Goal: Transaction & Acquisition: Purchase product/service

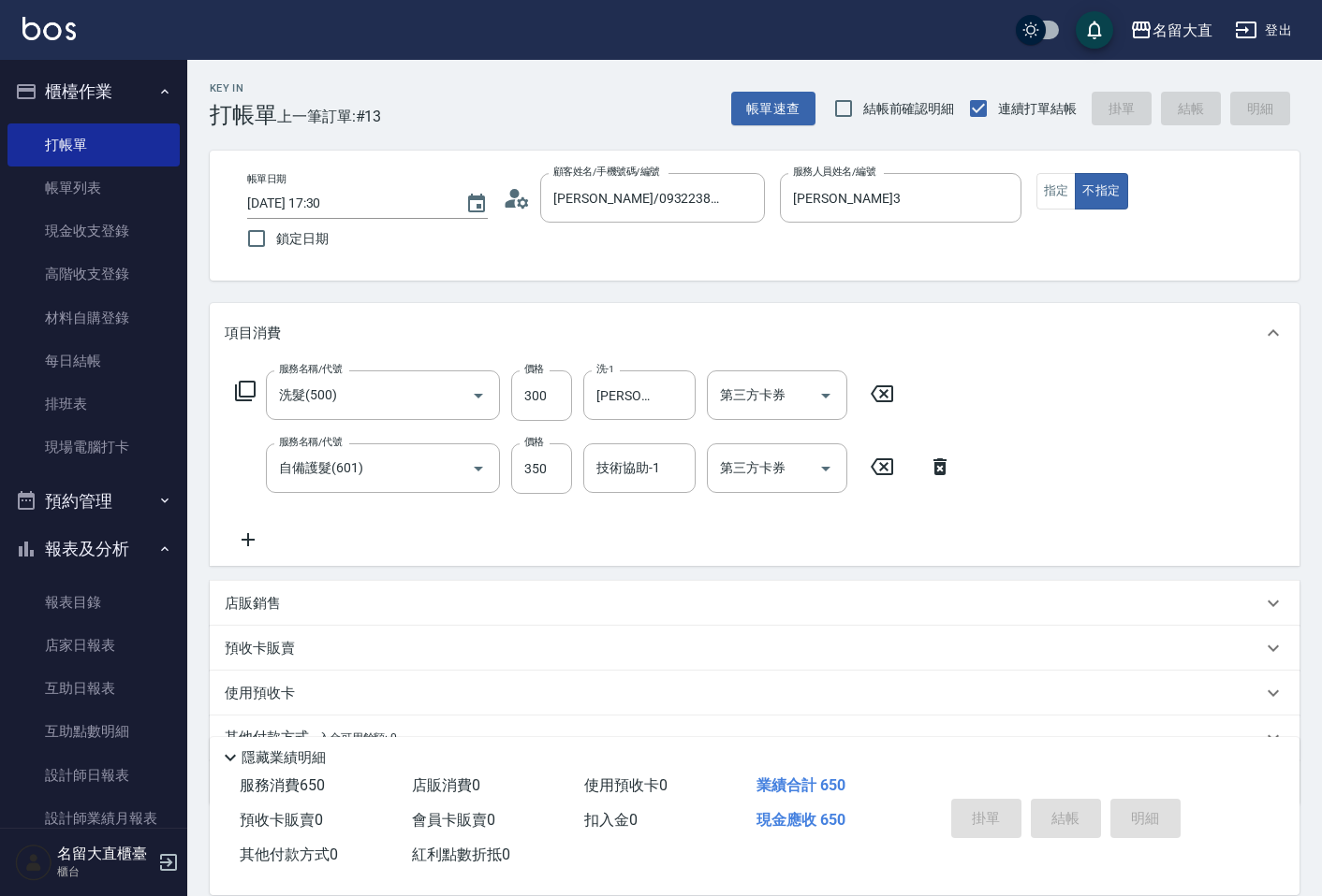
scroll to position [12, 0]
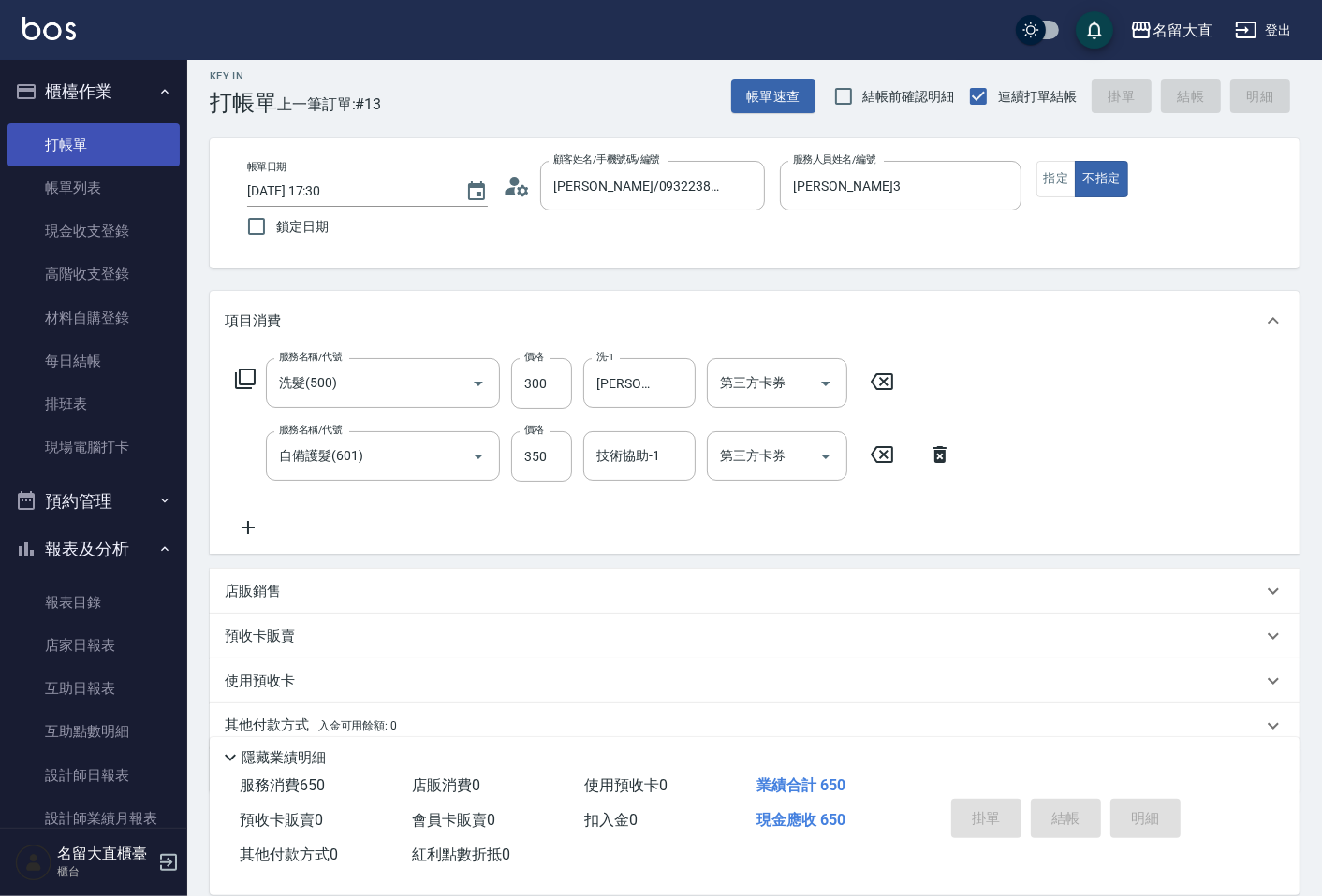
type input "[DATE] 18:12"
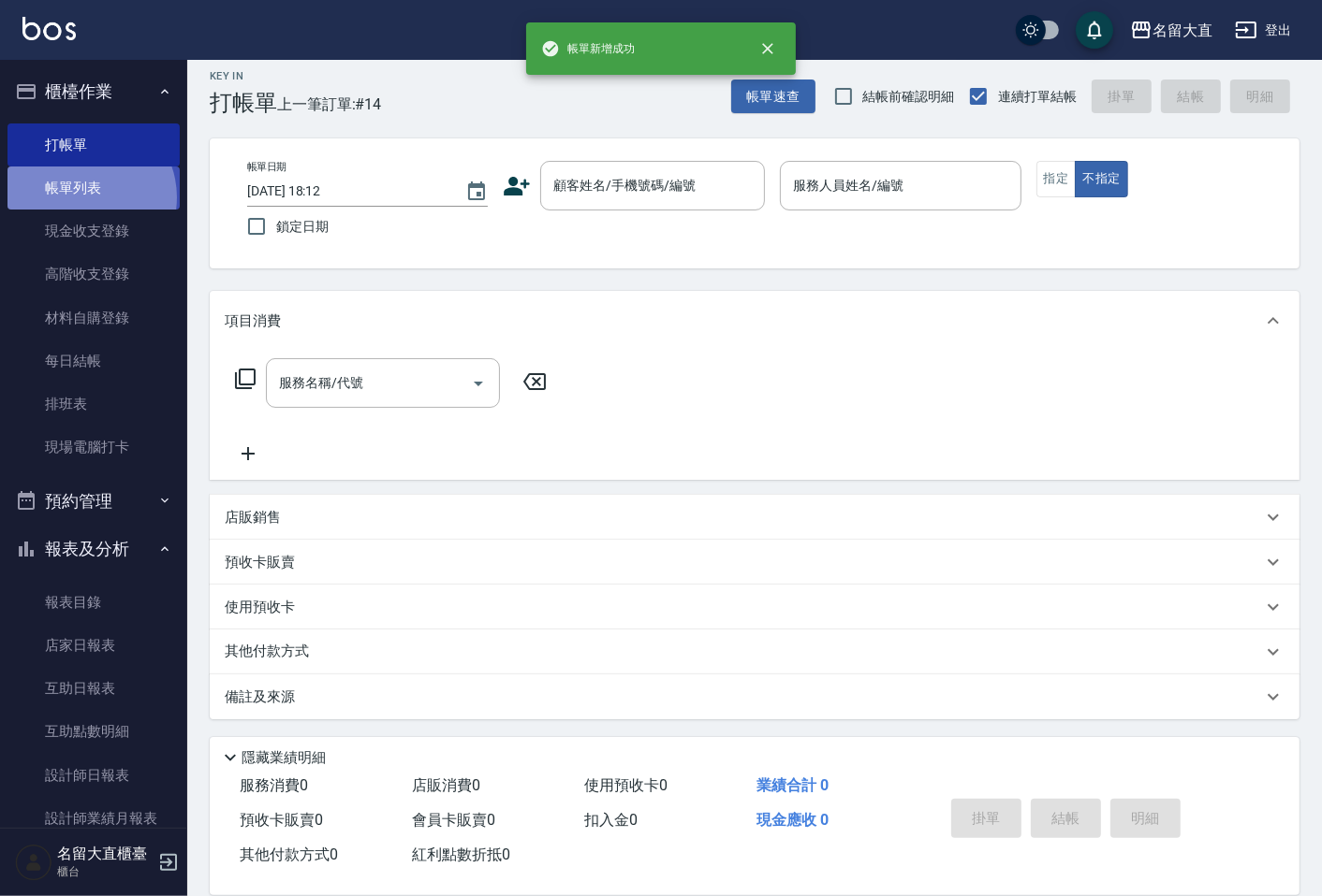
click at [83, 198] on link "帳單列表" at bounding box center [94, 188] width 172 height 43
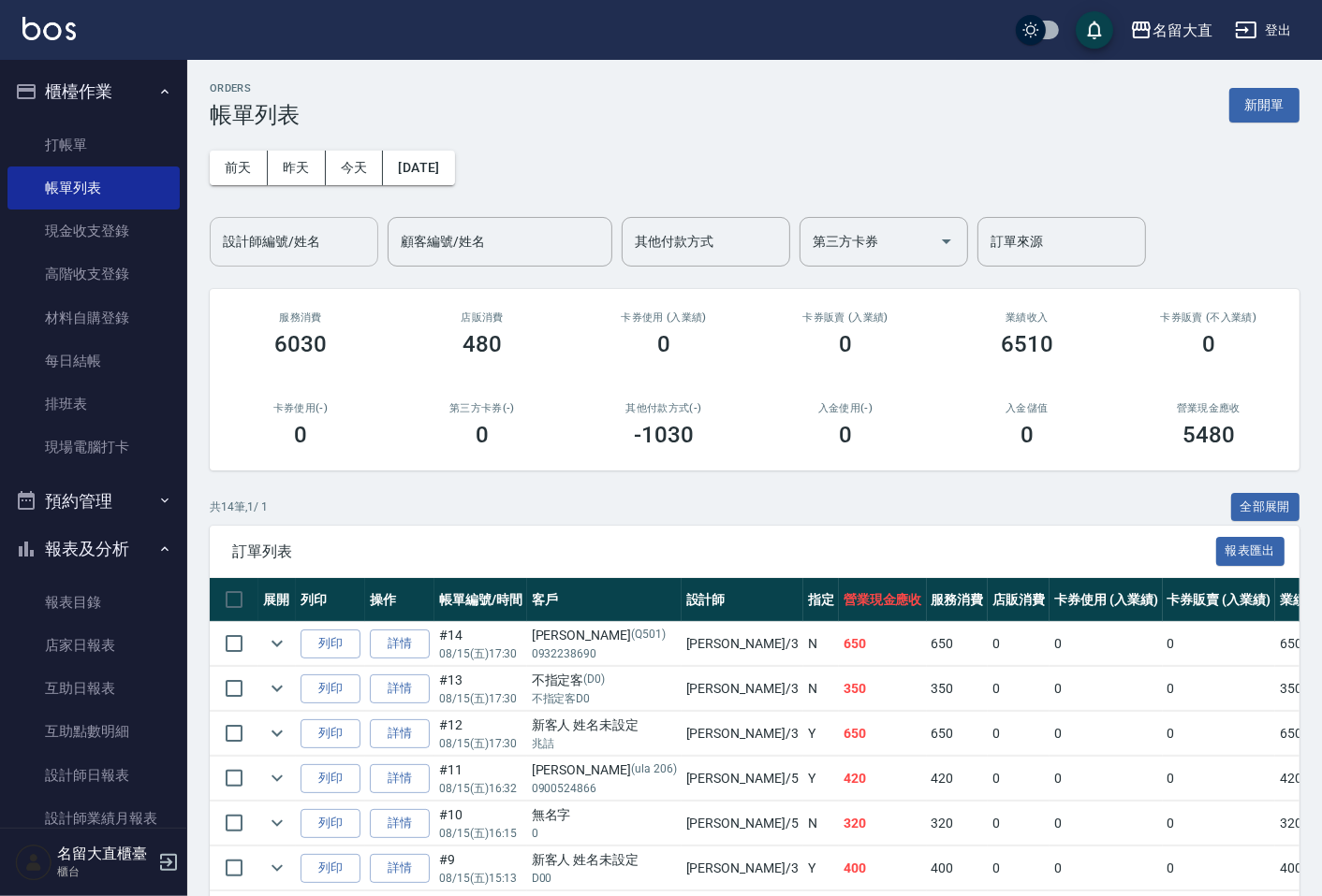
click at [256, 253] on input "設計師編號/姓名" at bounding box center [294, 243] width 152 height 33
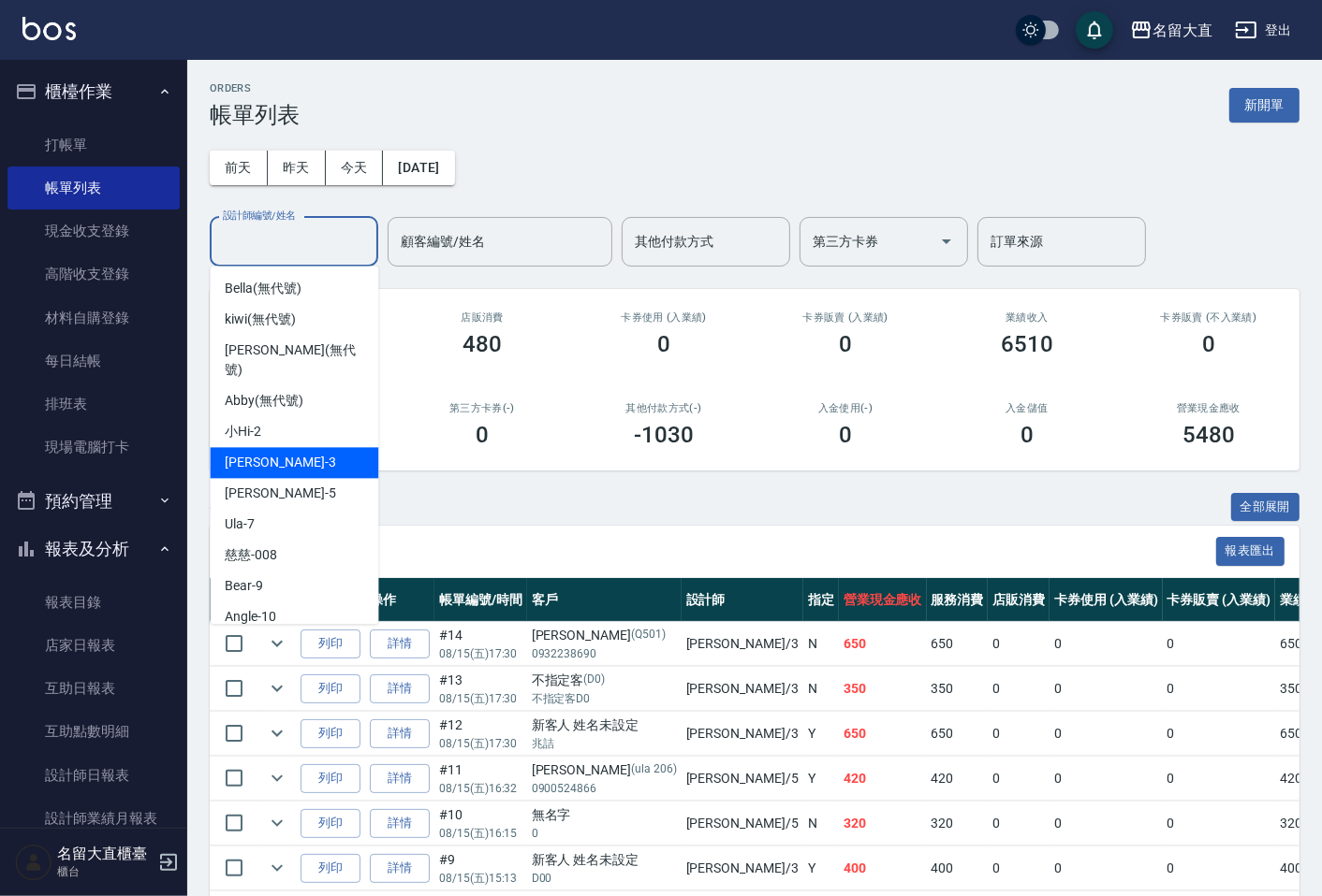
click at [283, 447] on div "[PERSON_NAME]3" at bounding box center [293, 463] width 169 height 31
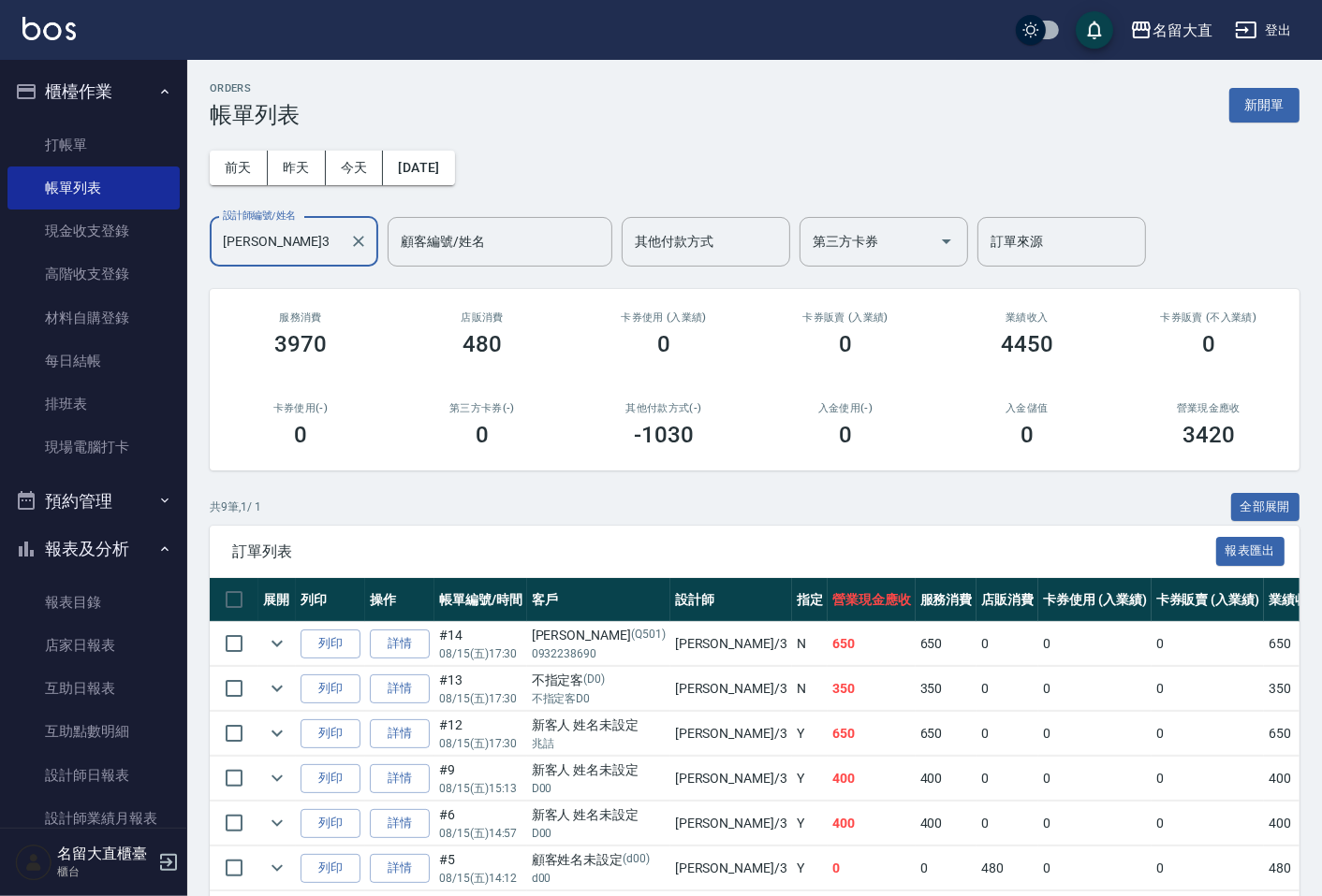
click at [302, 236] on input "[PERSON_NAME]3" at bounding box center [280, 243] width 124 height 33
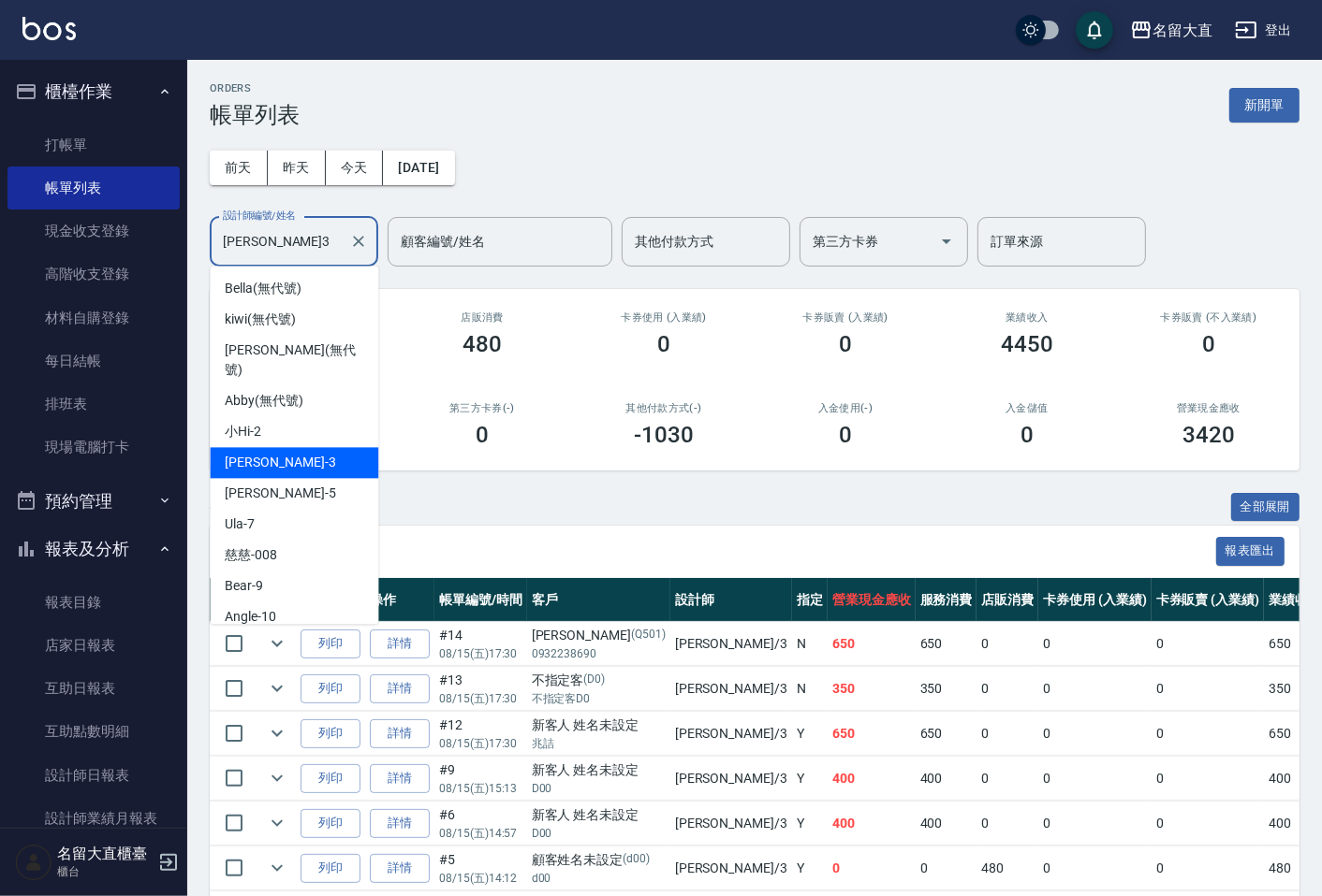
click at [302, 236] on input "[PERSON_NAME]3" at bounding box center [280, 243] width 124 height 33
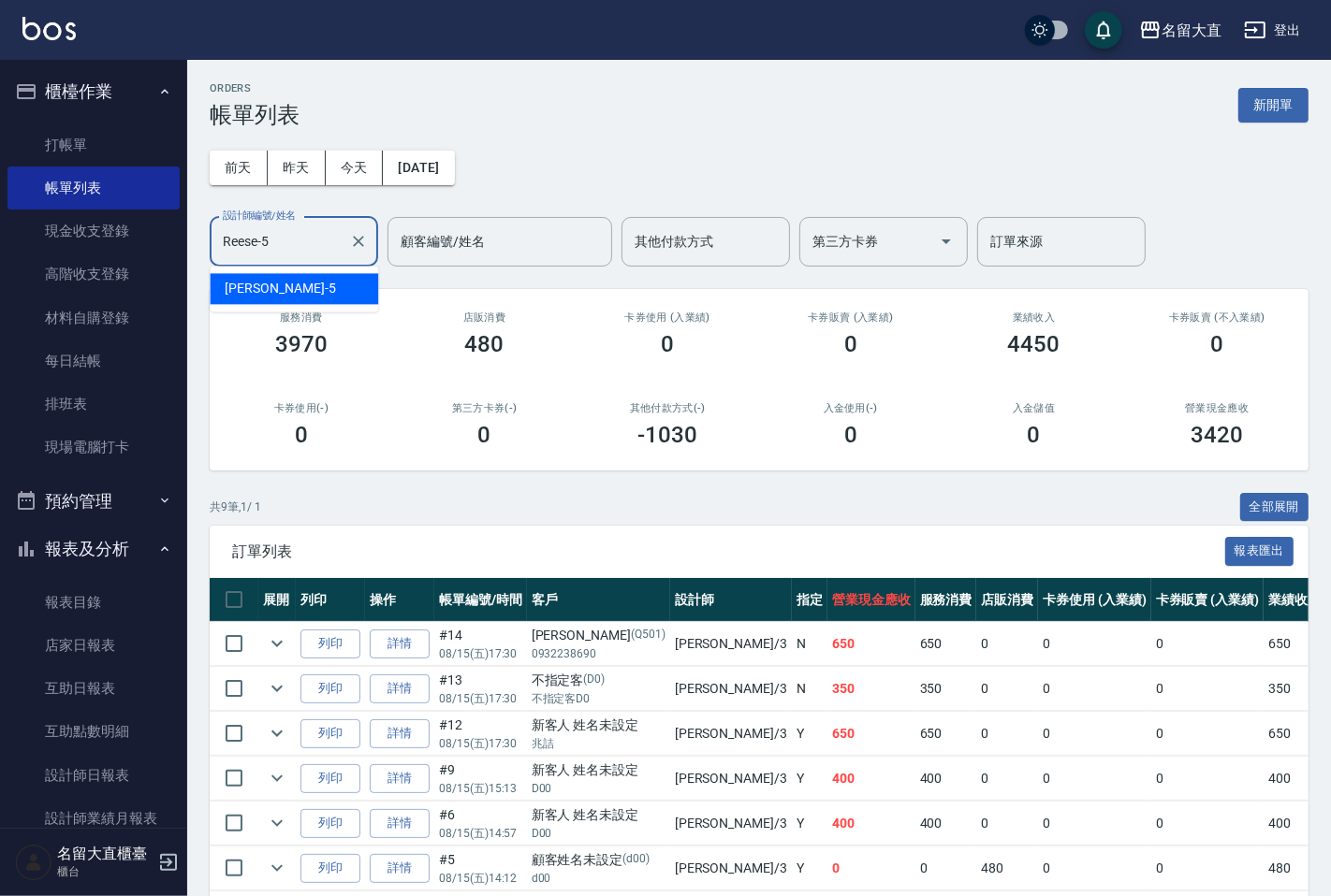
type input "Reese-5"
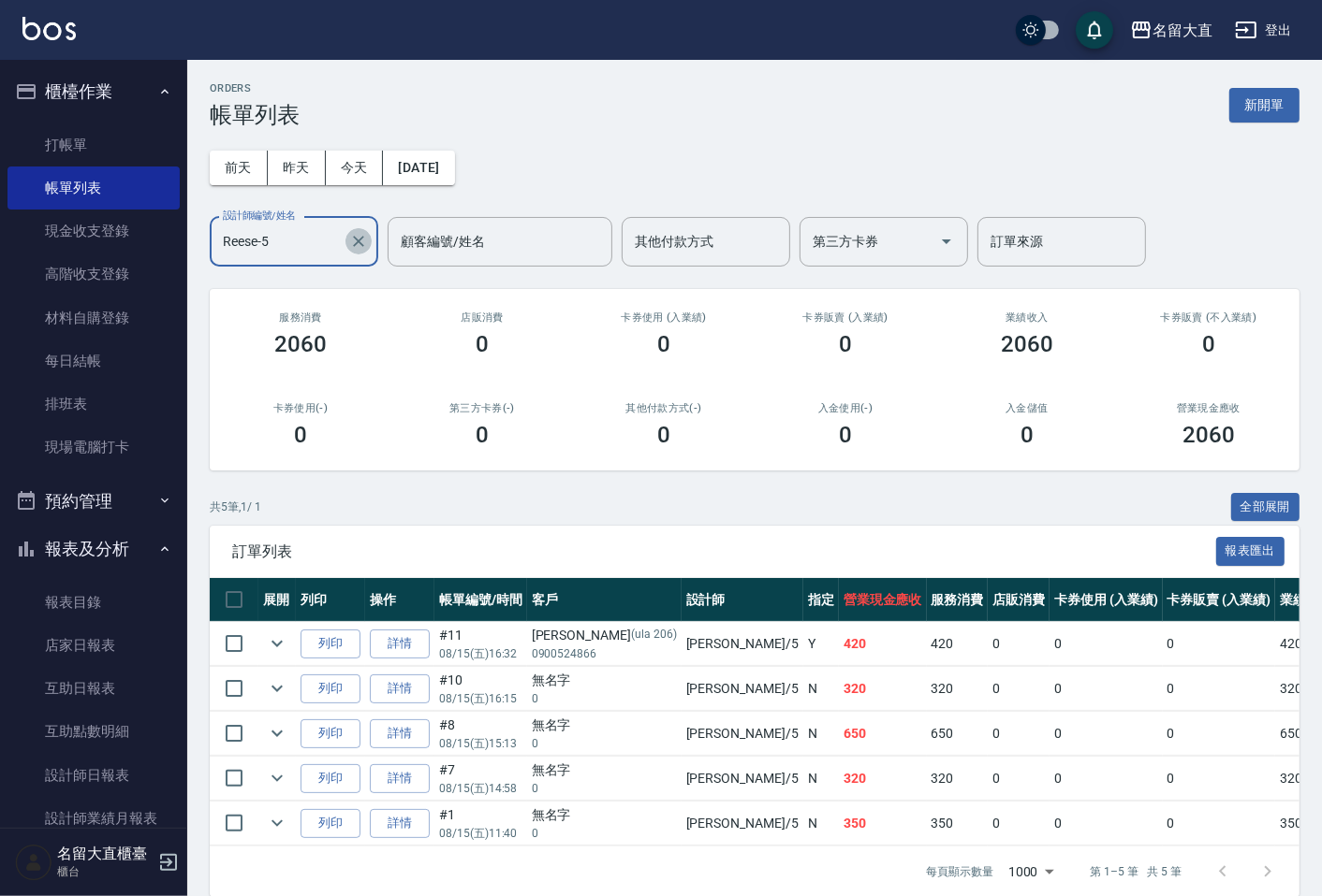
click at [363, 243] on icon "Clear" at bounding box center [358, 241] width 19 height 19
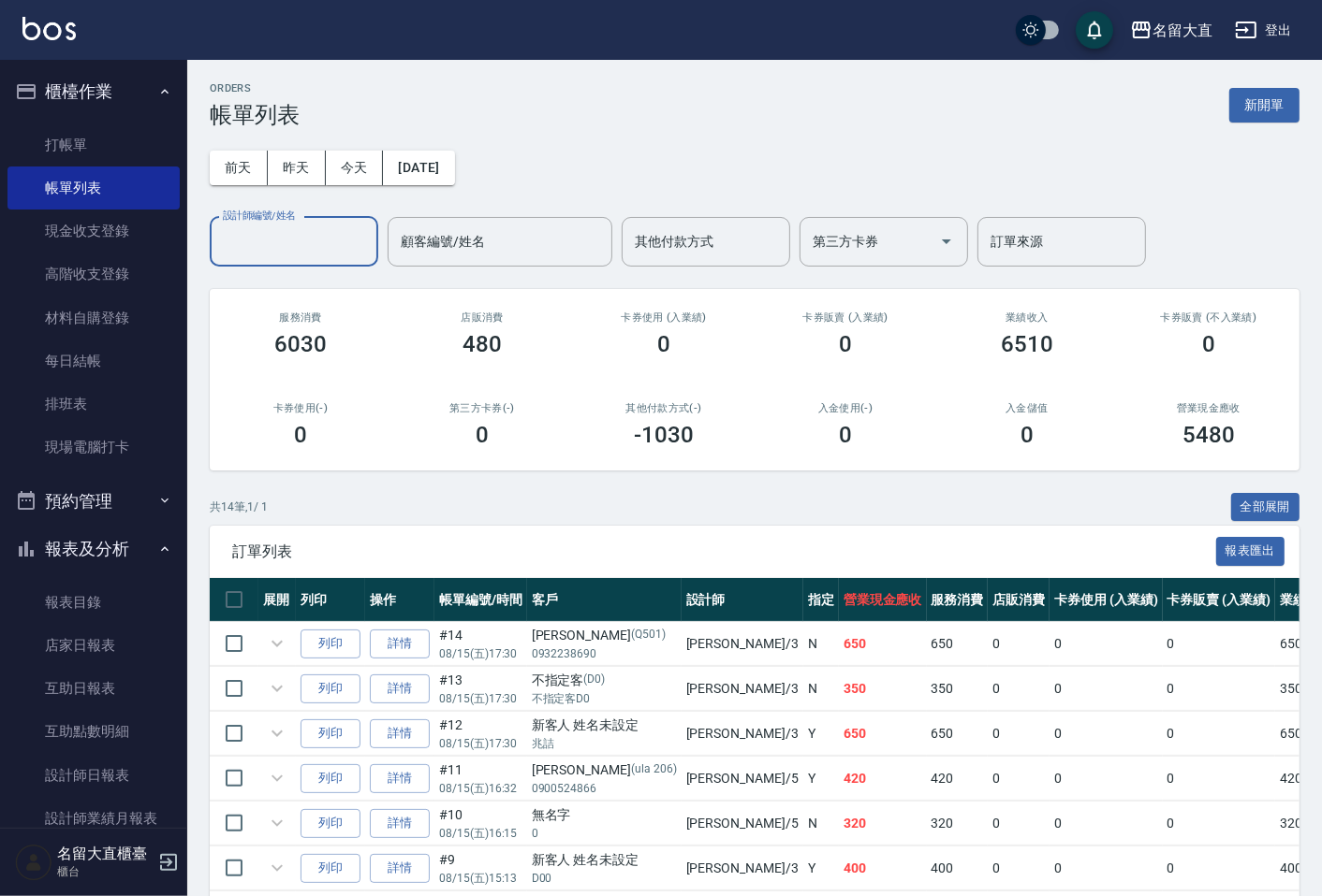
click at [281, 267] on div "ORDERS 帳單列表 新開單 [DATE] [DATE] [DATE] [DATE] 設計師編號/姓名 設計師編號/姓名 顧客編號/姓名 顧客編號/姓名 其…" at bounding box center [754, 691] width 1134 height 1264
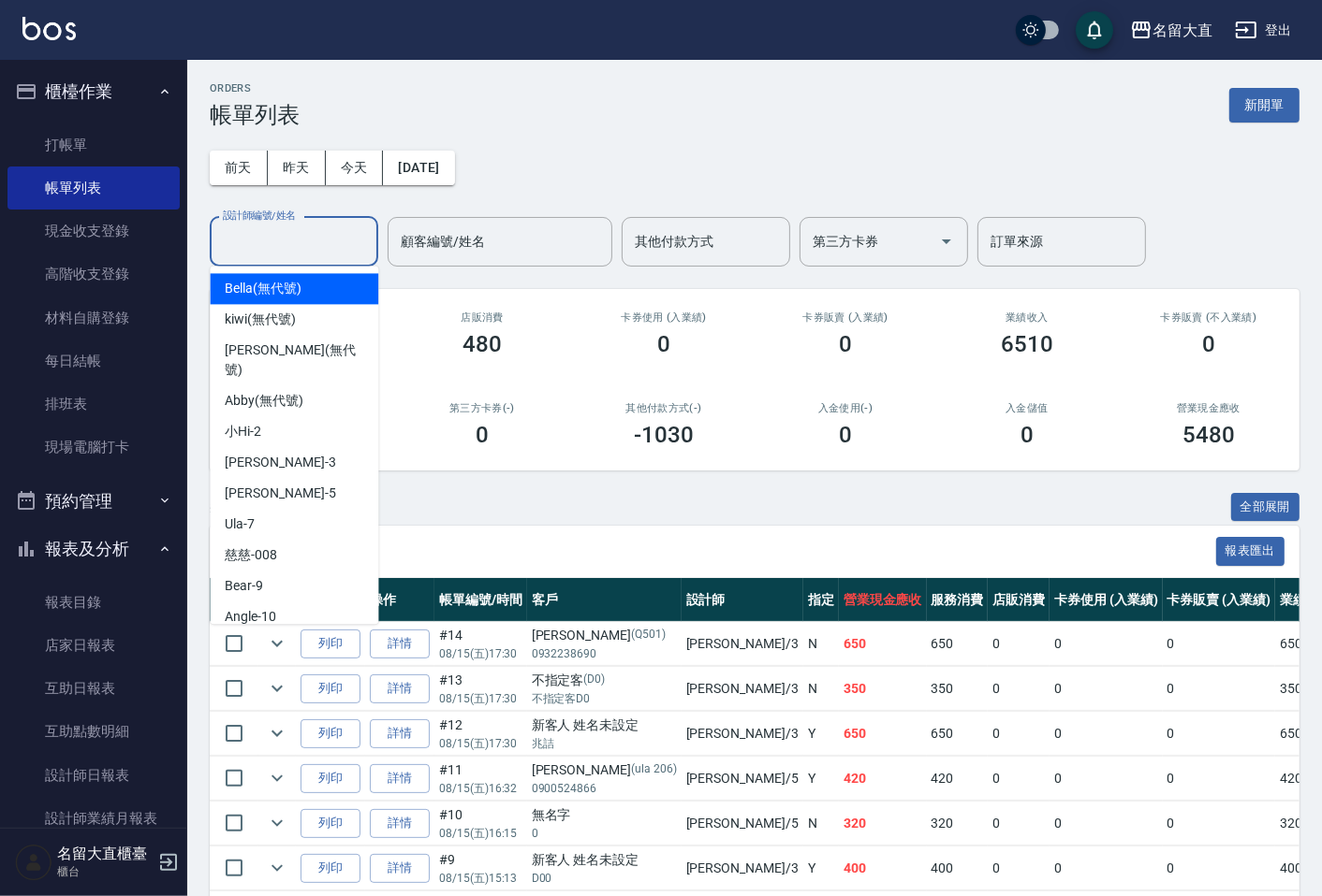
click at [276, 248] on input "設計師編號/姓名" at bounding box center [294, 243] width 152 height 33
click at [283, 447] on div "[PERSON_NAME]3" at bounding box center [293, 463] width 169 height 31
type input "[PERSON_NAME]3"
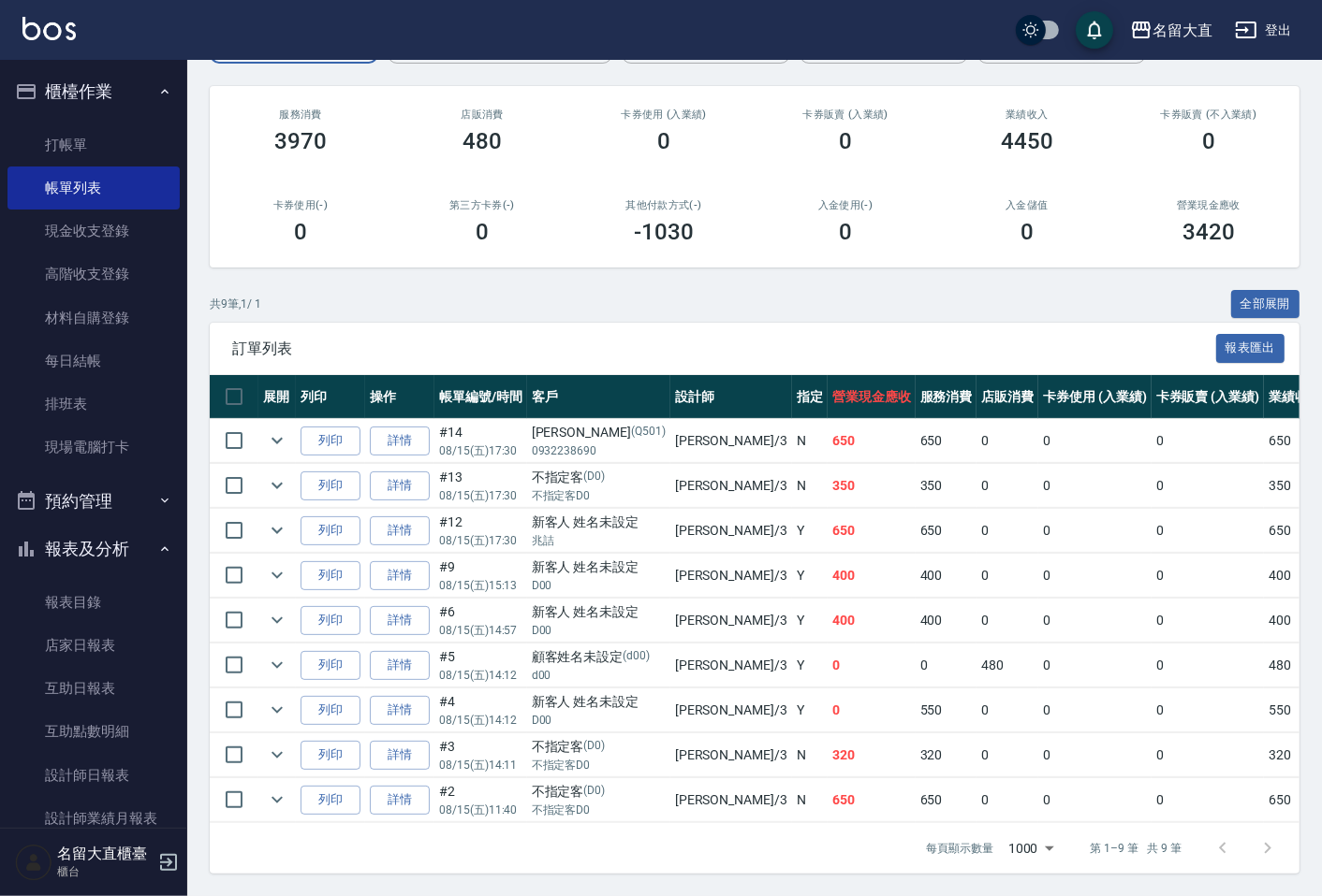
scroll to position [219, 0]
click at [409, 561] on link "詳情" at bounding box center [398, 576] width 59 height 29
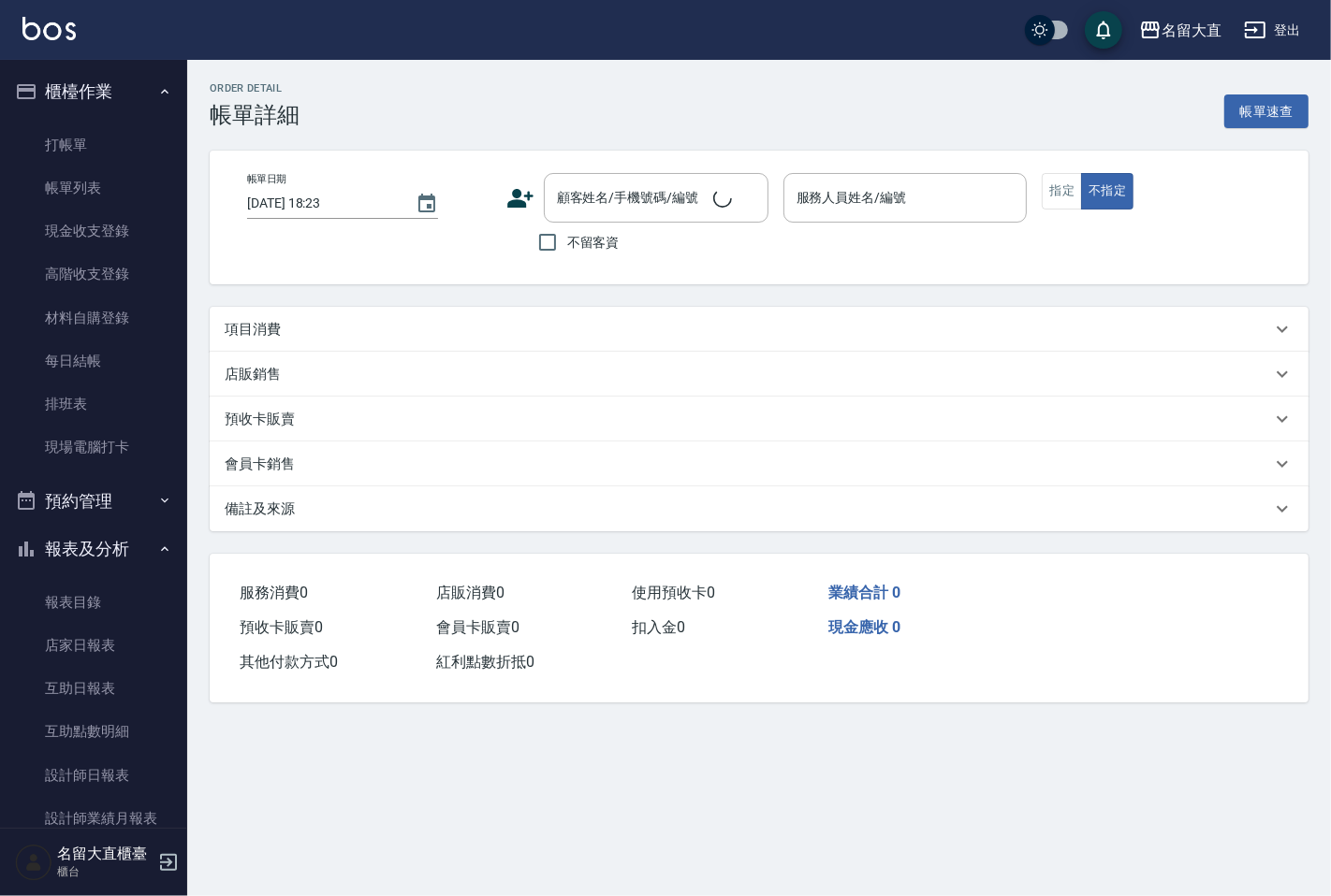
type input "[DATE] 15:13"
type input "[PERSON_NAME]3"
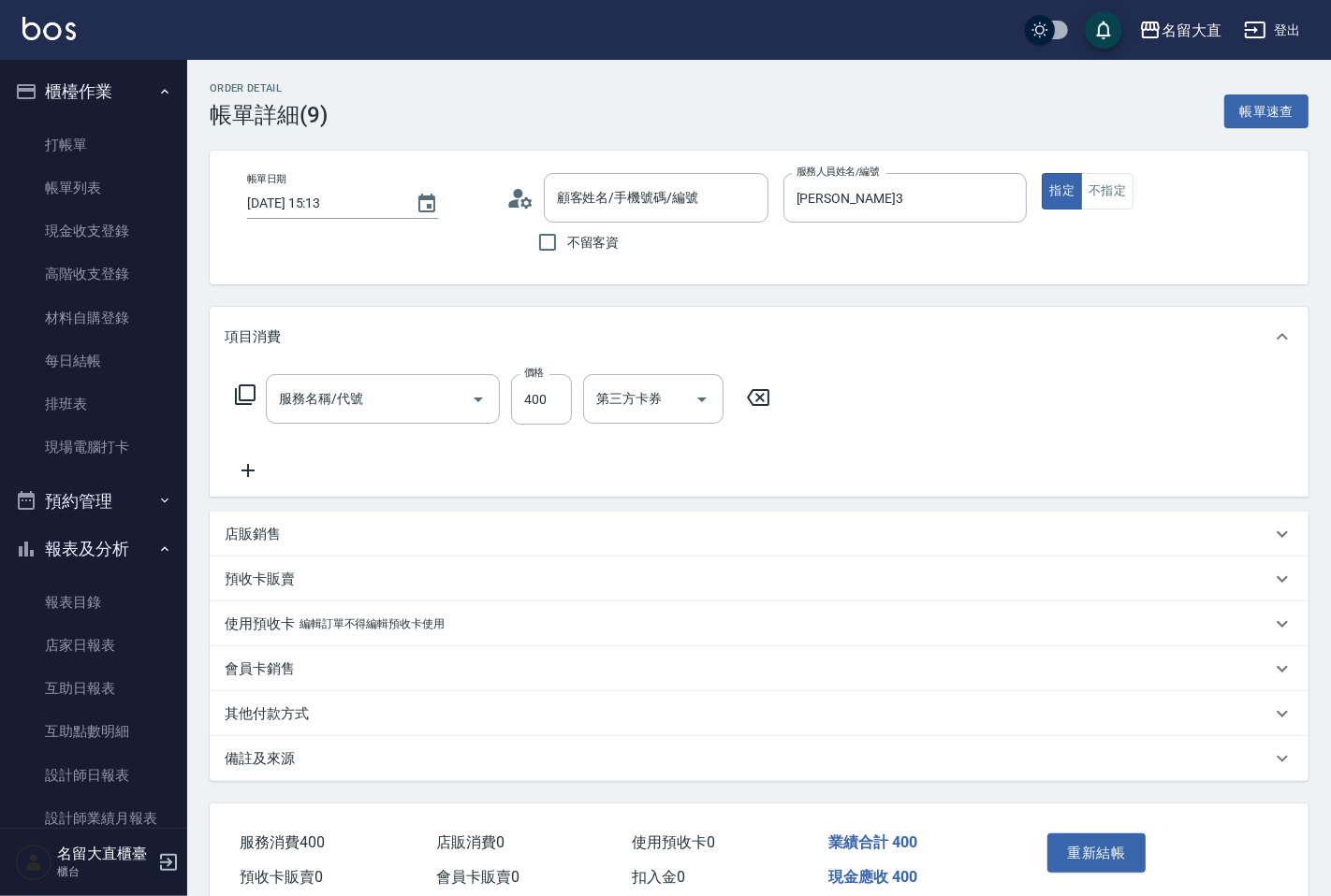
type input "新客人 姓名未設定/D00/null"
type input "剪髮(C級)(303)"
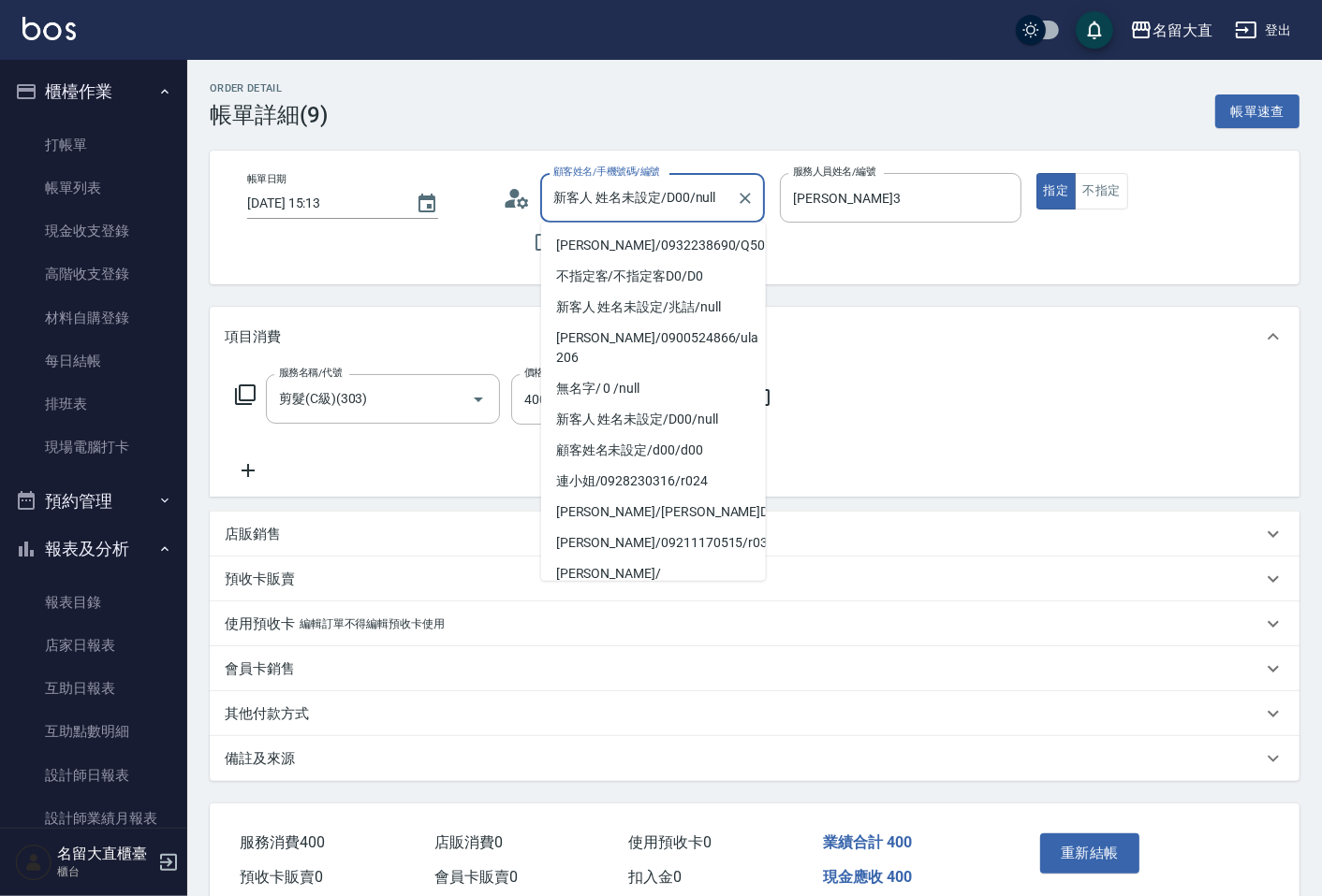
click at [628, 193] on input "新客人 姓名未設定/D00/null" at bounding box center [638, 198] width 179 height 33
click at [637, 192] on input "新客人 姓名未設定/D00/null" at bounding box center [638, 198] width 179 height 33
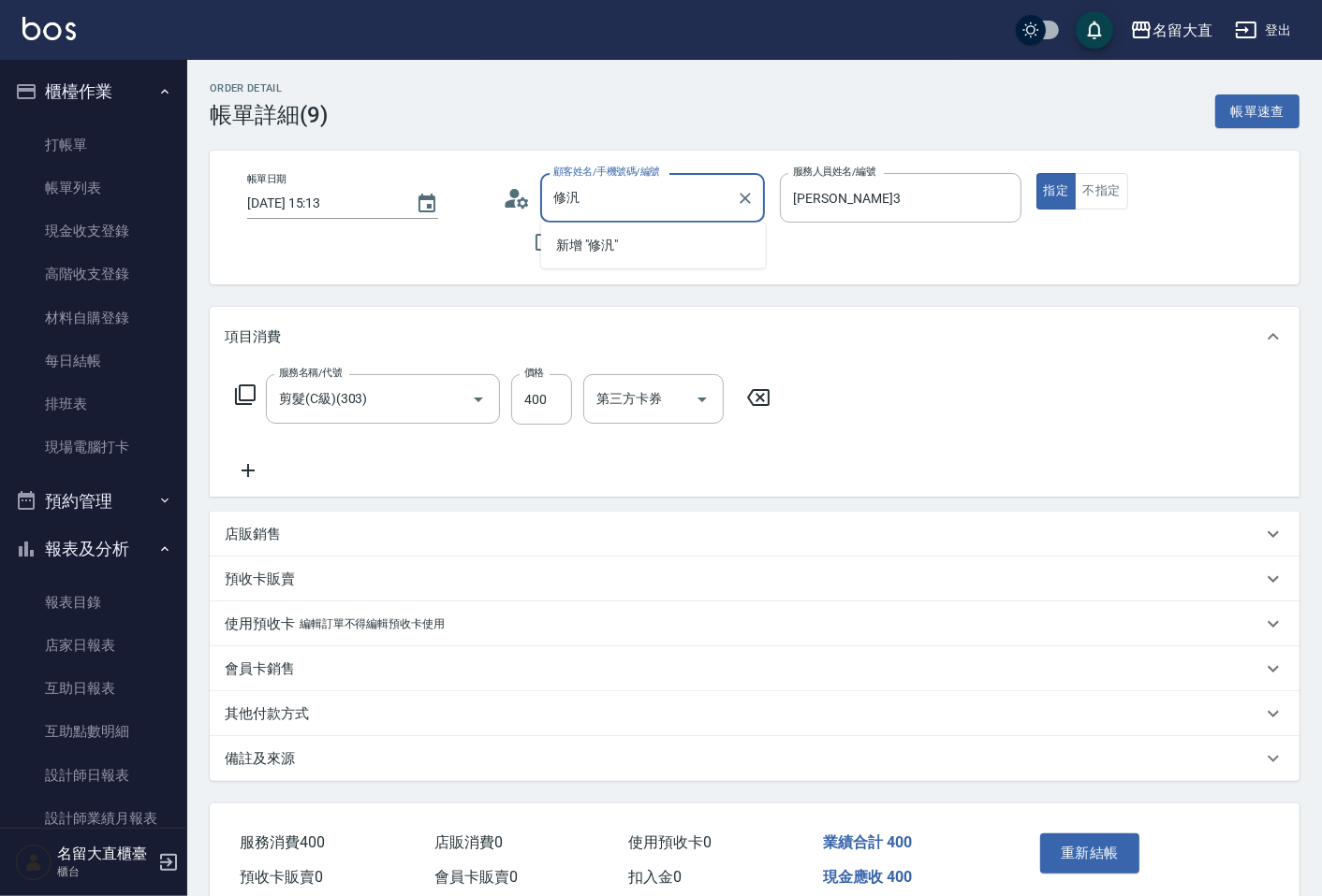
type input "修汎"
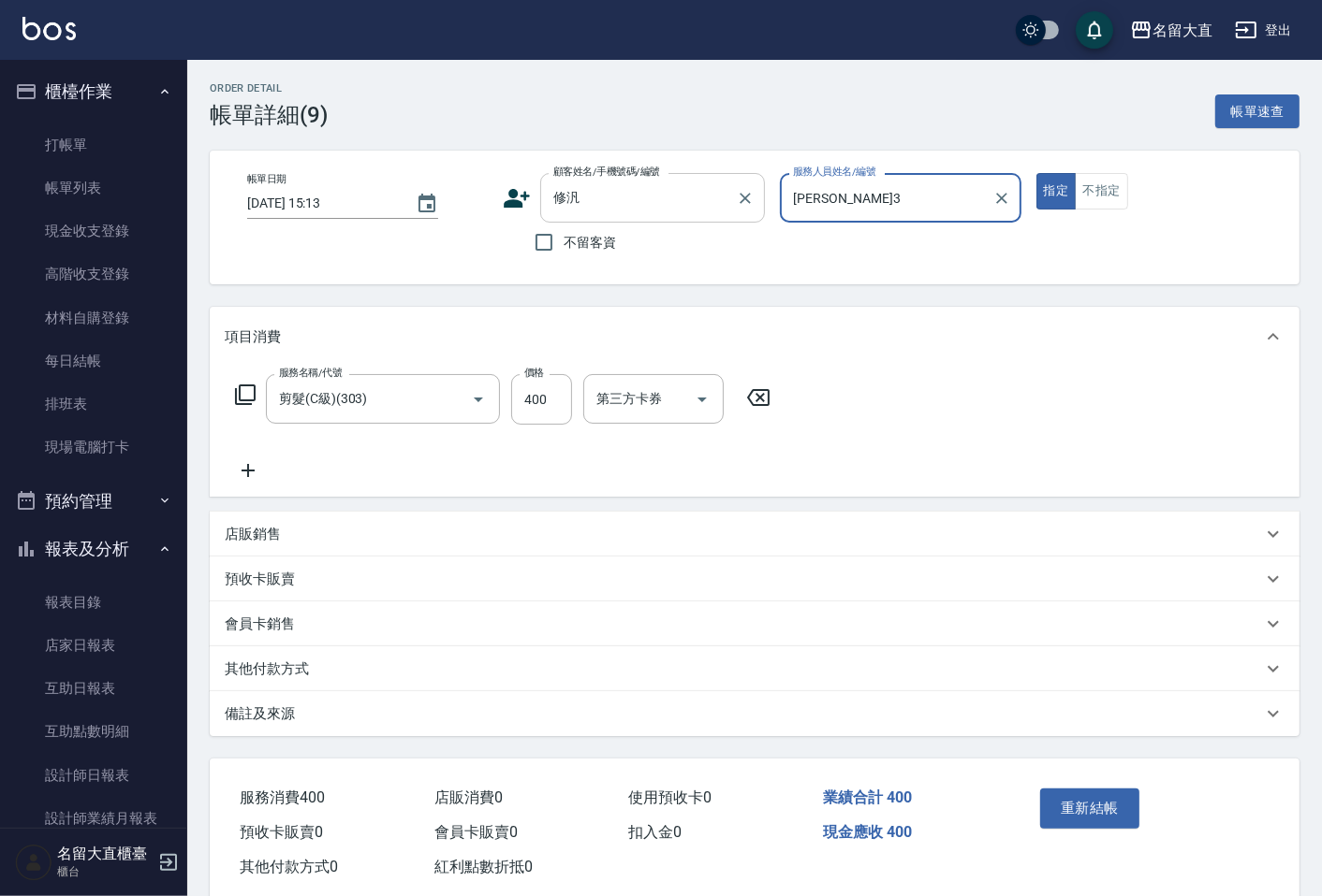
click at [1037, 173] on button "指定" at bounding box center [1056, 191] width 40 height 36
type button "true"
click at [1110, 803] on button "重新結帳" at bounding box center [1089, 808] width 99 height 39
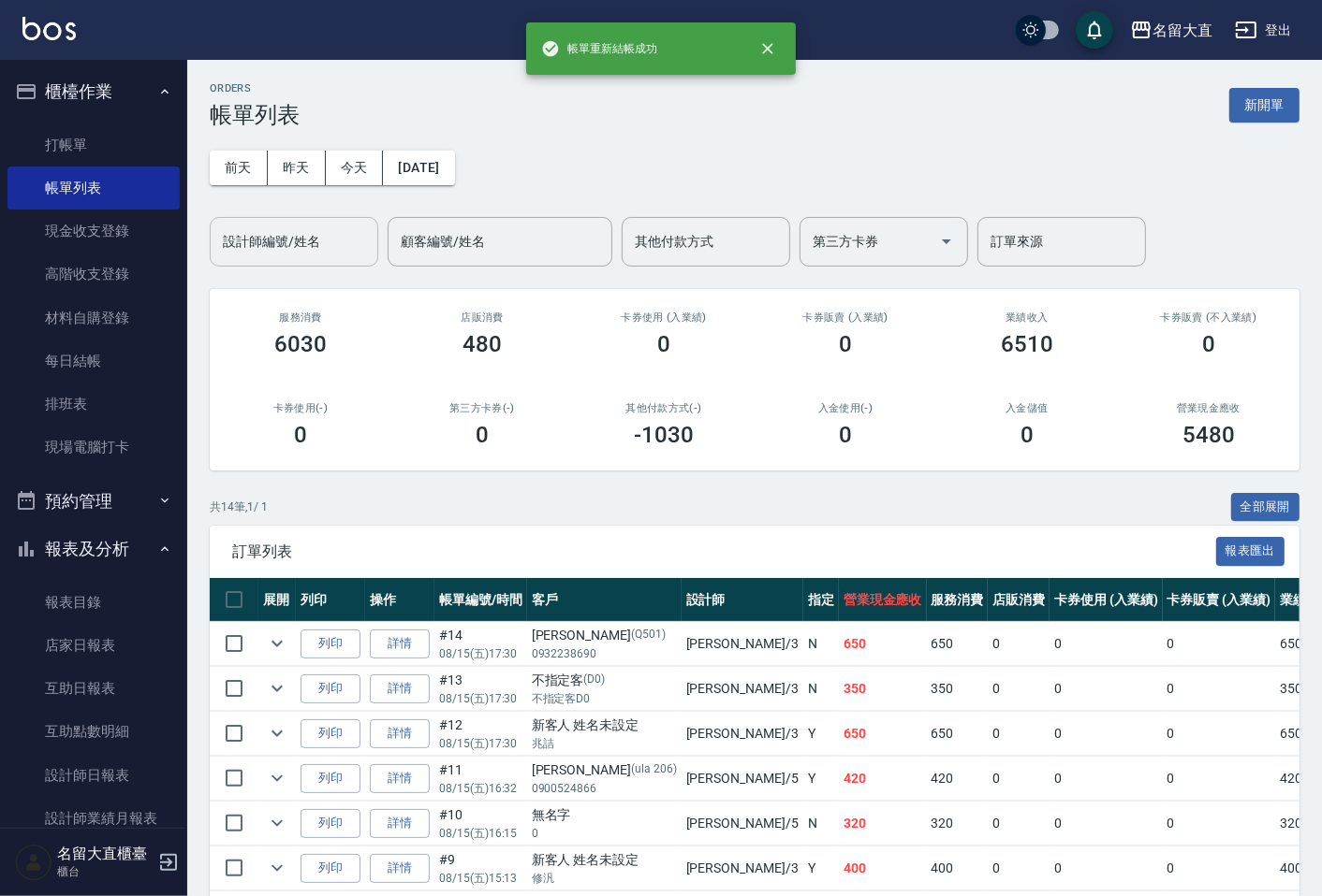
click at [281, 242] on input "設計師編號/姓名" at bounding box center [294, 243] width 152 height 33
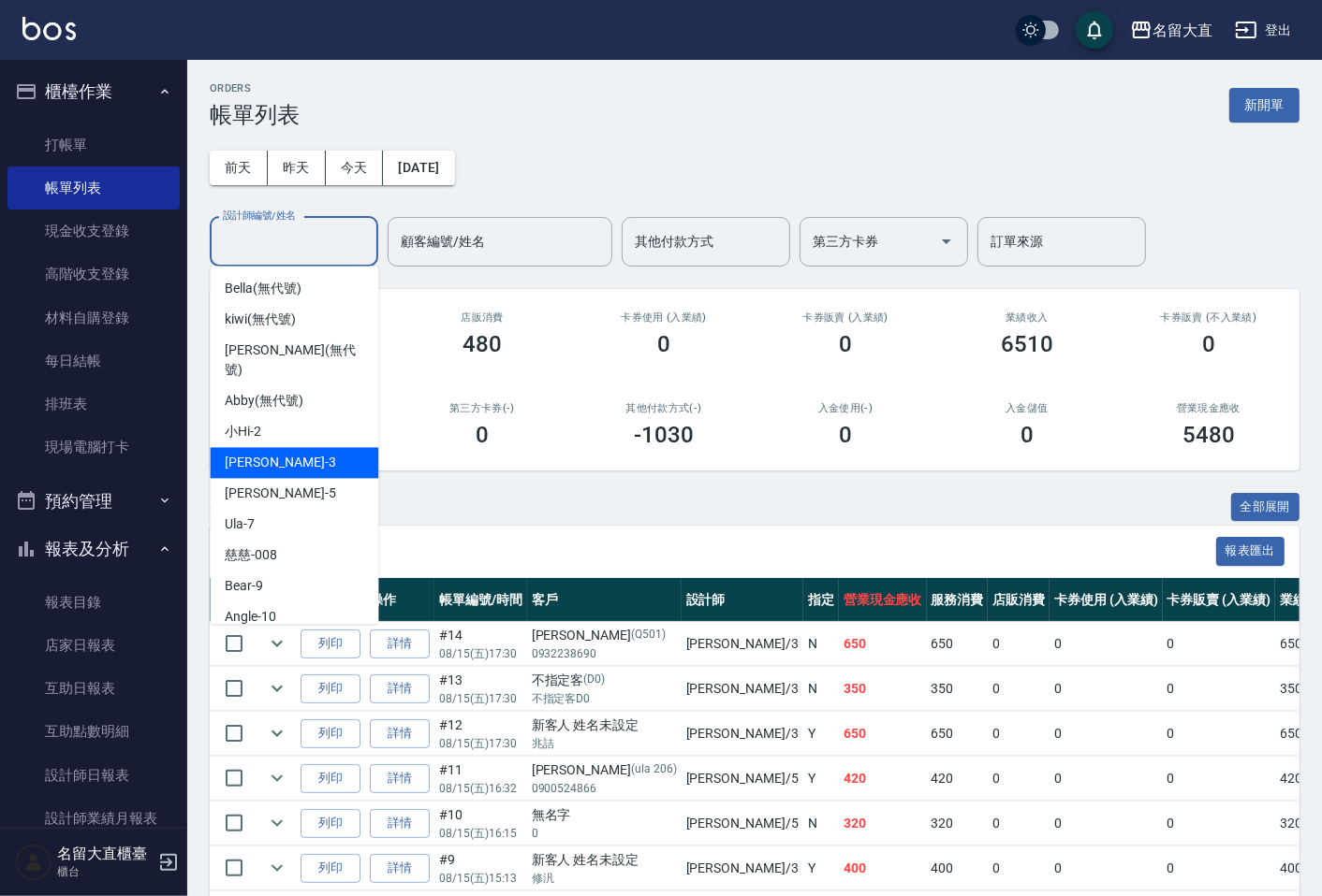
click at [281, 447] on div "[PERSON_NAME]3" at bounding box center [293, 463] width 169 height 31
type input "[PERSON_NAME]3"
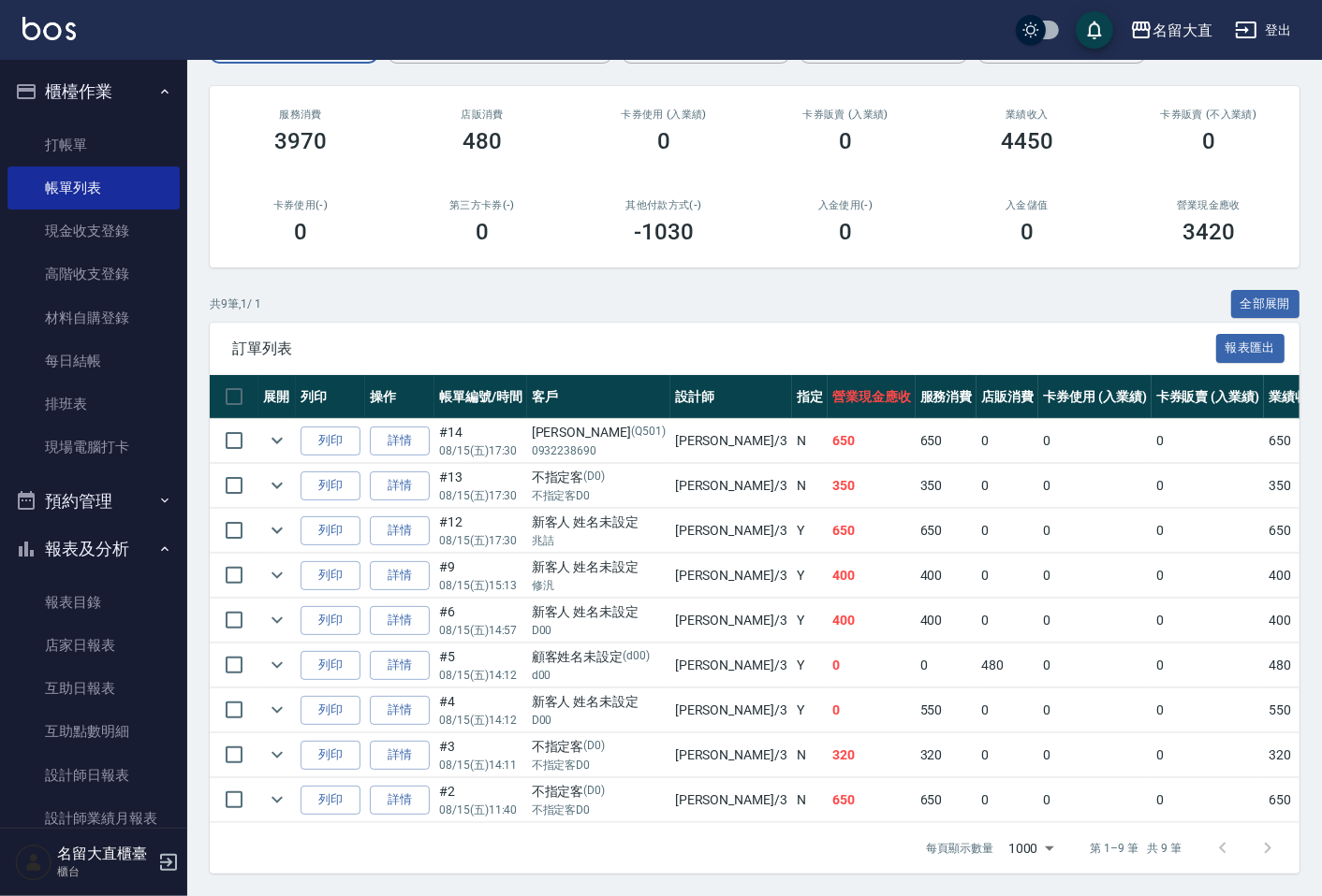
scroll to position [219, 0]
click at [277, 654] on icon "expand row" at bounding box center [277, 665] width 22 height 22
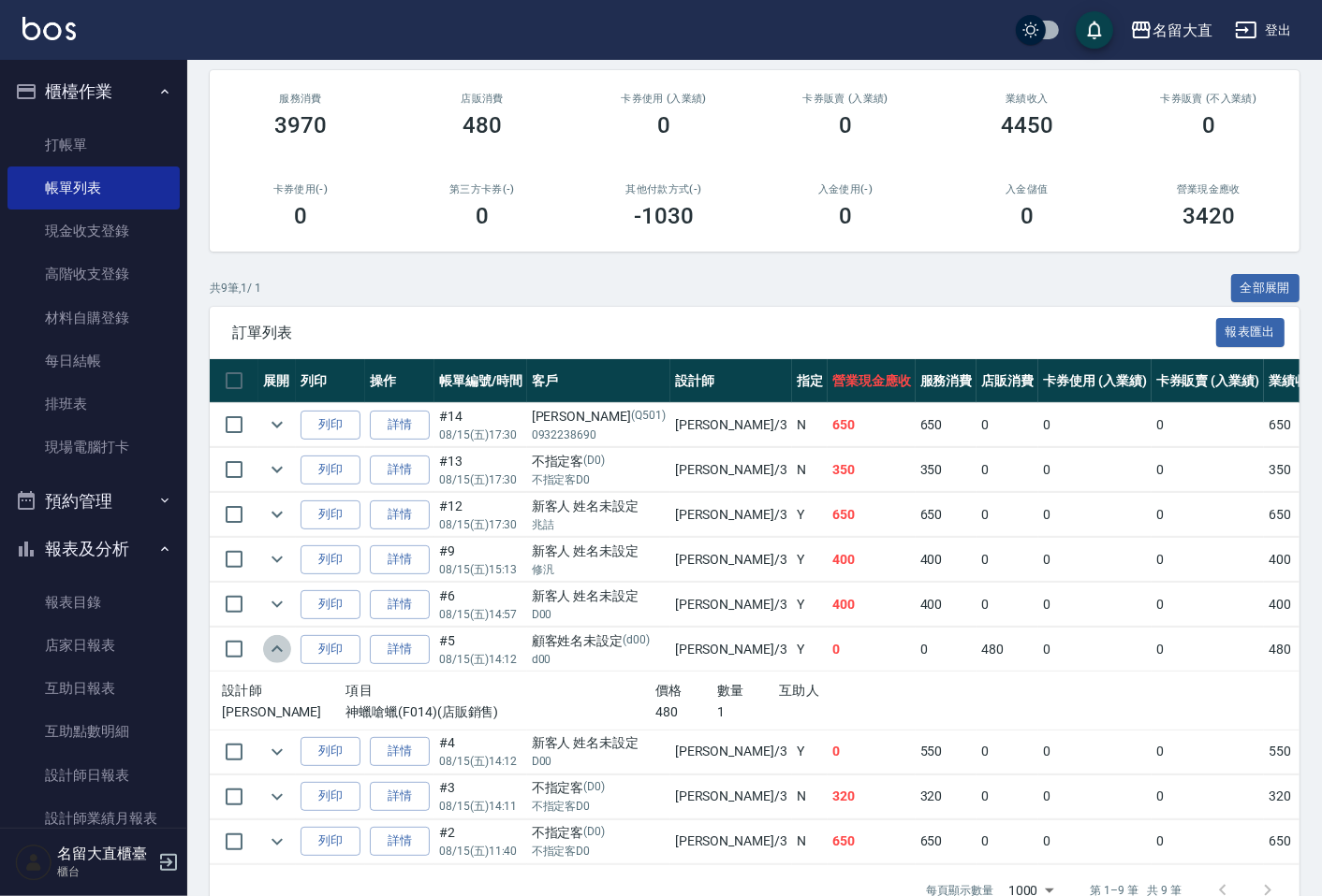
click at [277, 638] on icon "expand row" at bounding box center [277, 649] width 22 height 22
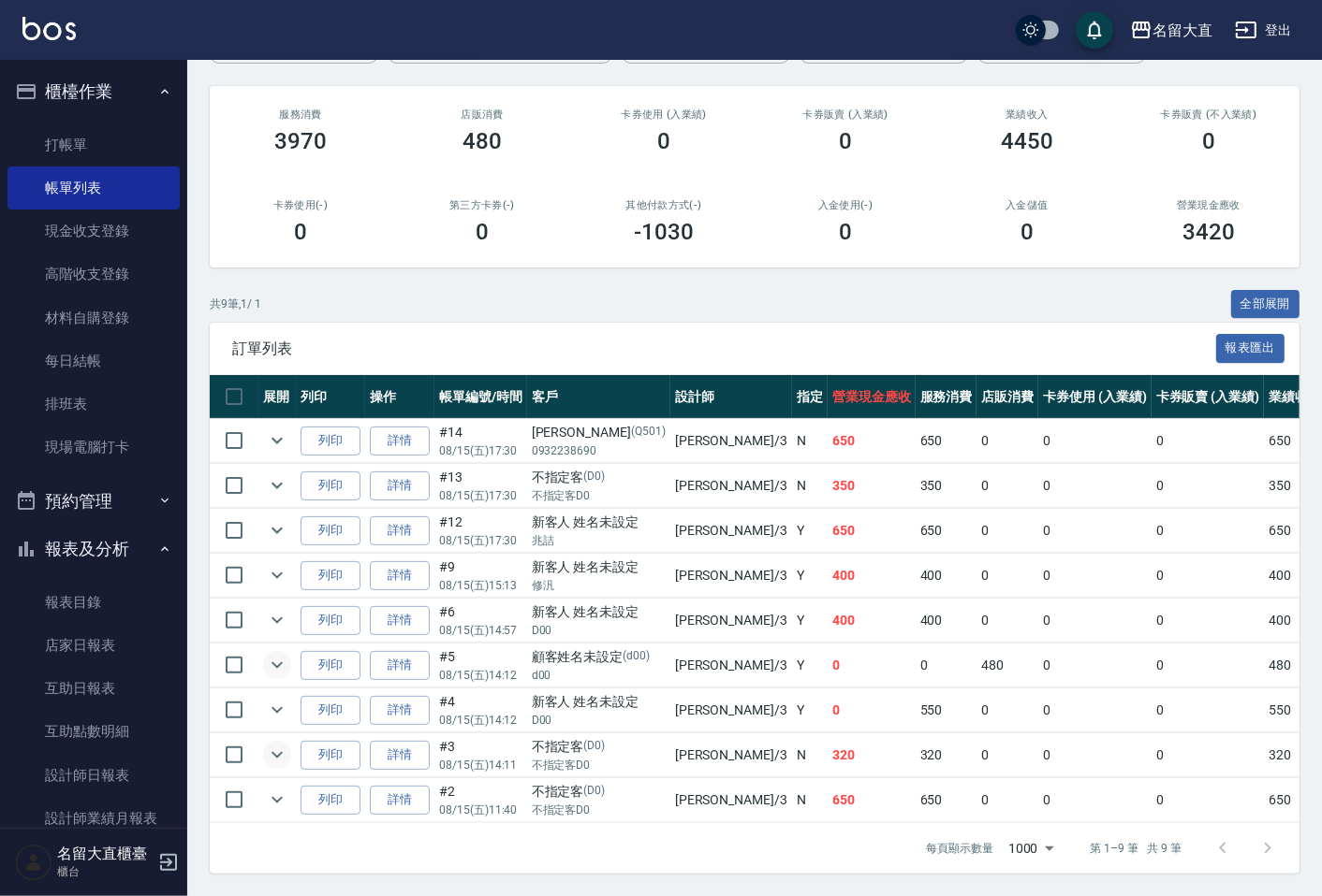
click at [275, 744] on icon "expand row" at bounding box center [277, 755] width 22 height 22
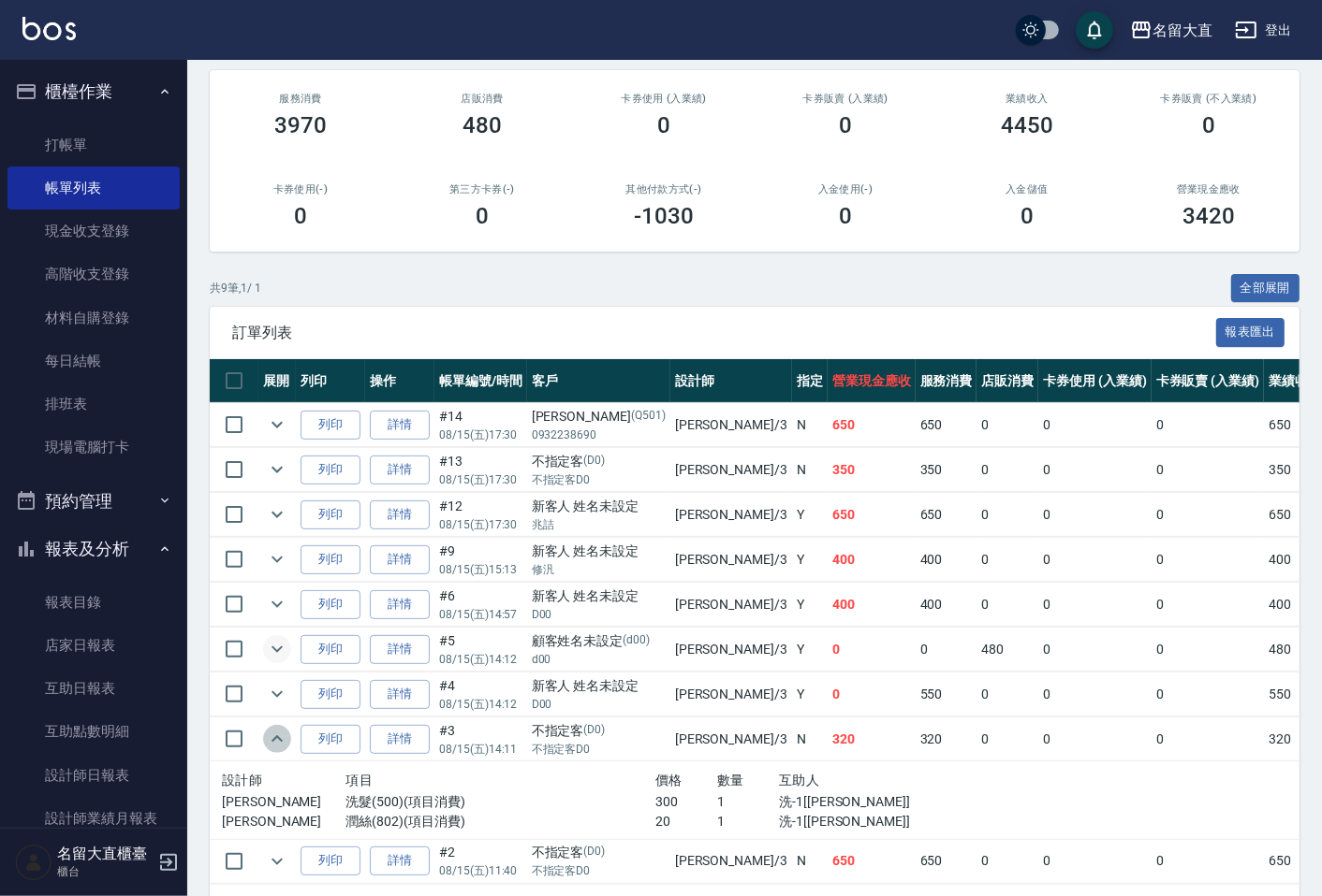
click at [275, 735] on icon "expand row" at bounding box center [277, 738] width 22 height 22
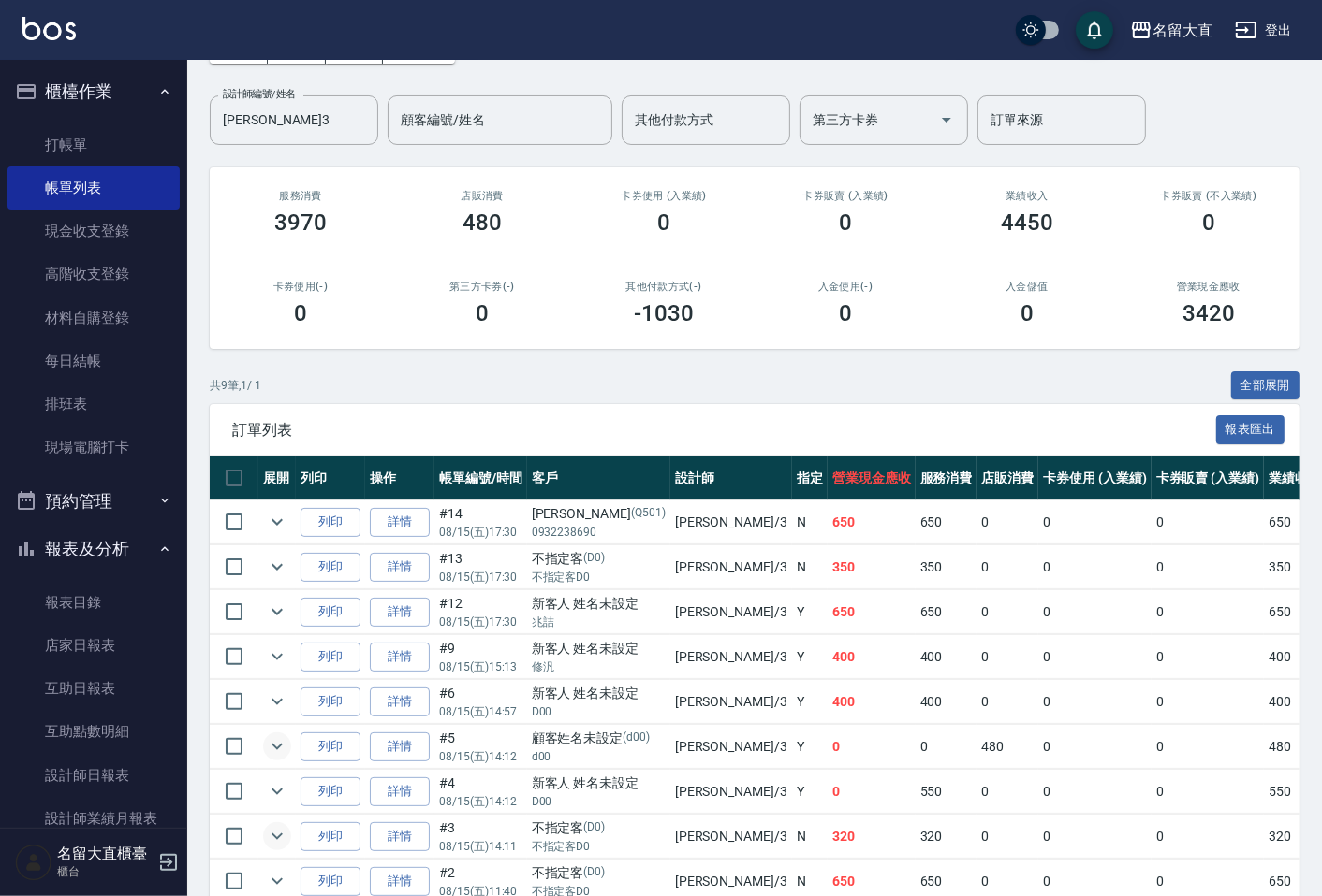
scroll to position [0, 0]
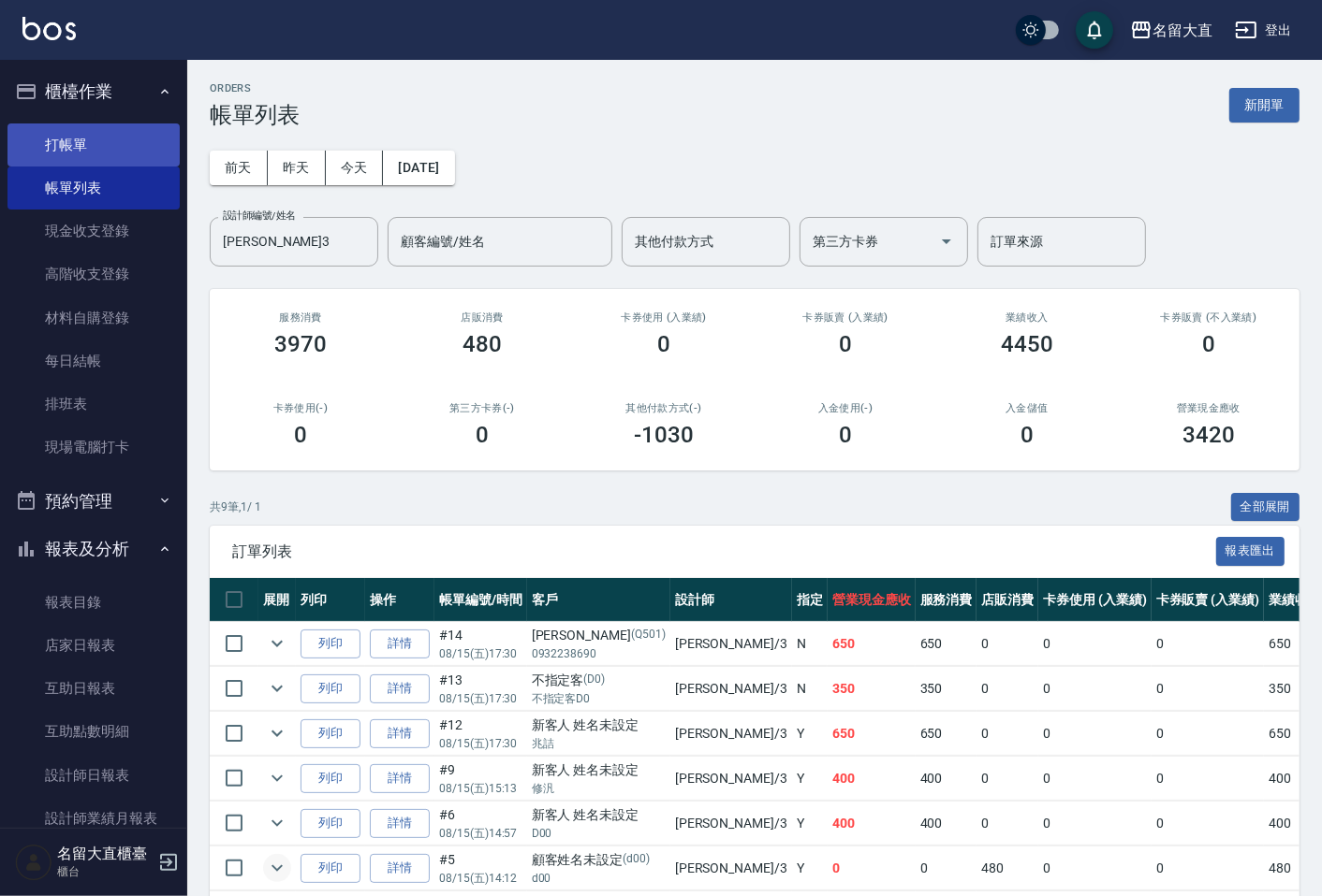
click at [147, 131] on link "打帳單" at bounding box center [94, 145] width 172 height 43
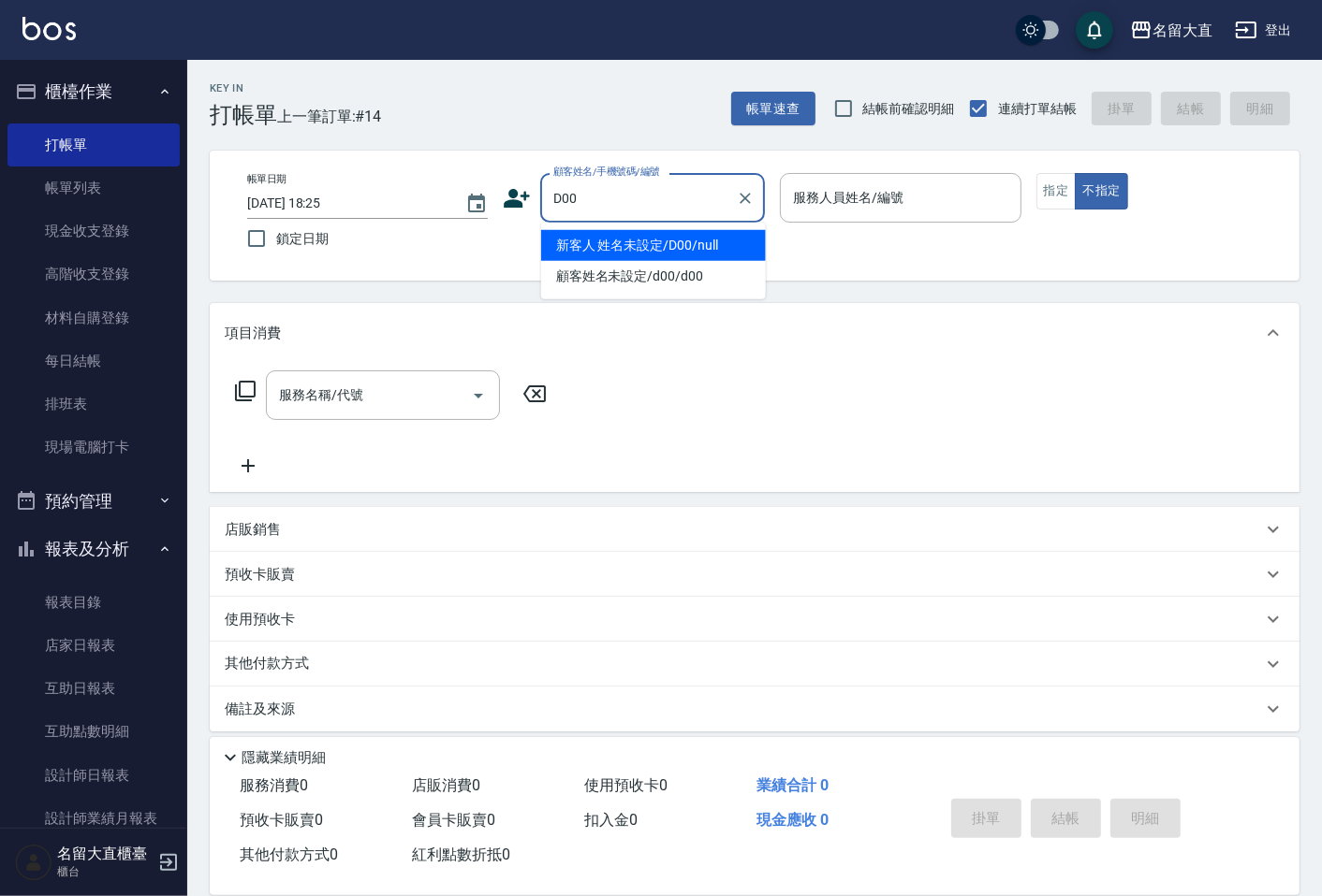
type input "新客人 姓名未設定/D00/null"
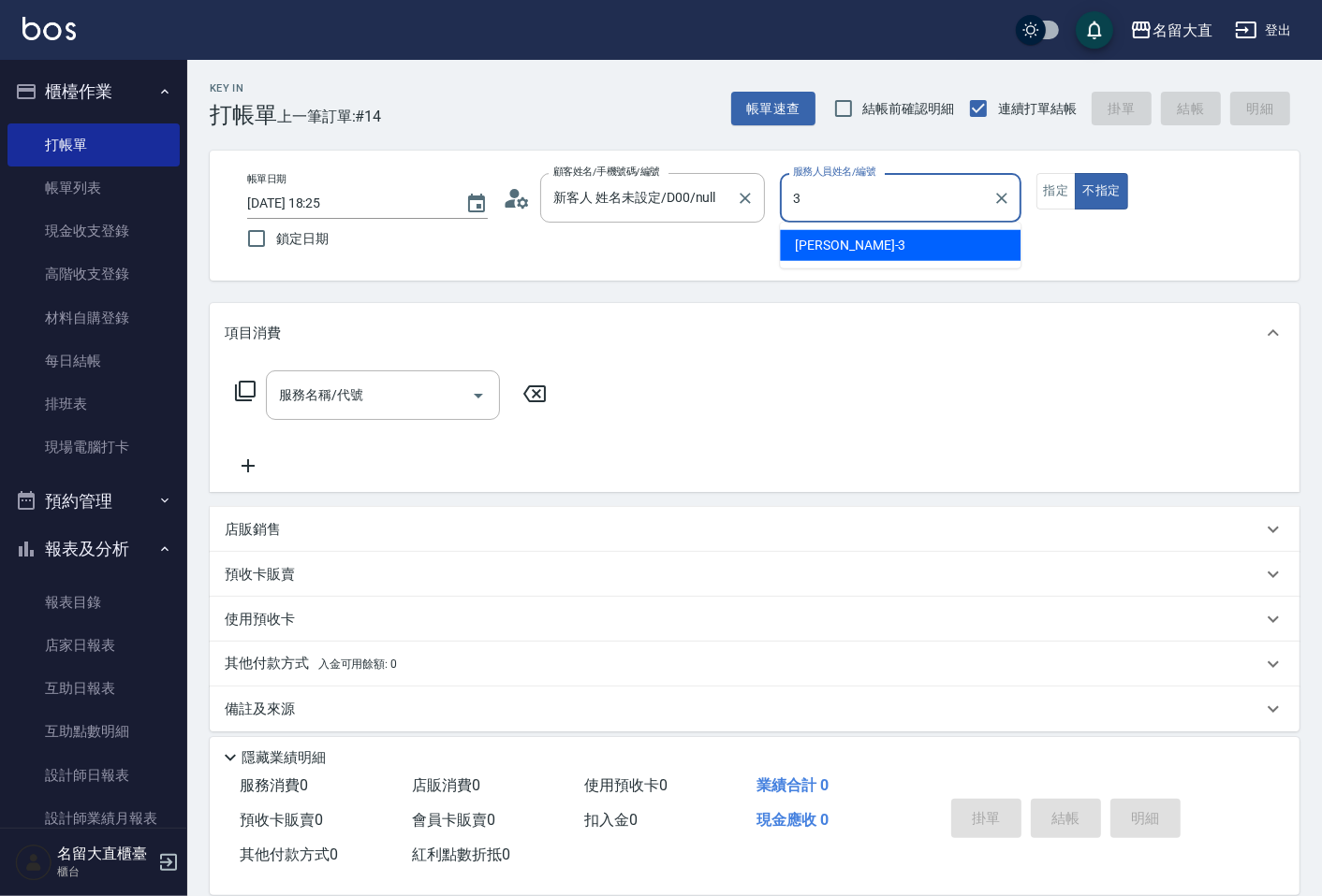
type input "[PERSON_NAME]3"
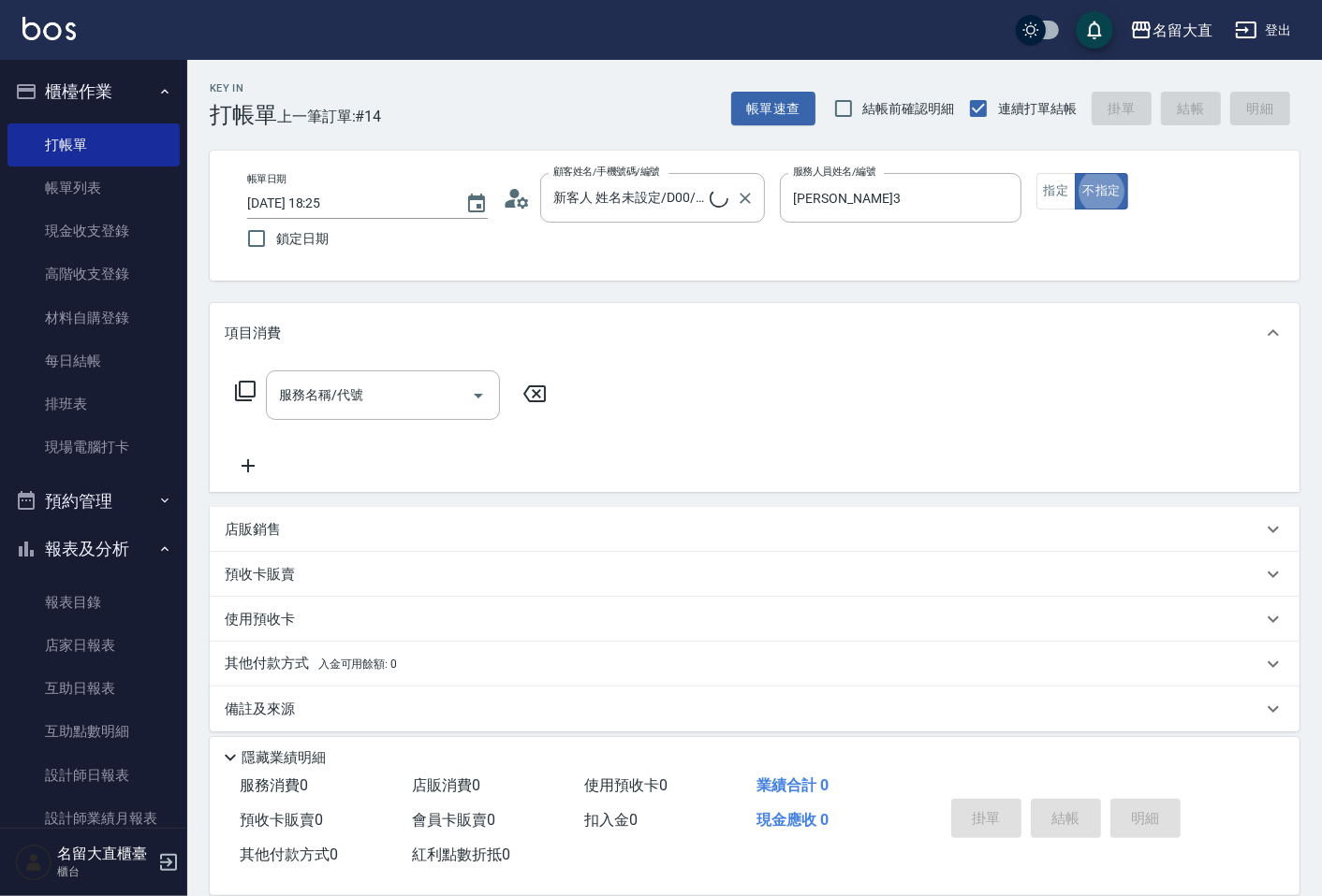
type button "false"
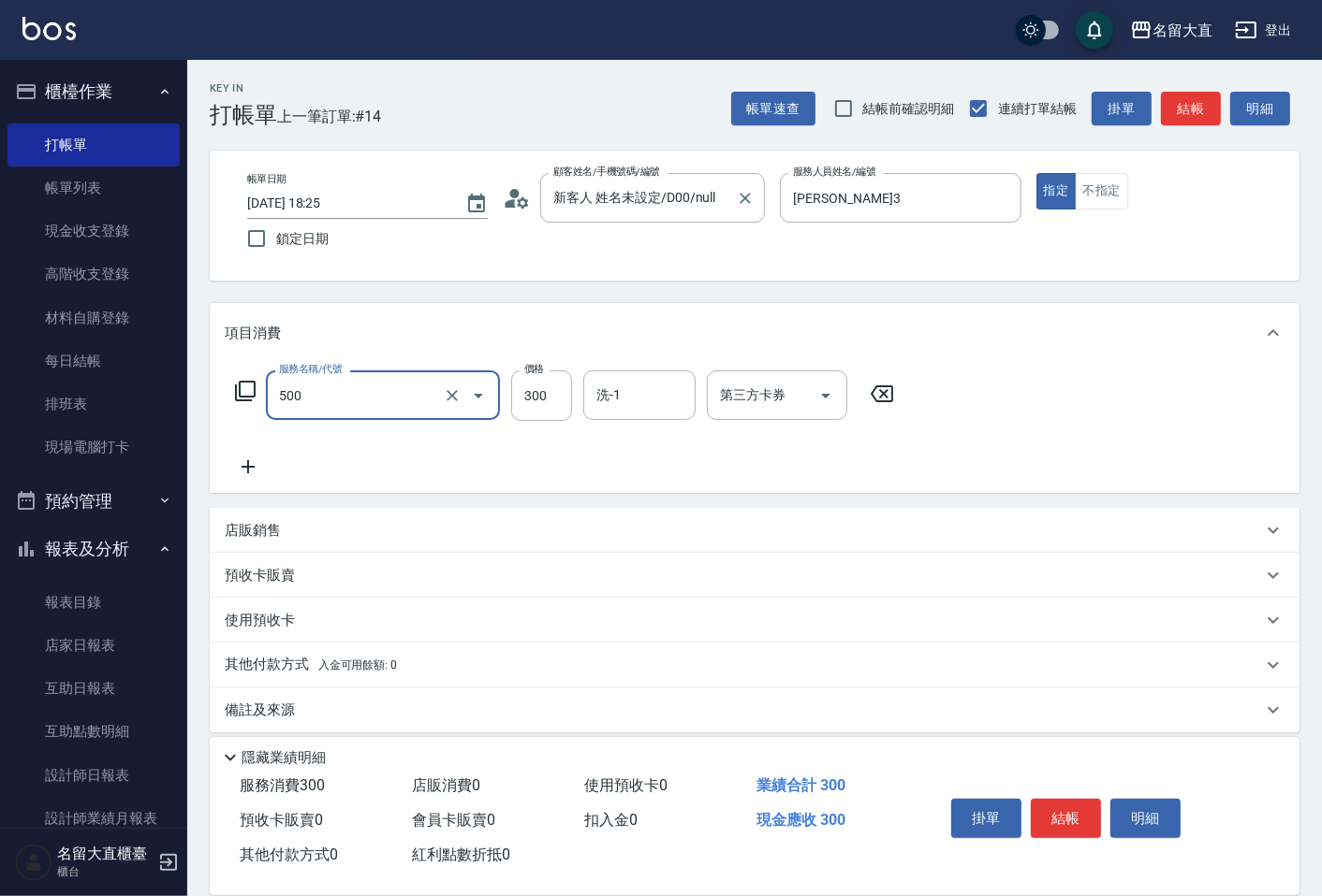
type input "洗髮(500)"
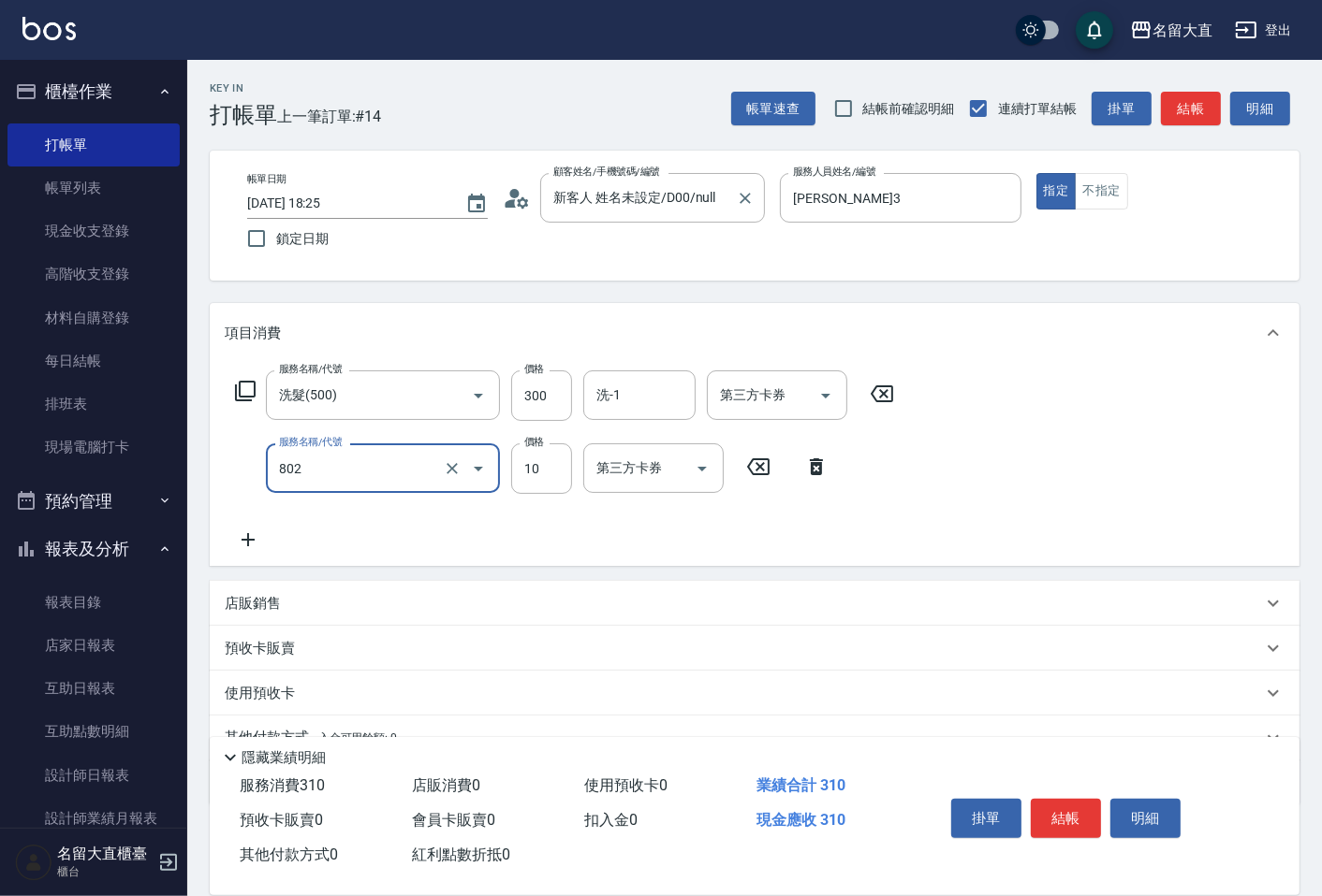
type input "潤絲(802)"
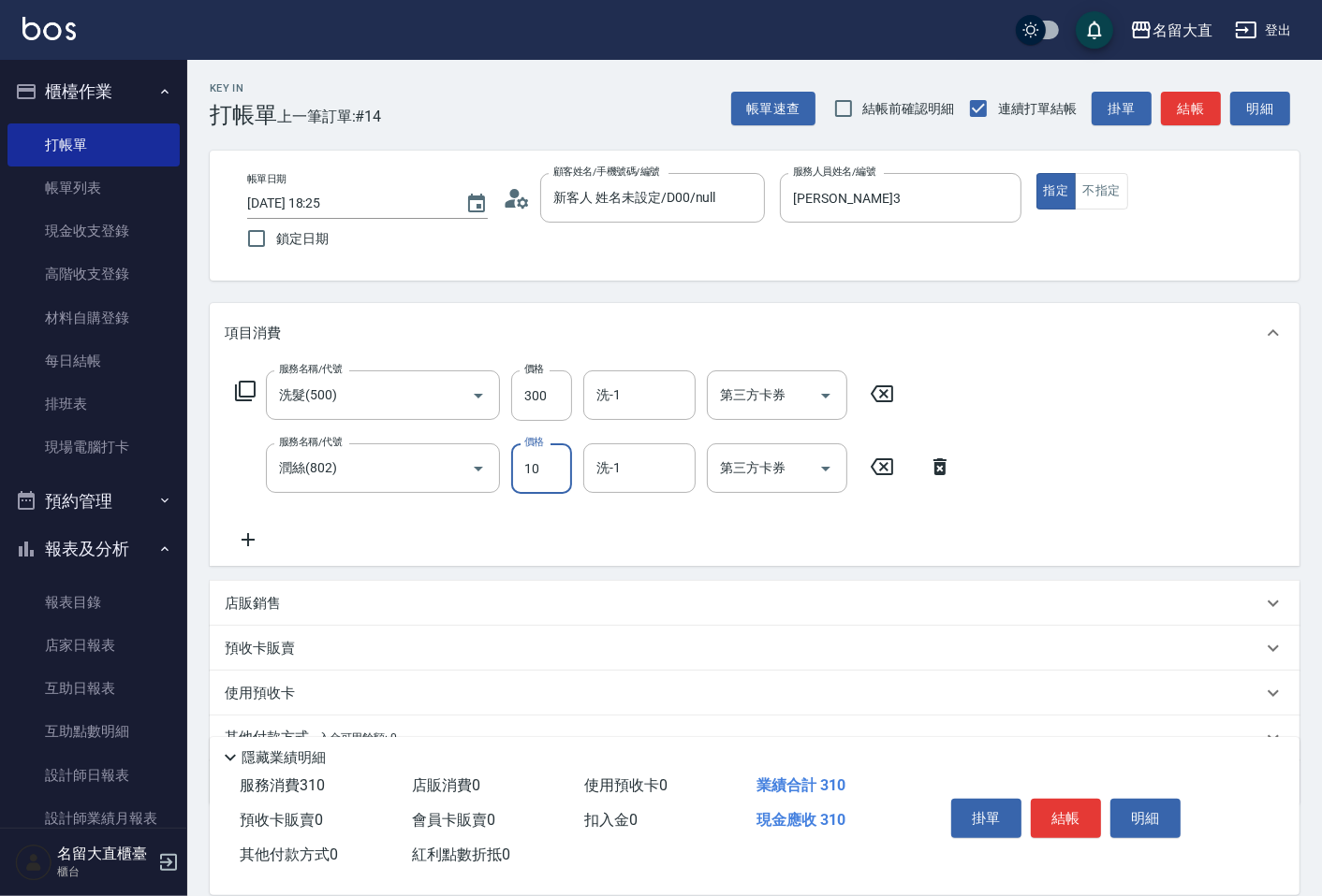
click at [547, 459] on input "10" at bounding box center [542, 468] width 60 height 51
type input "20"
click at [1082, 808] on button "結帳" at bounding box center [1066, 818] width 70 height 39
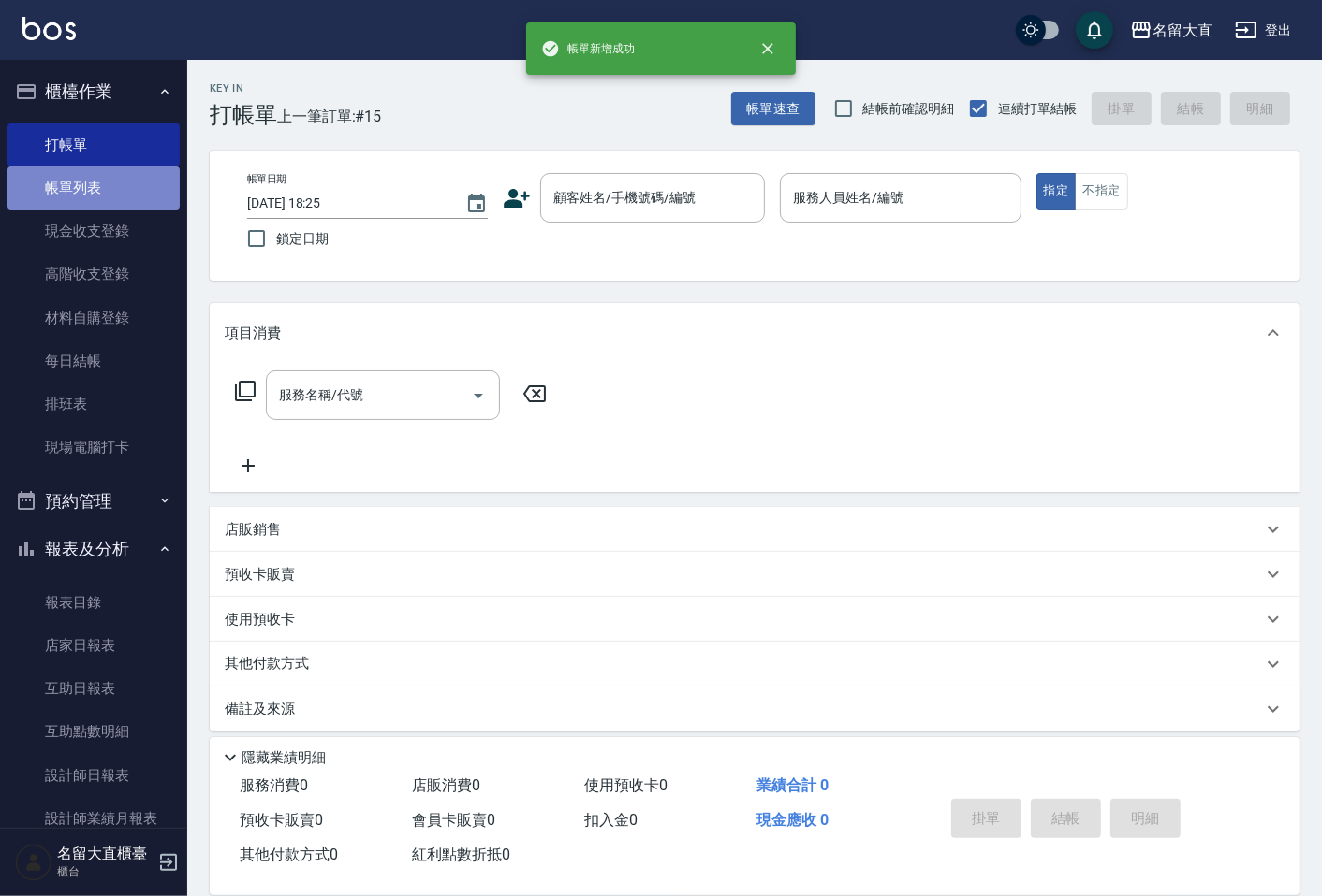
click at [107, 185] on link "帳單列表" at bounding box center [94, 188] width 172 height 43
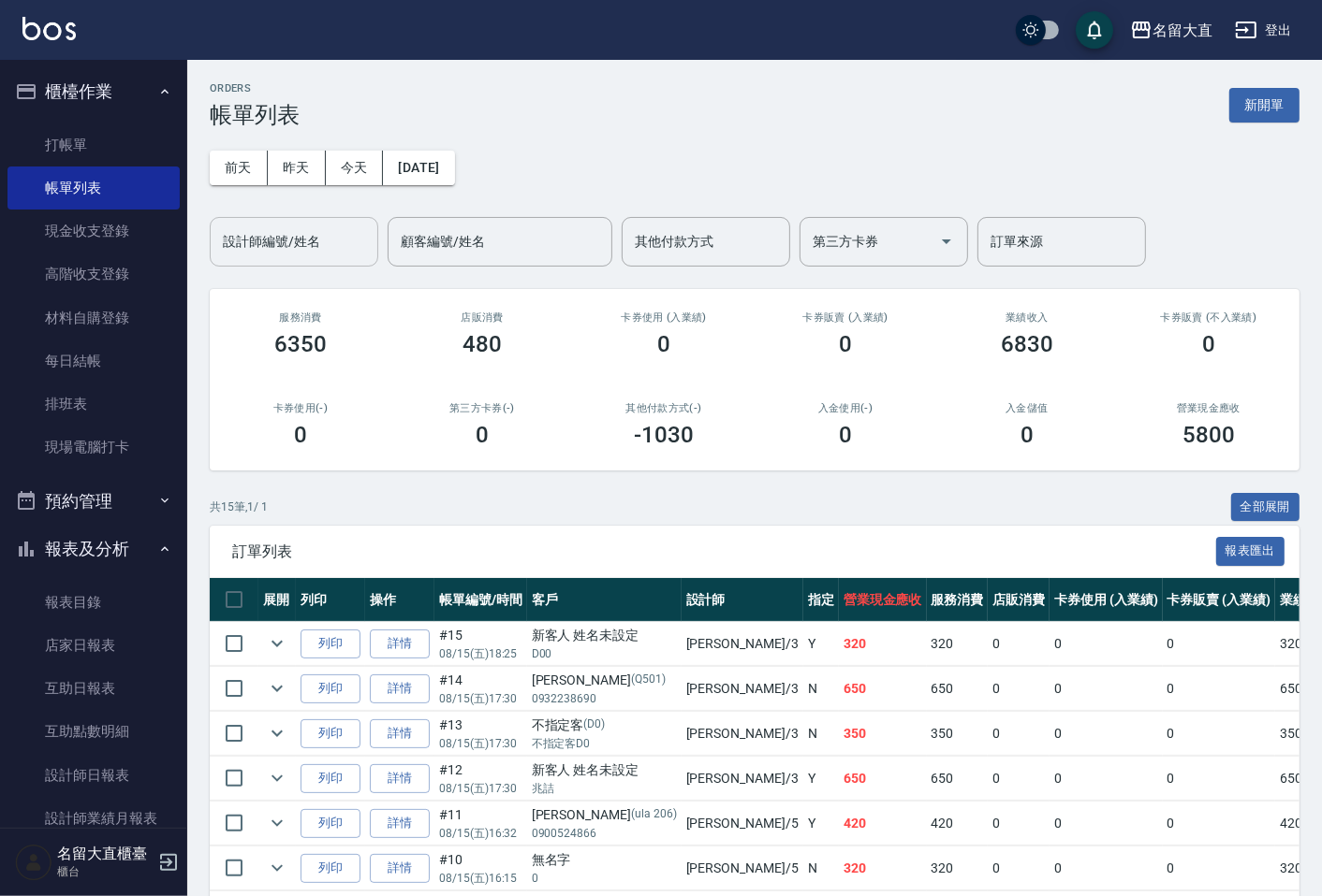
click at [259, 252] on input "設計師編號/姓名" at bounding box center [294, 243] width 152 height 33
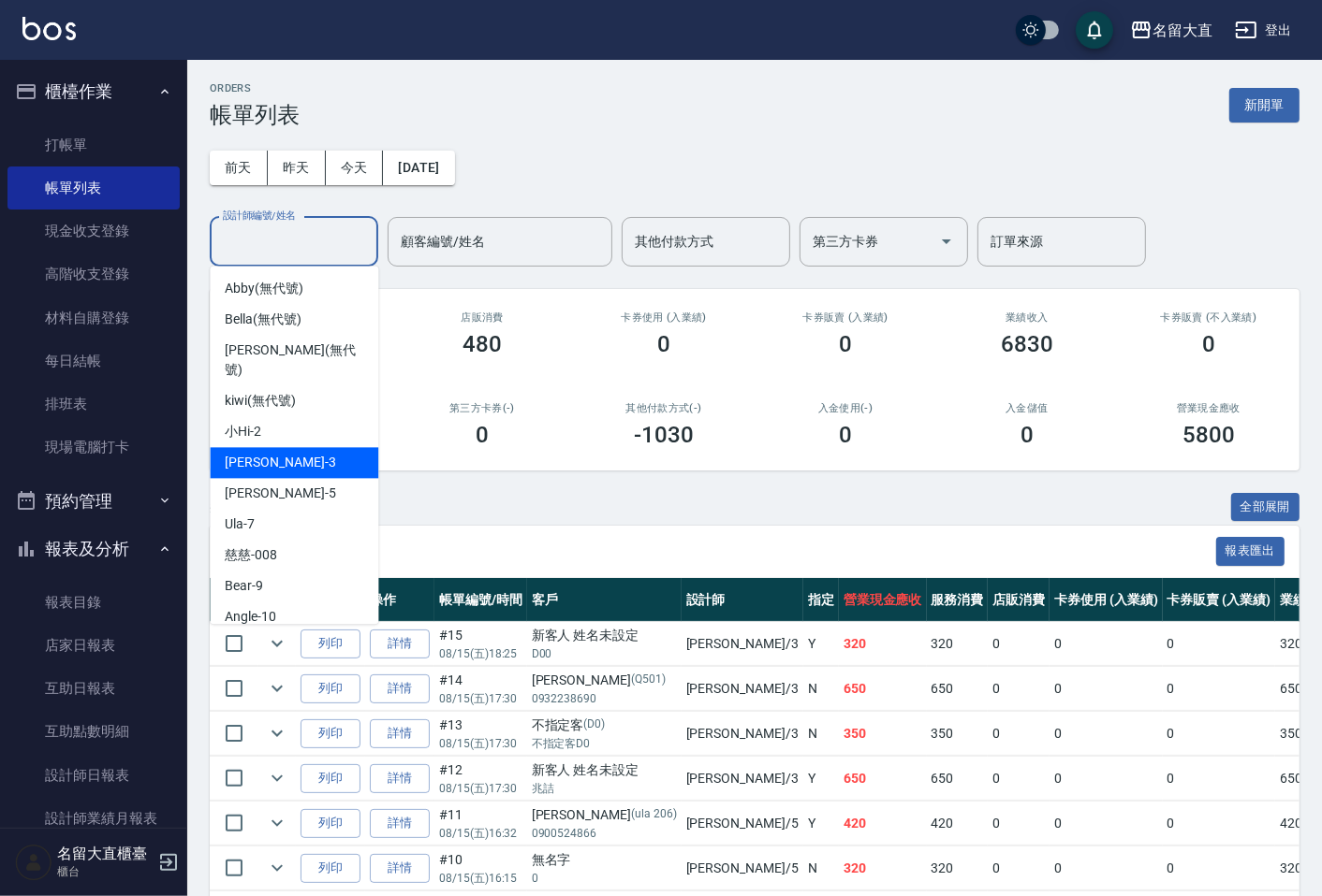
click at [231, 453] on span "[PERSON_NAME]3" at bounding box center [280, 463] width 110 height 19
type input "[PERSON_NAME]3"
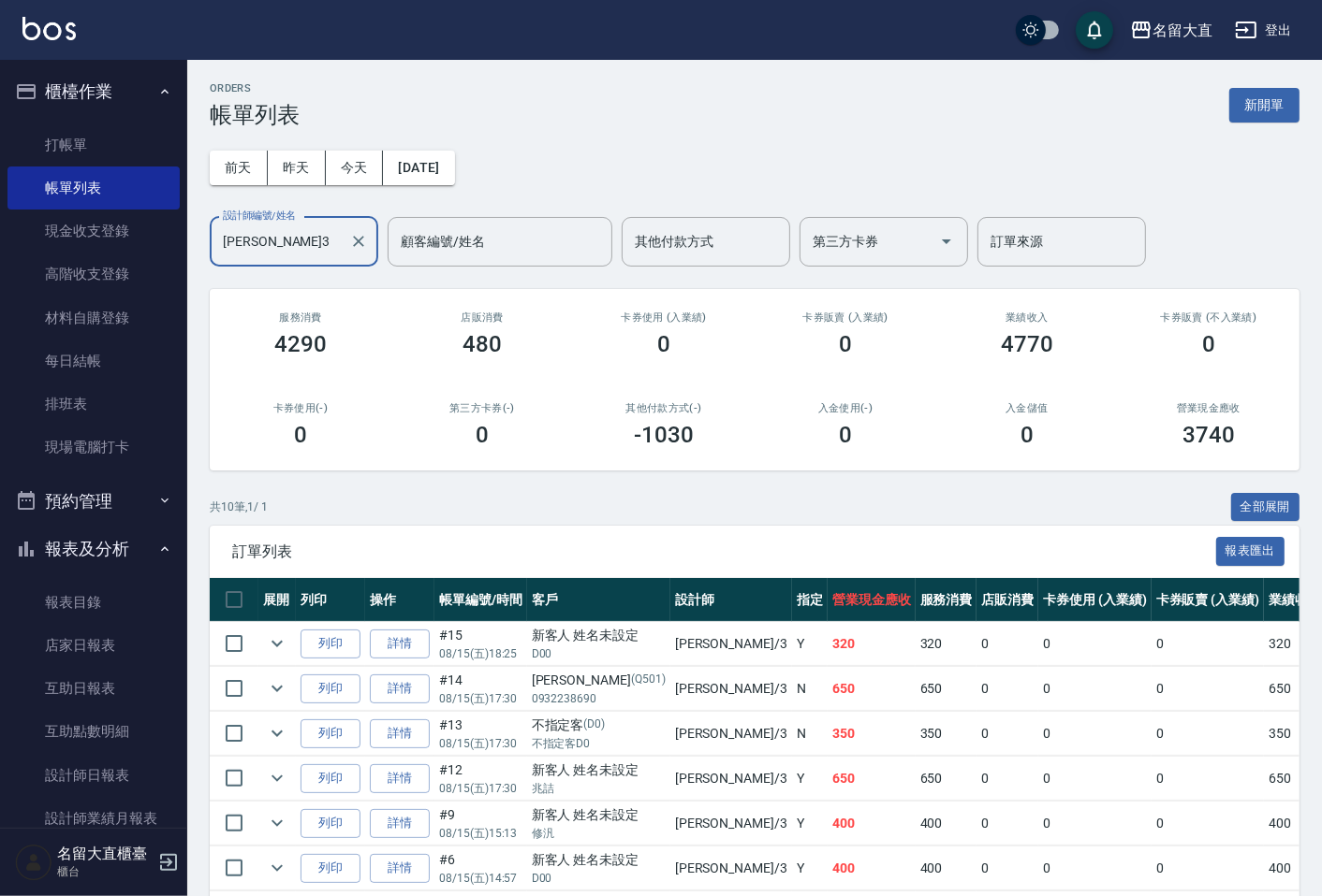
drag, startPoint x: 127, startPoint y: 84, endPoint x: 128, endPoint y: 103, distance: 19.0
click at [127, 87] on button "櫃檯作業" at bounding box center [94, 92] width 172 height 49
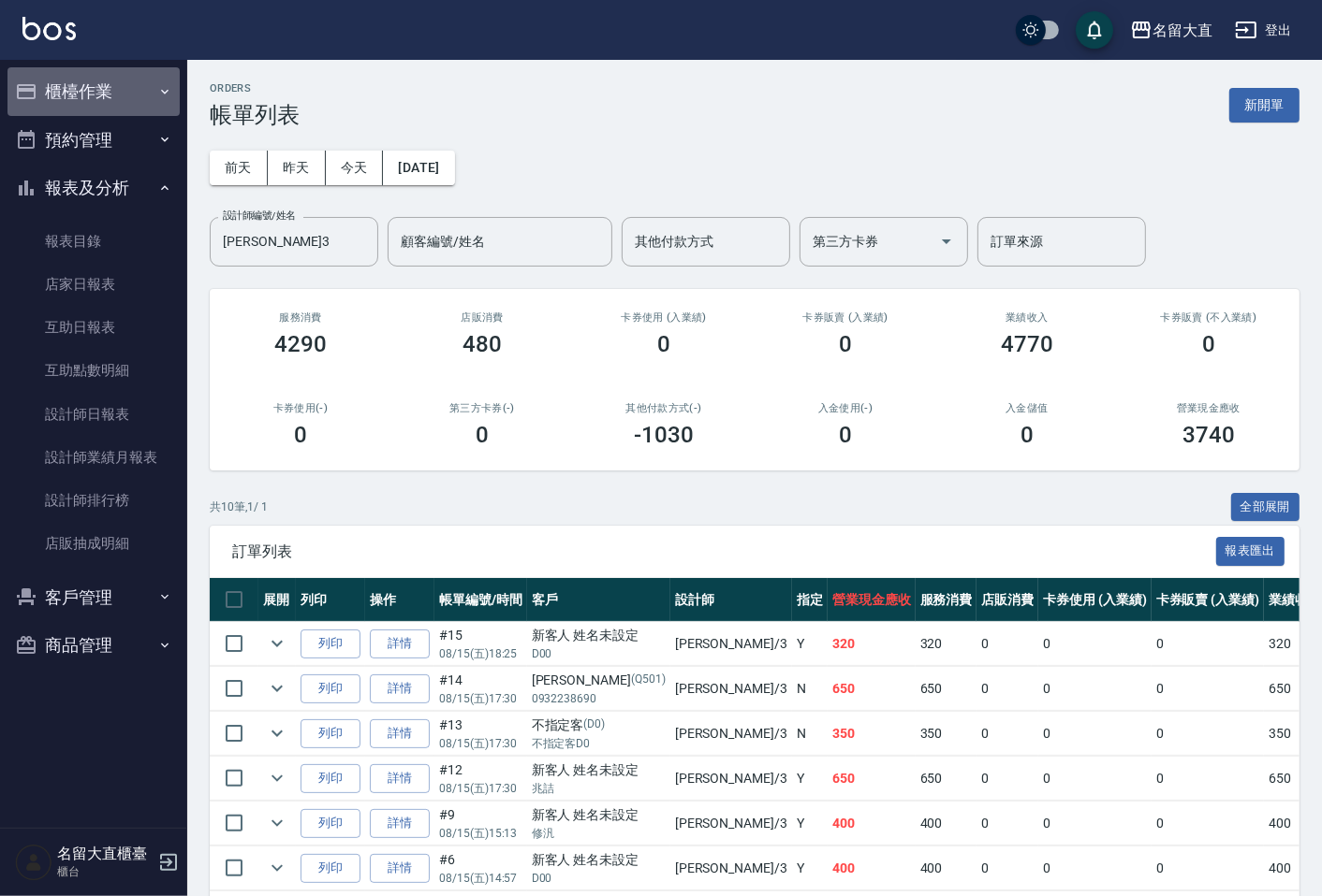
click at [129, 107] on button "櫃檯作業" at bounding box center [94, 92] width 172 height 49
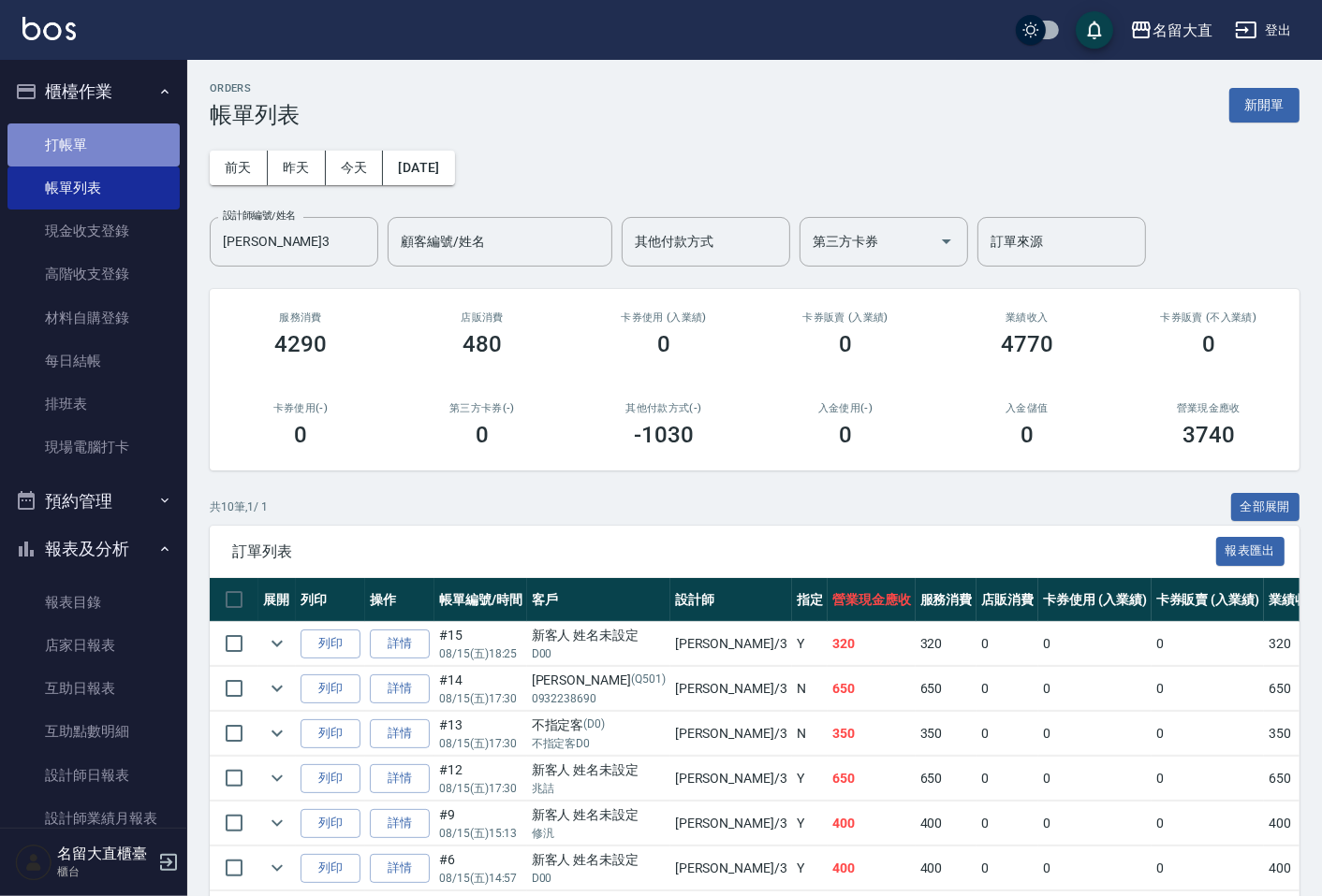
click at [130, 162] on link "打帳單" at bounding box center [94, 145] width 172 height 43
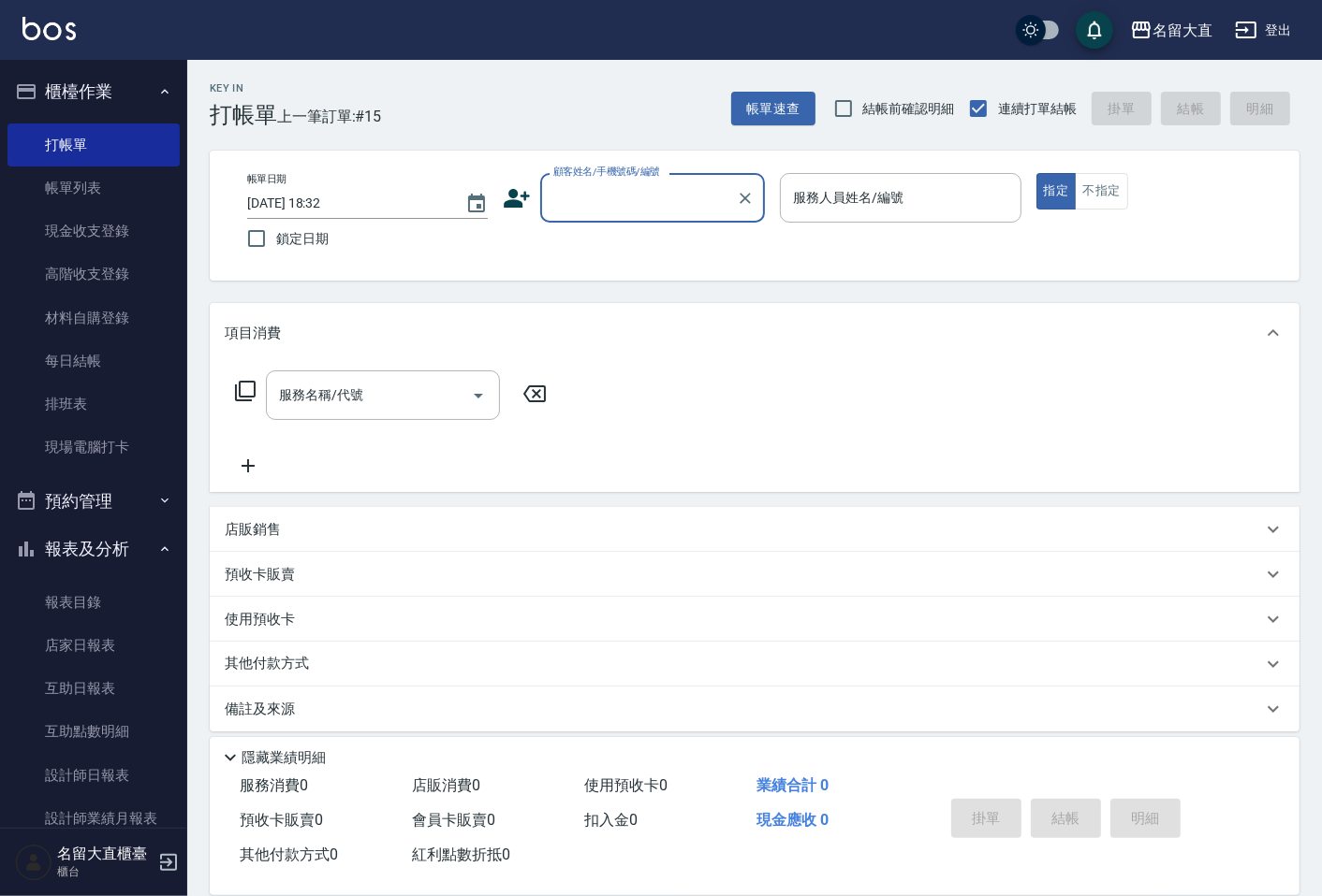
drag, startPoint x: 619, startPoint y: 218, endPoint x: 629, endPoint y: 204, distance: 17.2
click at [629, 206] on div "顧客姓名/手機號碼/編號" at bounding box center [652, 198] width 225 height 50
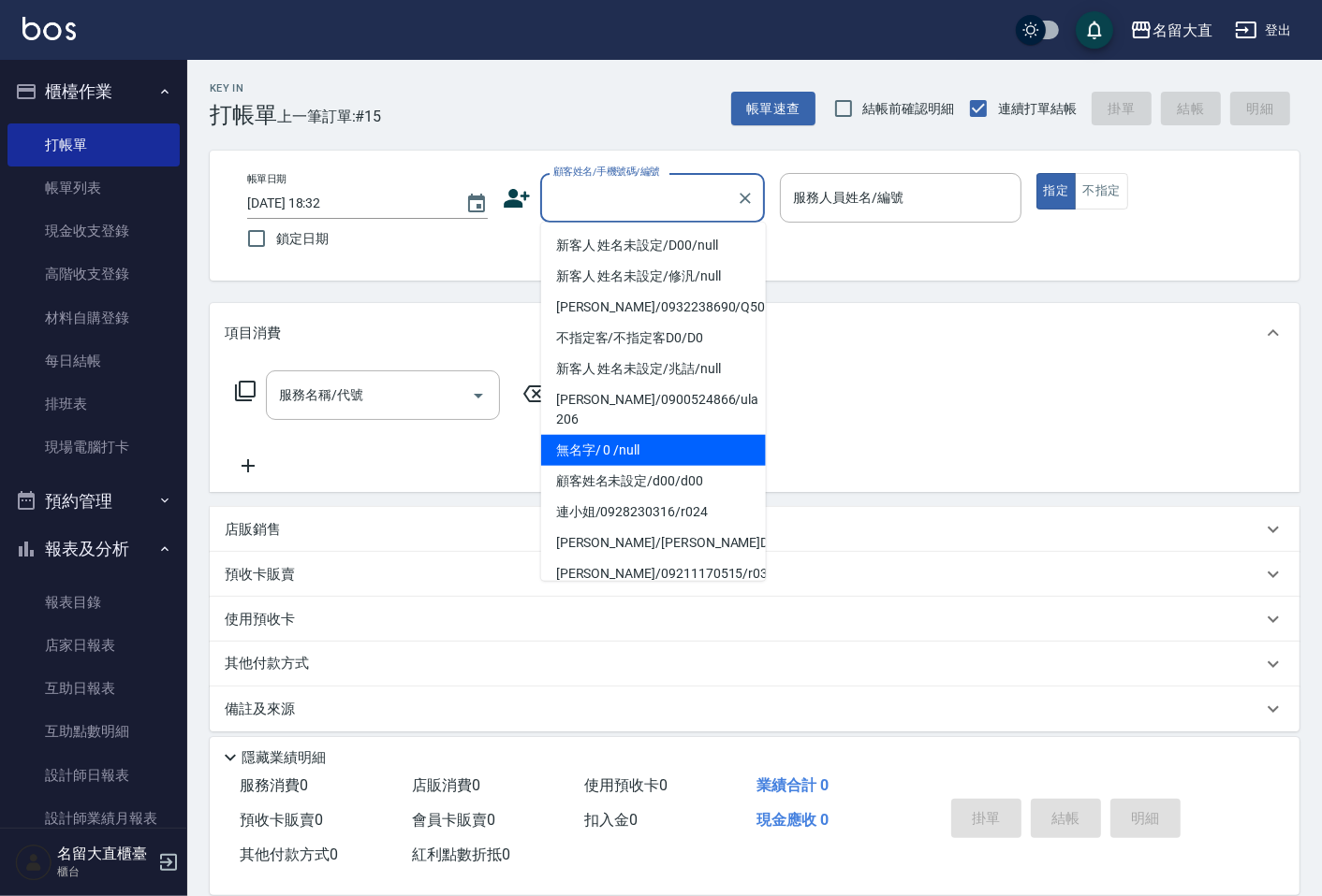
drag, startPoint x: 641, startPoint y: 436, endPoint x: 647, endPoint y: 444, distance: 10.0
click at [647, 444] on li "無名字/ 0 /null" at bounding box center [653, 451] width 225 height 31
type input "無名字/ 0 /null"
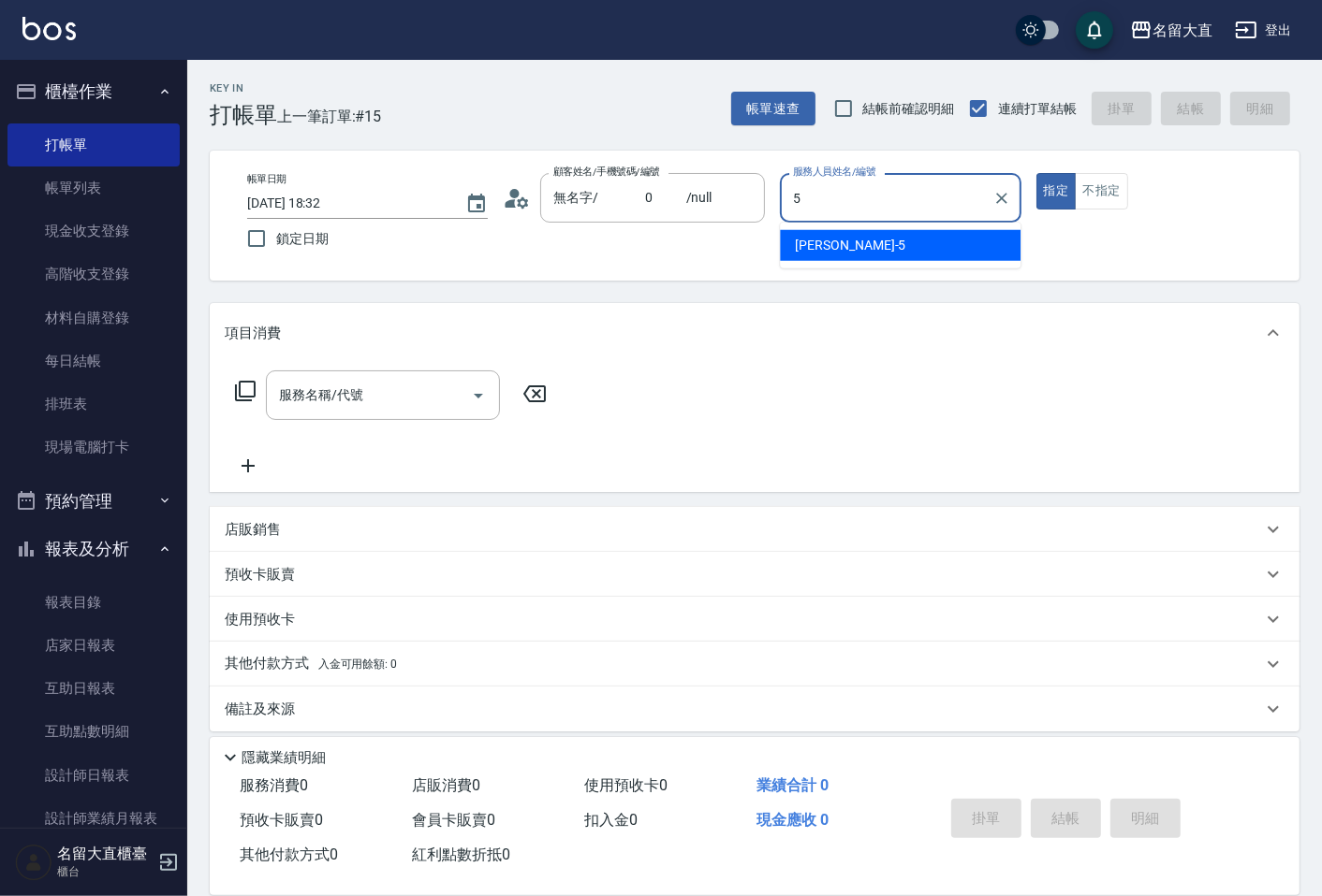
type input "Reese-5"
type button "true"
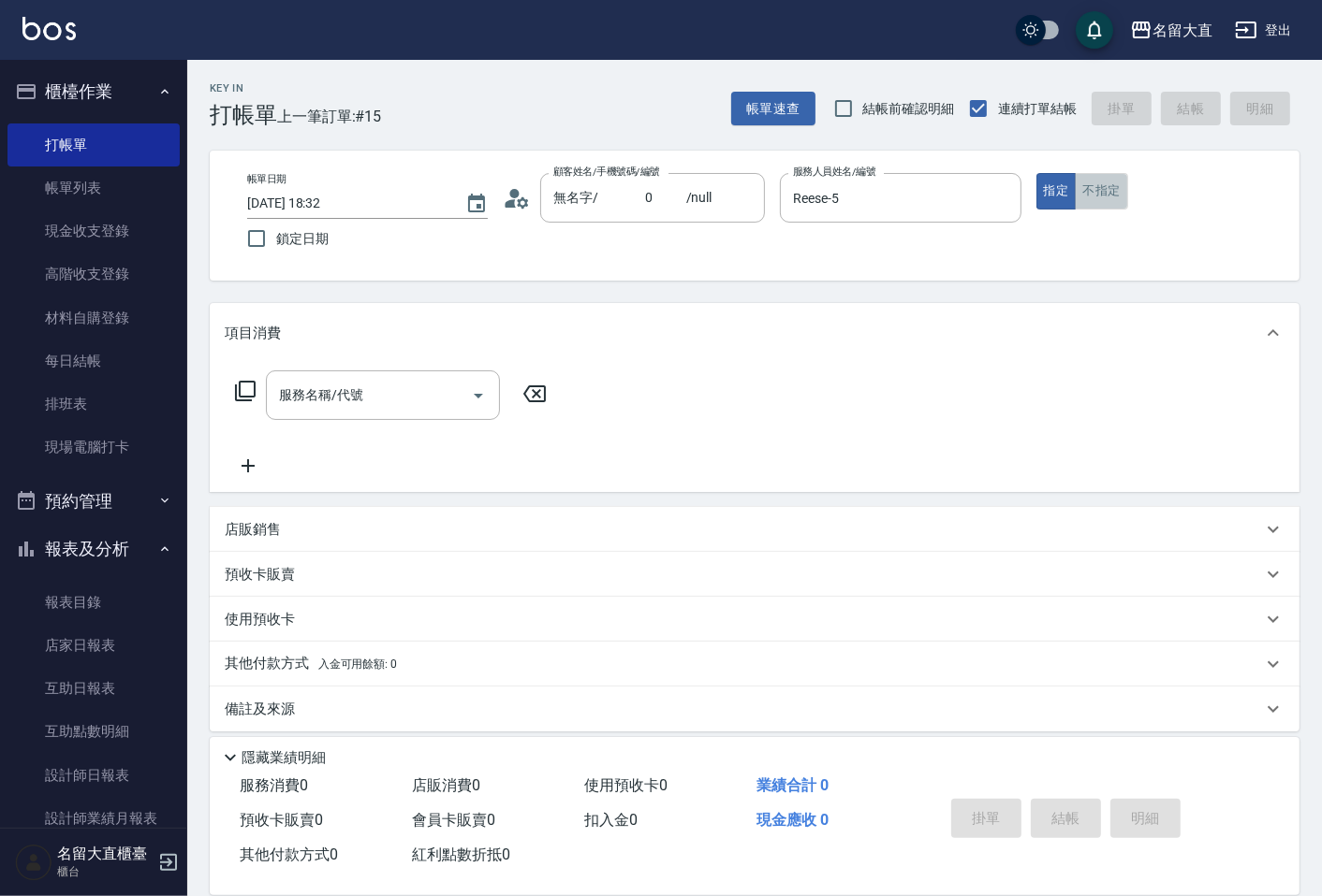
click at [1107, 187] on button "不指定" at bounding box center [1101, 191] width 53 height 36
click at [234, 393] on icon at bounding box center [245, 391] width 22 height 22
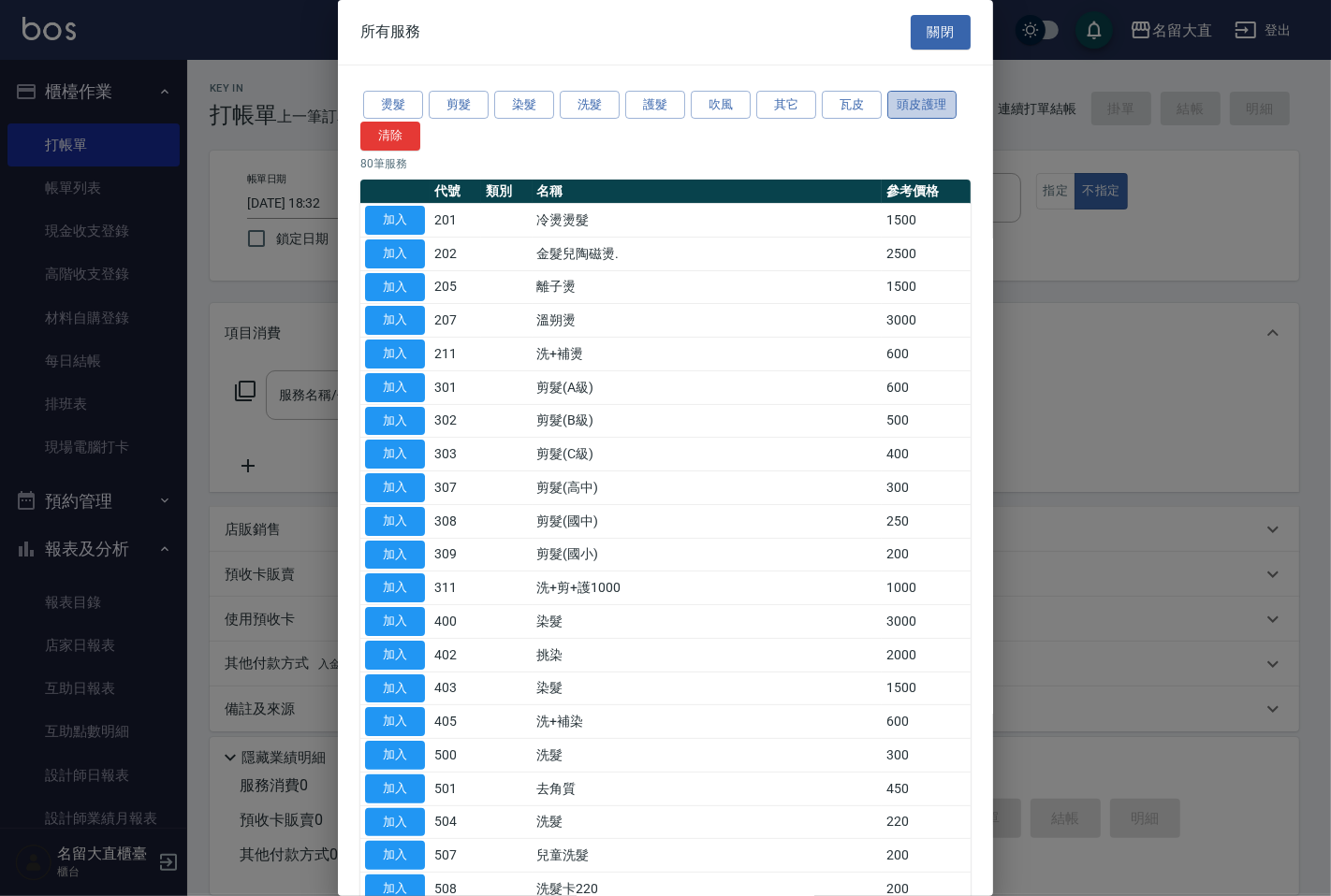
click at [918, 94] on button "頭皮護理" at bounding box center [922, 105] width 69 height 29
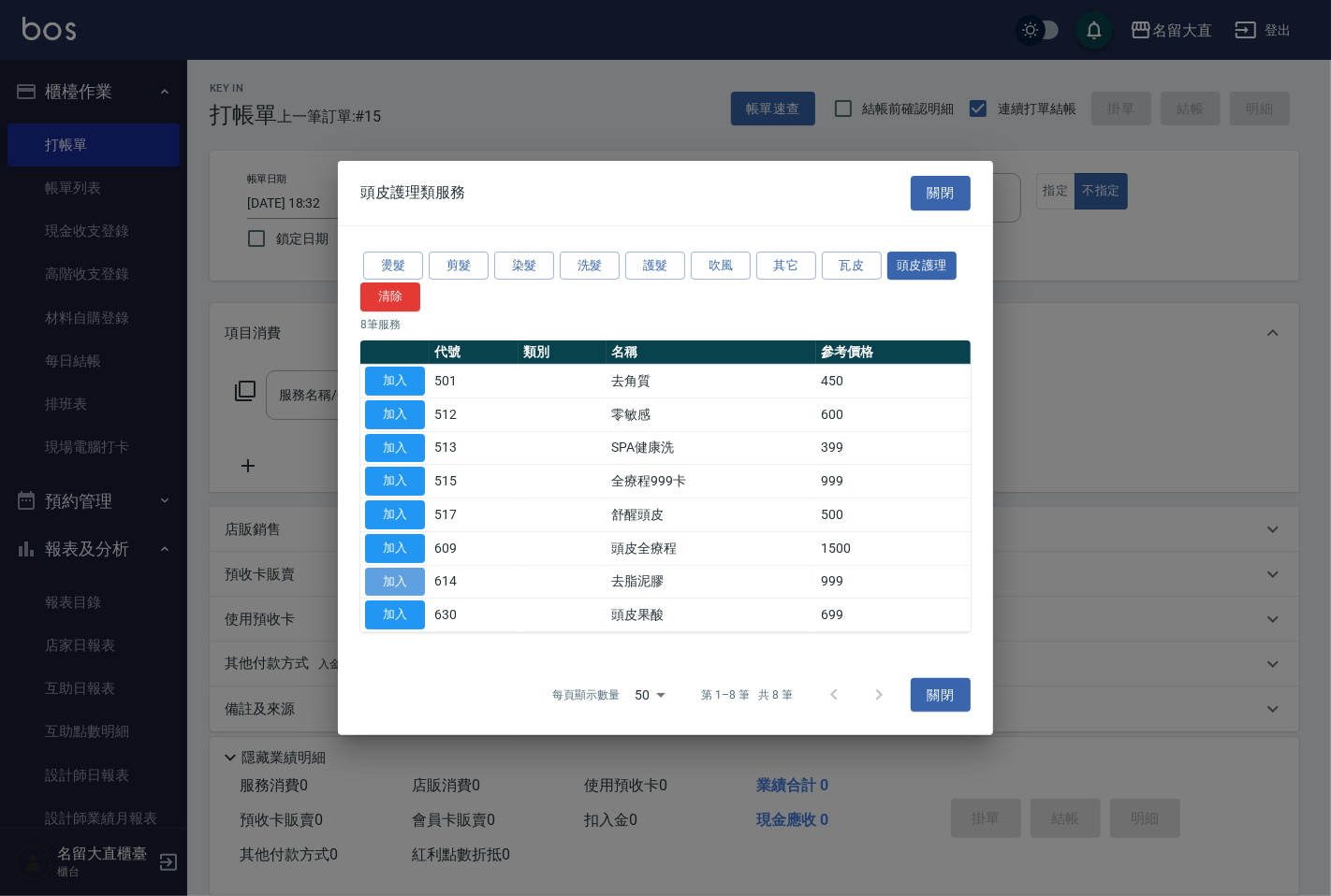
click at [399, 579] on button "加入" at bounding box center [395, 581] width 59 height 29
type input "去脂泥膠(614)"
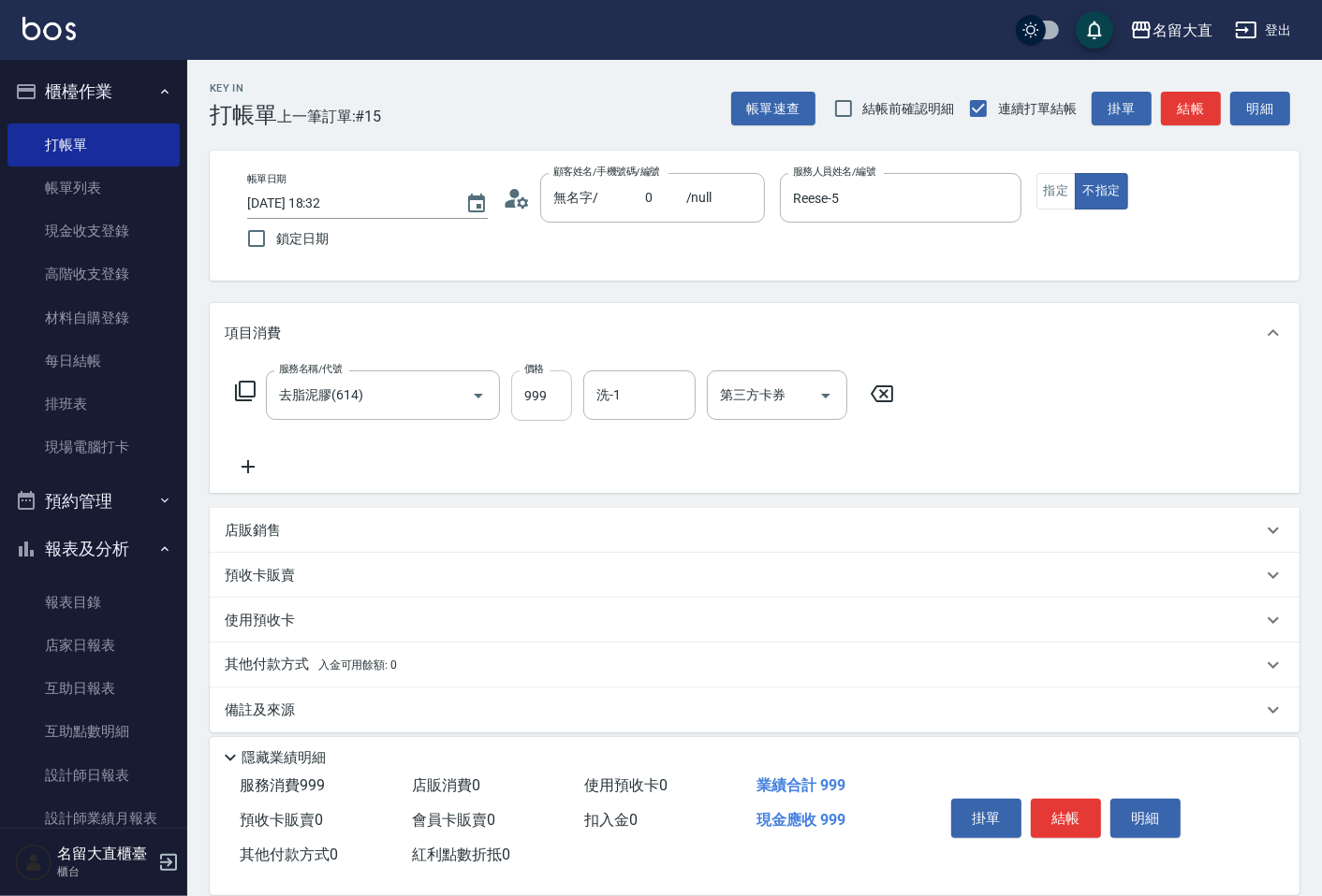
click at [529, 400] on input "999" at bounding box center [542, 395] width 60 height 51
type input "1000"
type input "[PERSON_NAME]-16"
click at [1195, 98] on button "結帳" at bounding box center [1190, 109] width 59 height 35
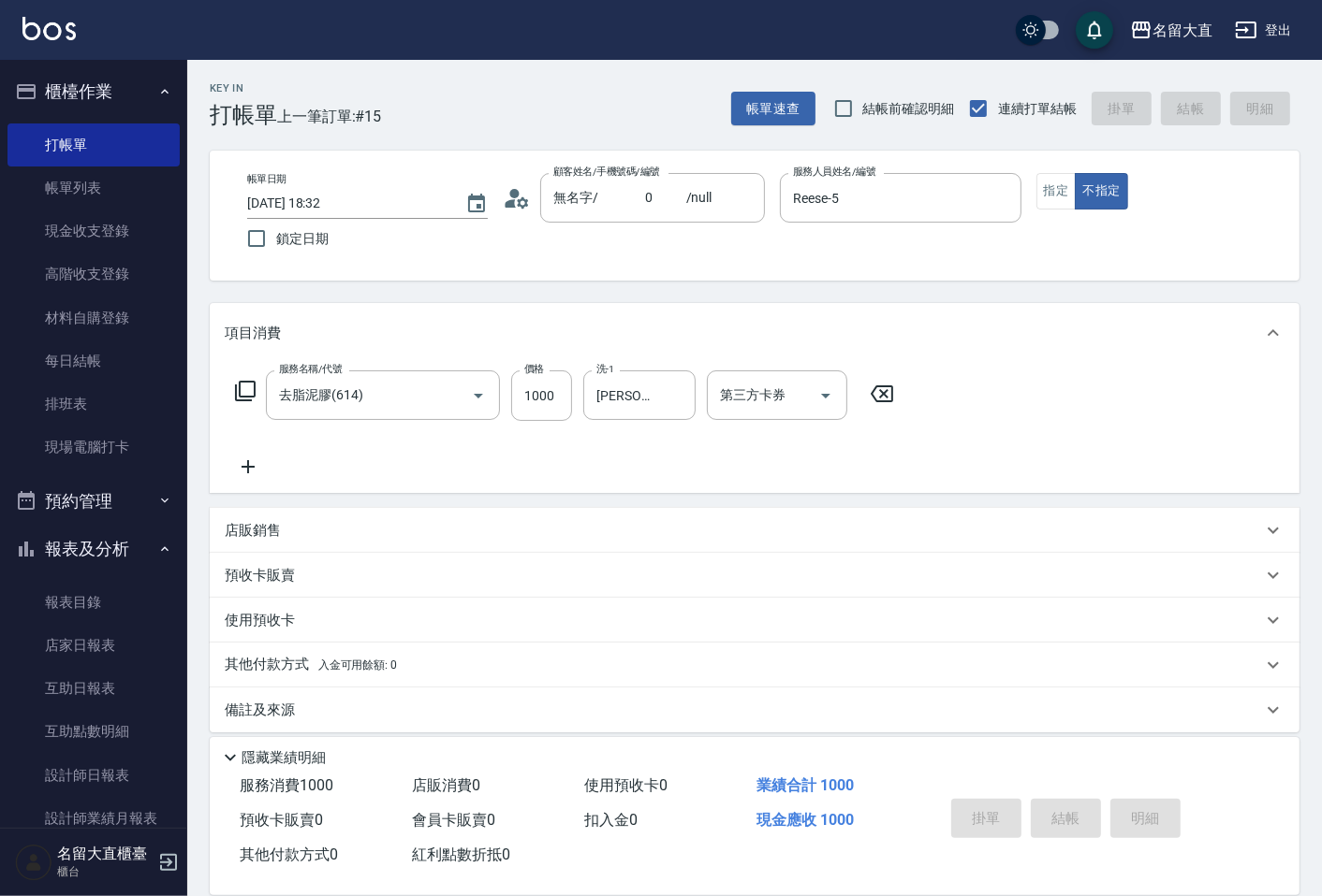
type input "[DATE] 18:33"
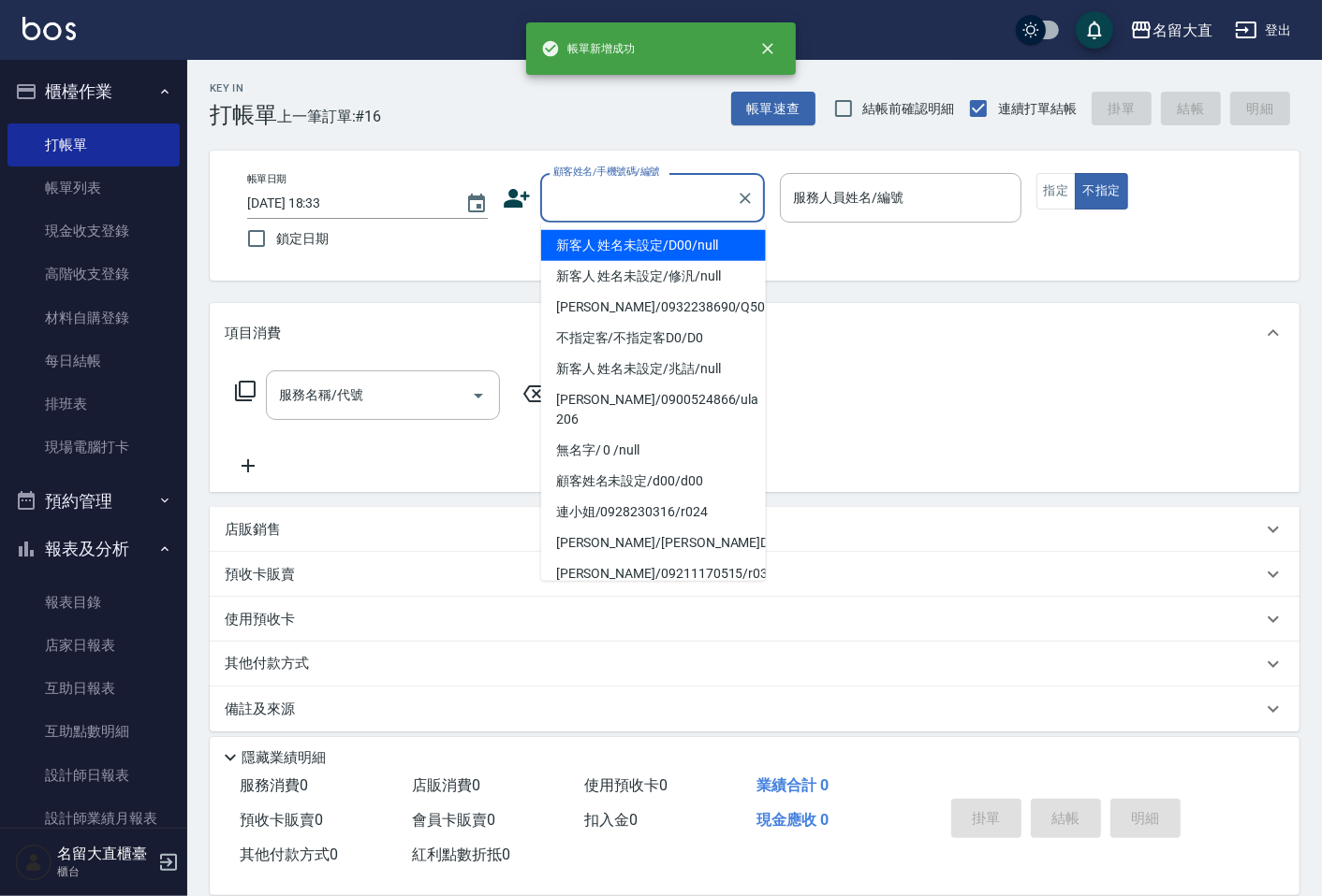
click at [609, 202] on input "顧客姓名/手機號碼/編號" at bounding box center [638, 198] width 179 height 33
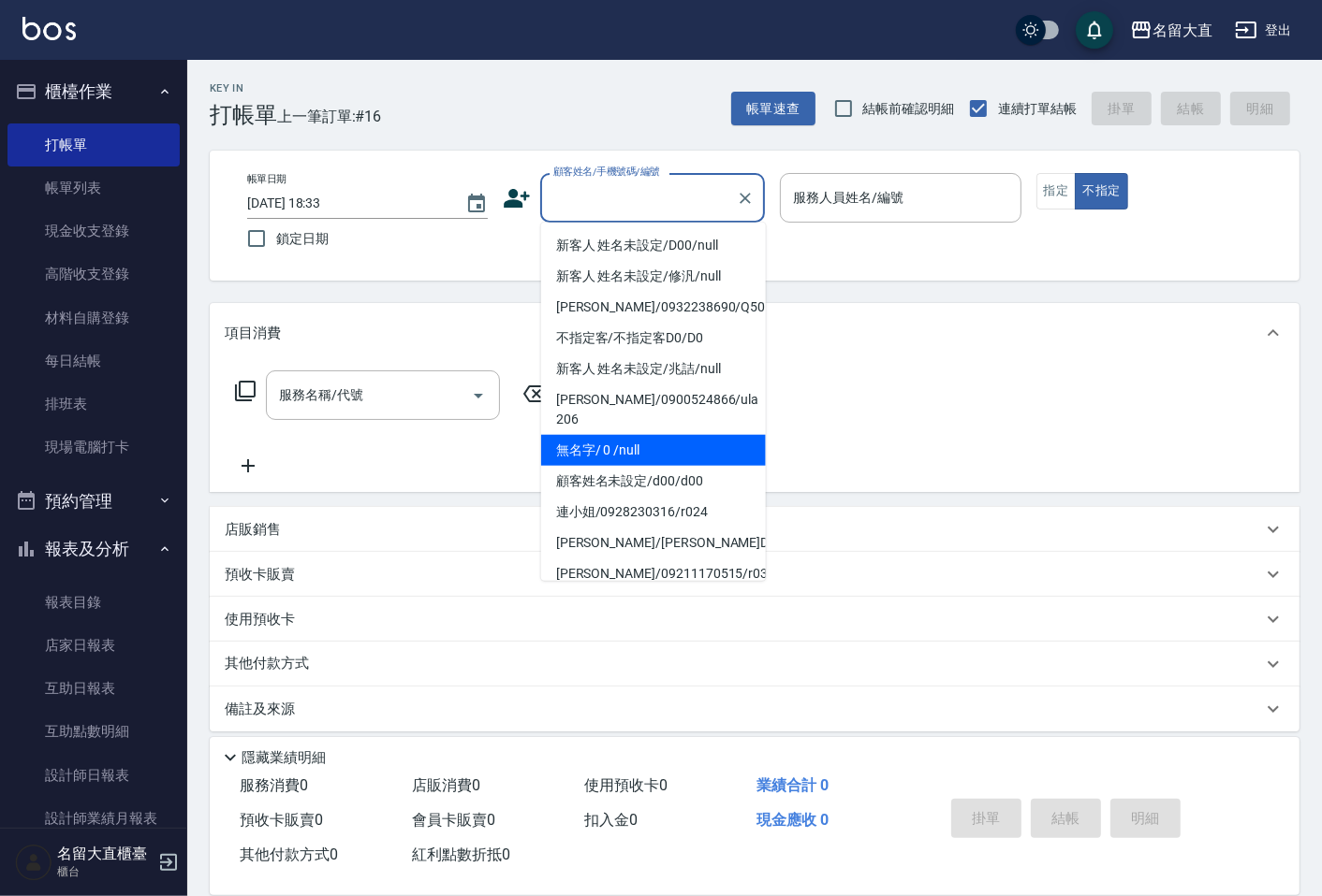
click at [632, 437] on li "無名字/ 0 /null" at bounding box center [653, 451] width 225 height 31
type input "無名字/ 0 /null"
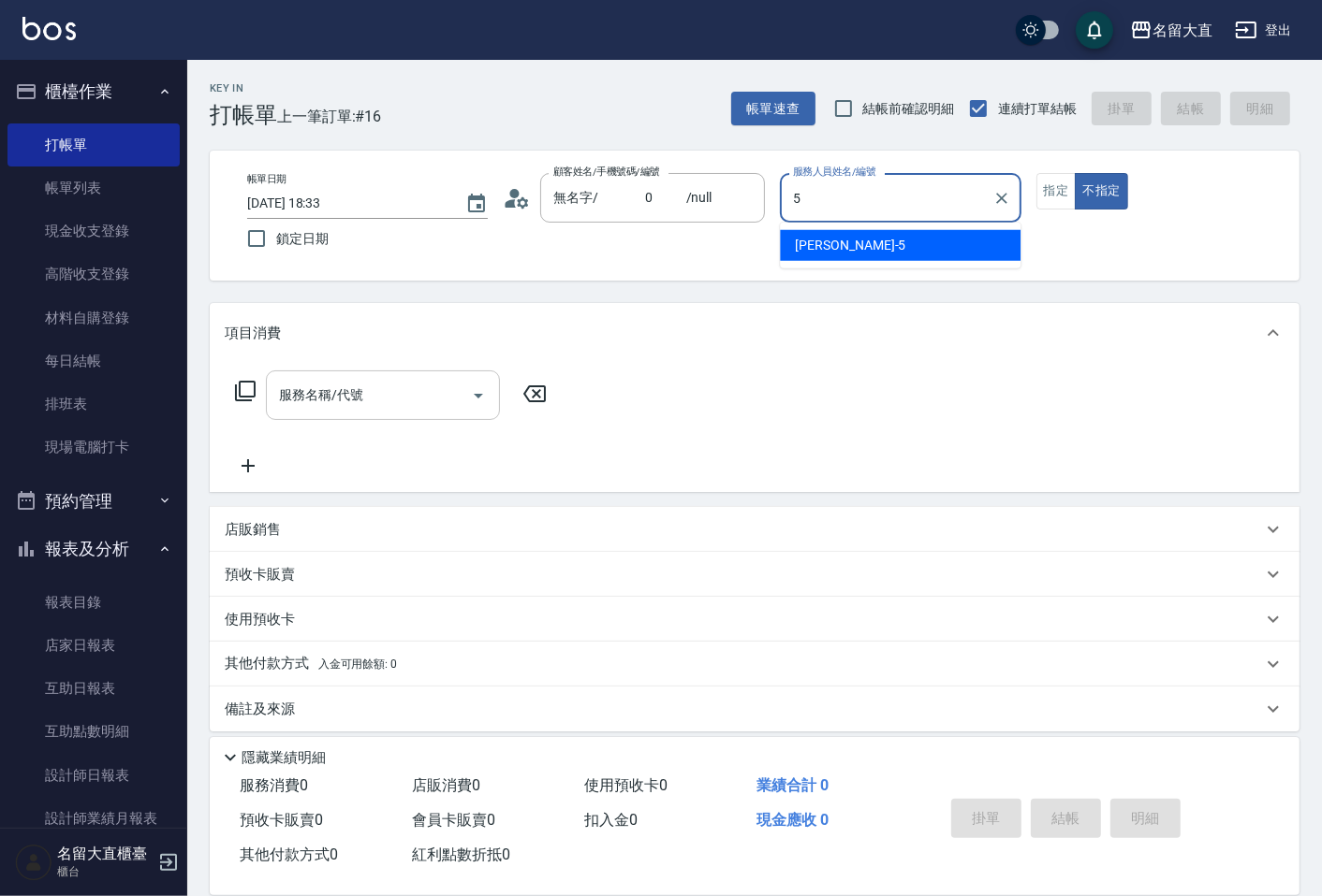
type input "Reese-5"
type button "false"
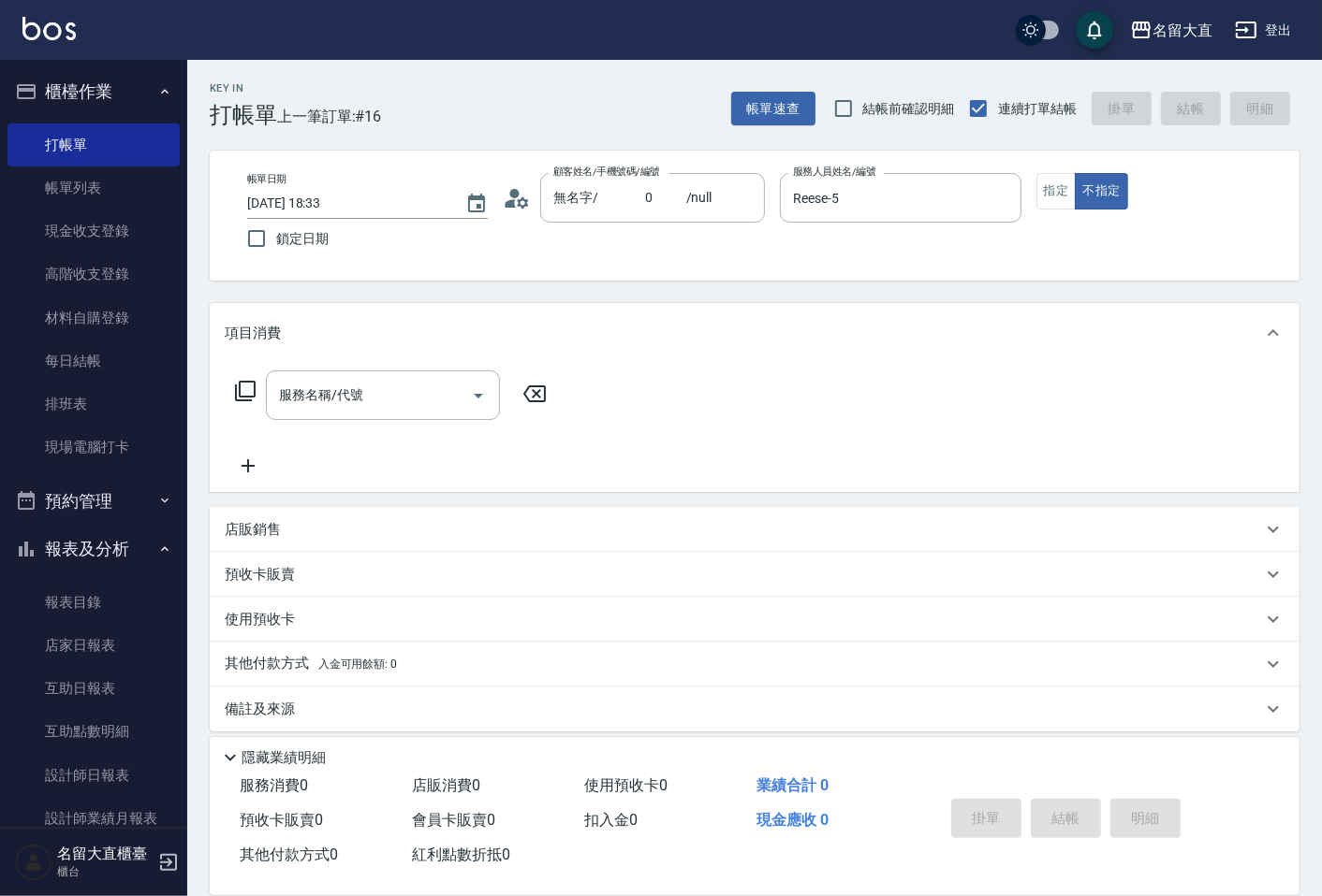
click at [240, 387] on icon at bounding box center [245, 391] width 20 height 20
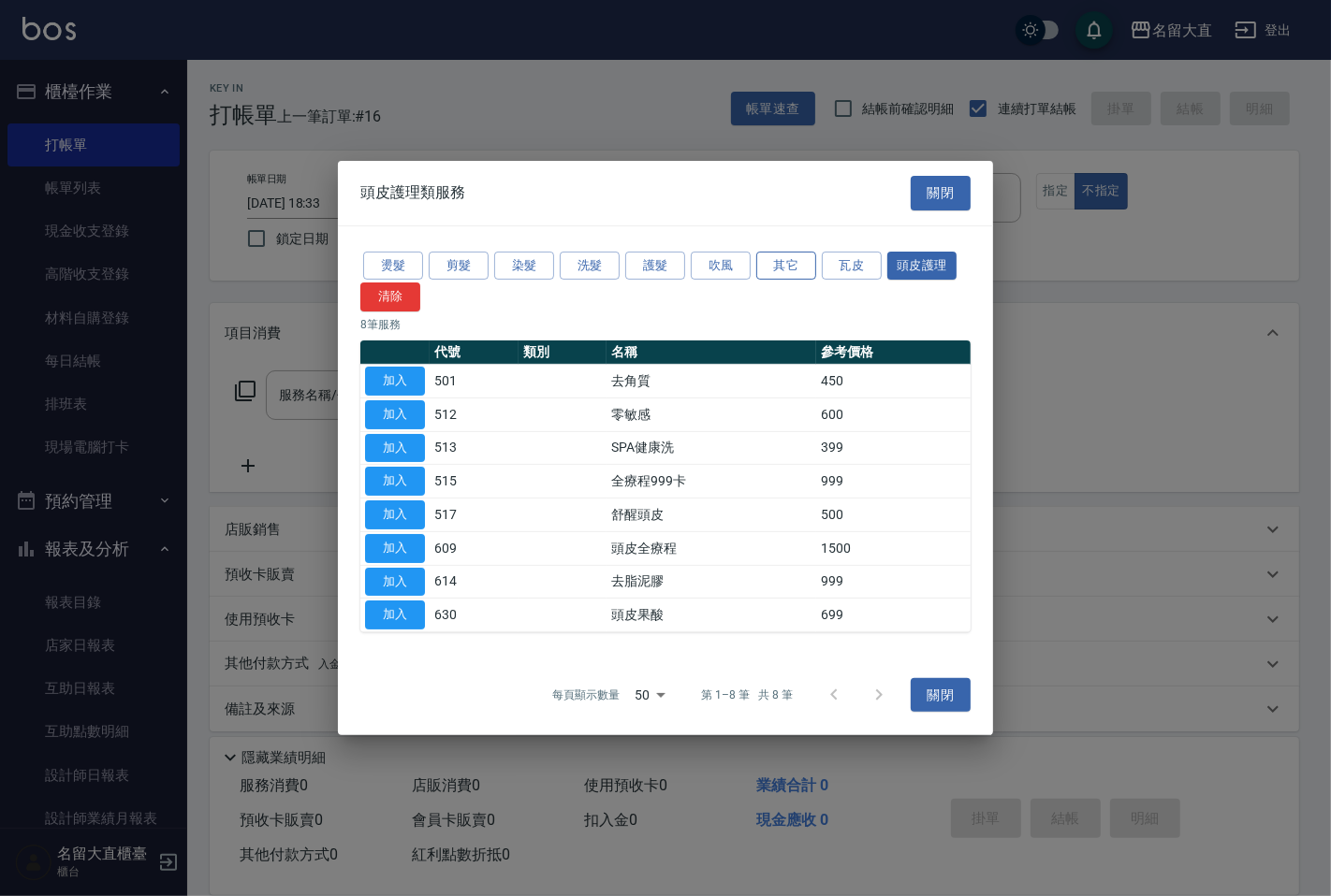
click at [798, 262] on button "其它" at bounding box center [785, 265] width 59 height 29
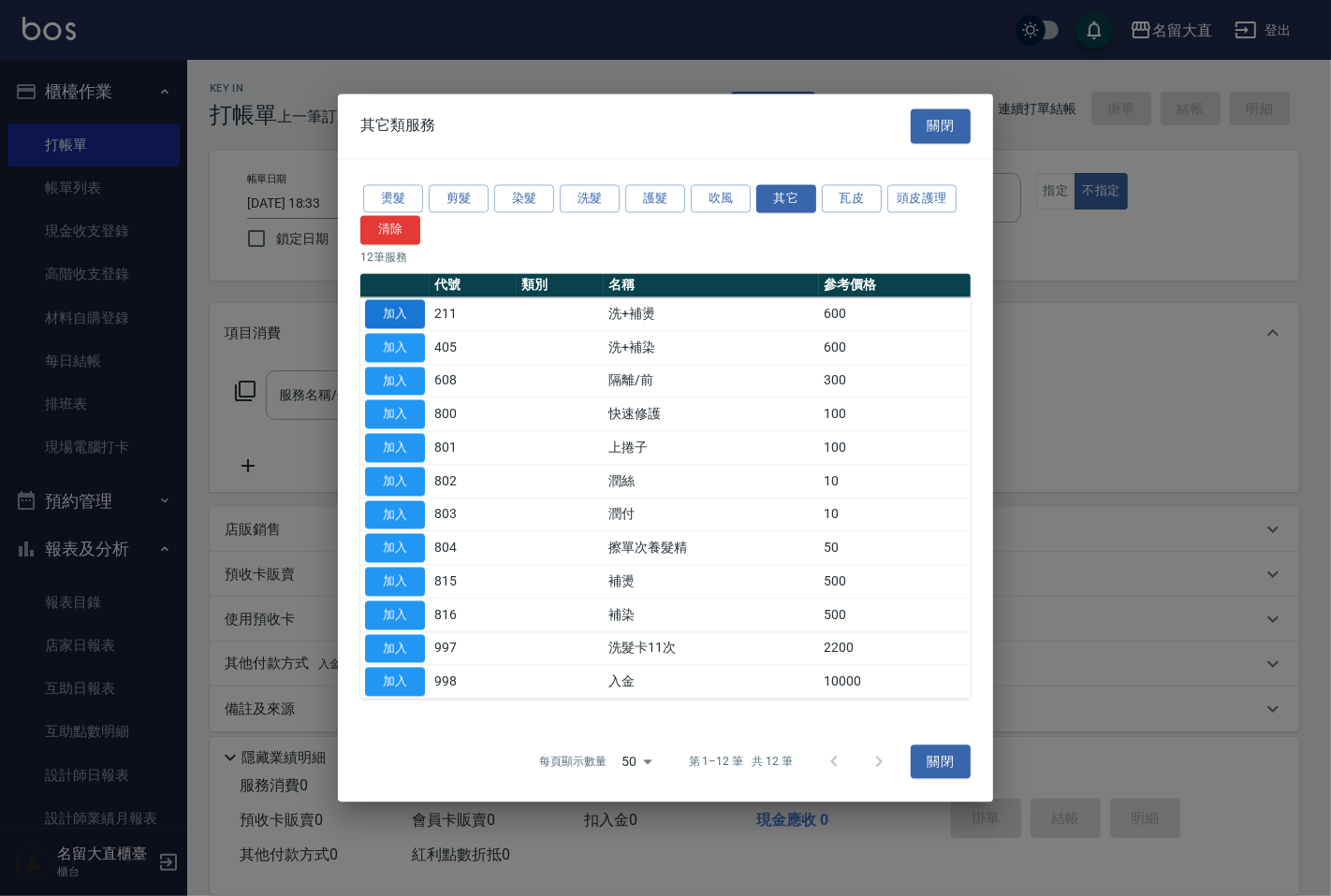
click at [407, 319] on button "加入" at bounding box center [395, 314] width 59 height 29
type input "洗+補燙(211)"
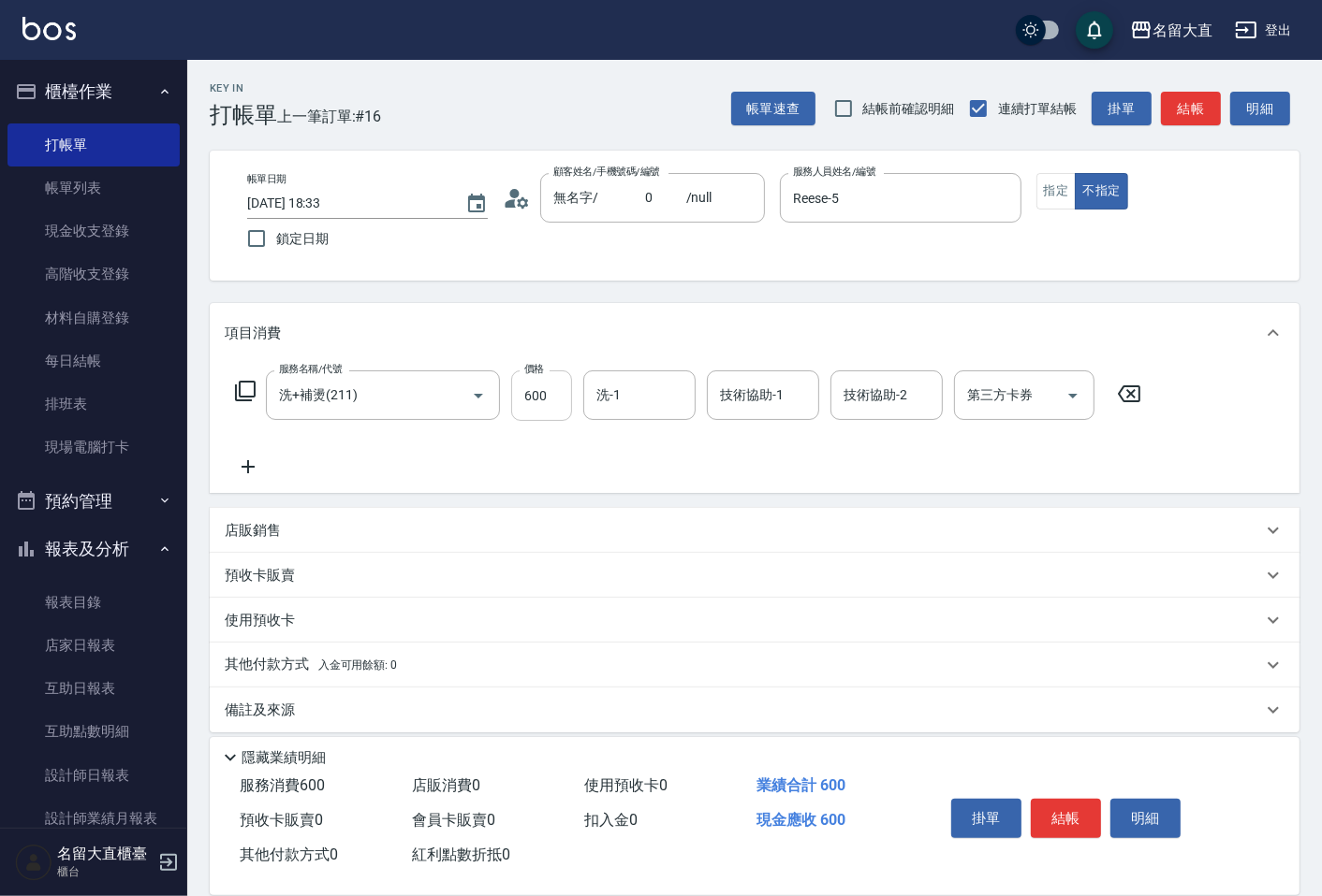
click at [532, 413] on input "600" at bounding box center [542, 395] width 60 height 51
type input "800"
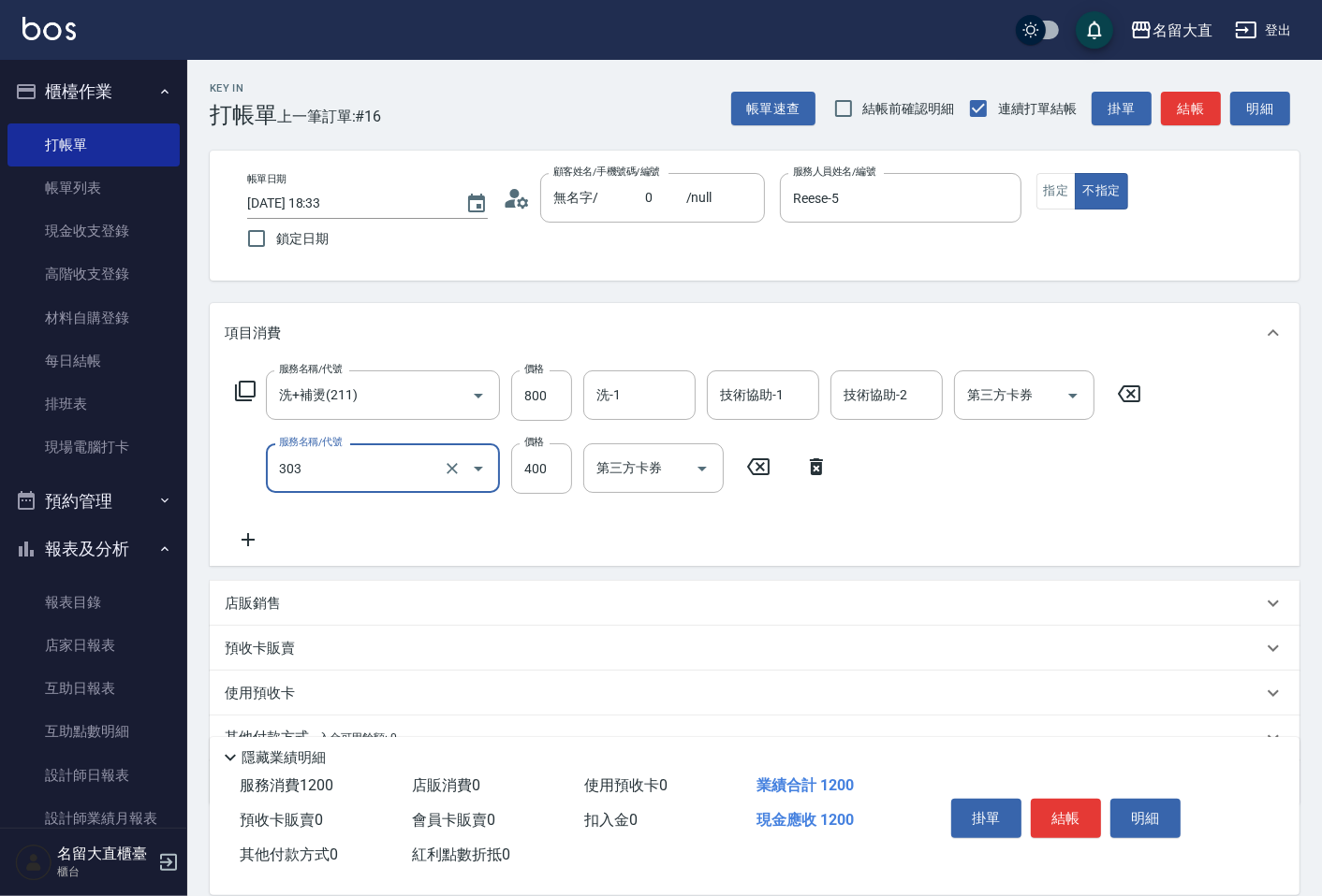
type input "剪髮(C級)(303)"
type input "350"
click at [1185, 115] on button "結帳" at bounding box center [1190, 109] width 59 height 35
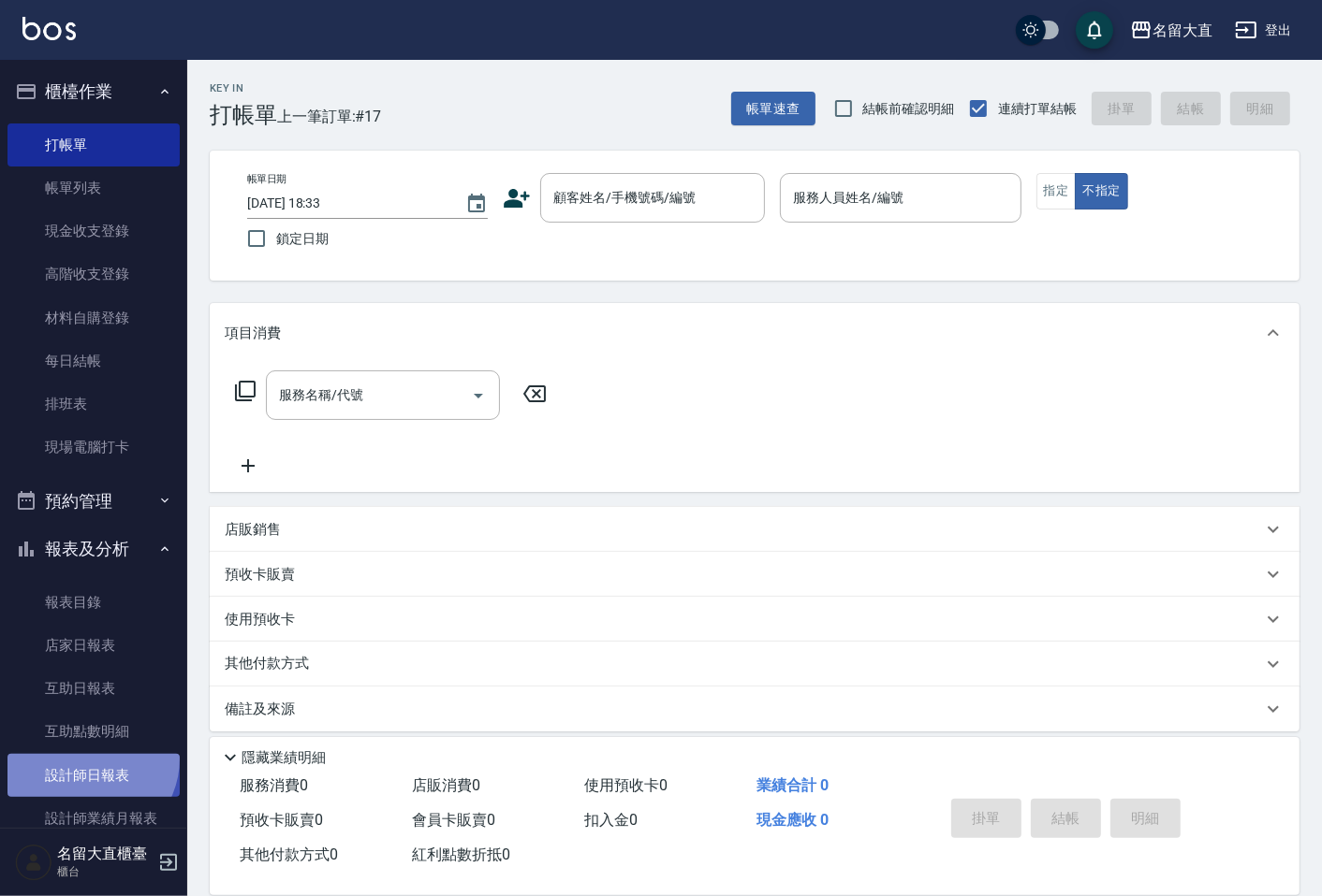
click at [86, 759] on link "設計師日報表" at bounding box center [94, 775] width 172 height 43
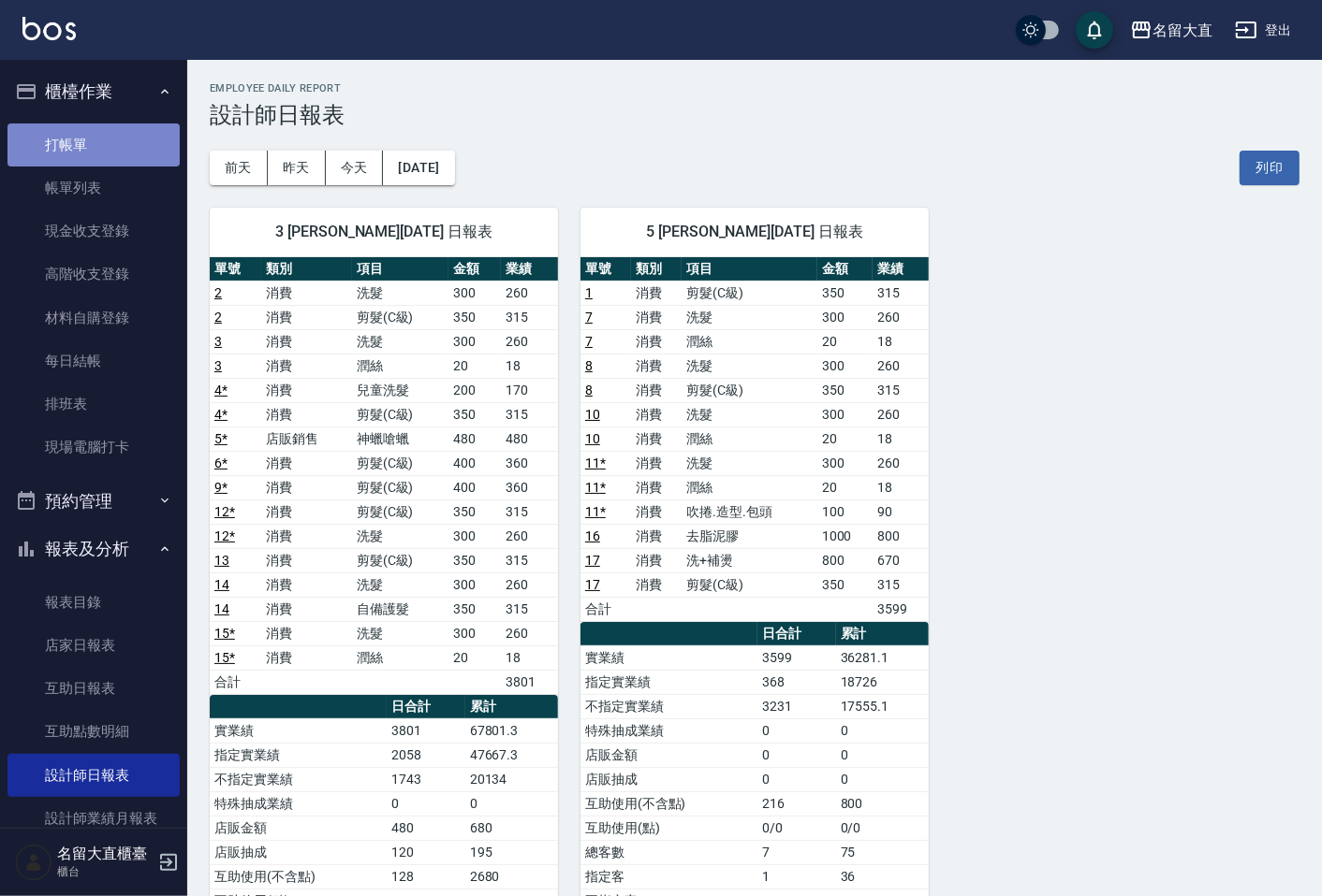
click at [96, 138] on link "打帳單" at bounding box center [94, 145] width 172 height 43
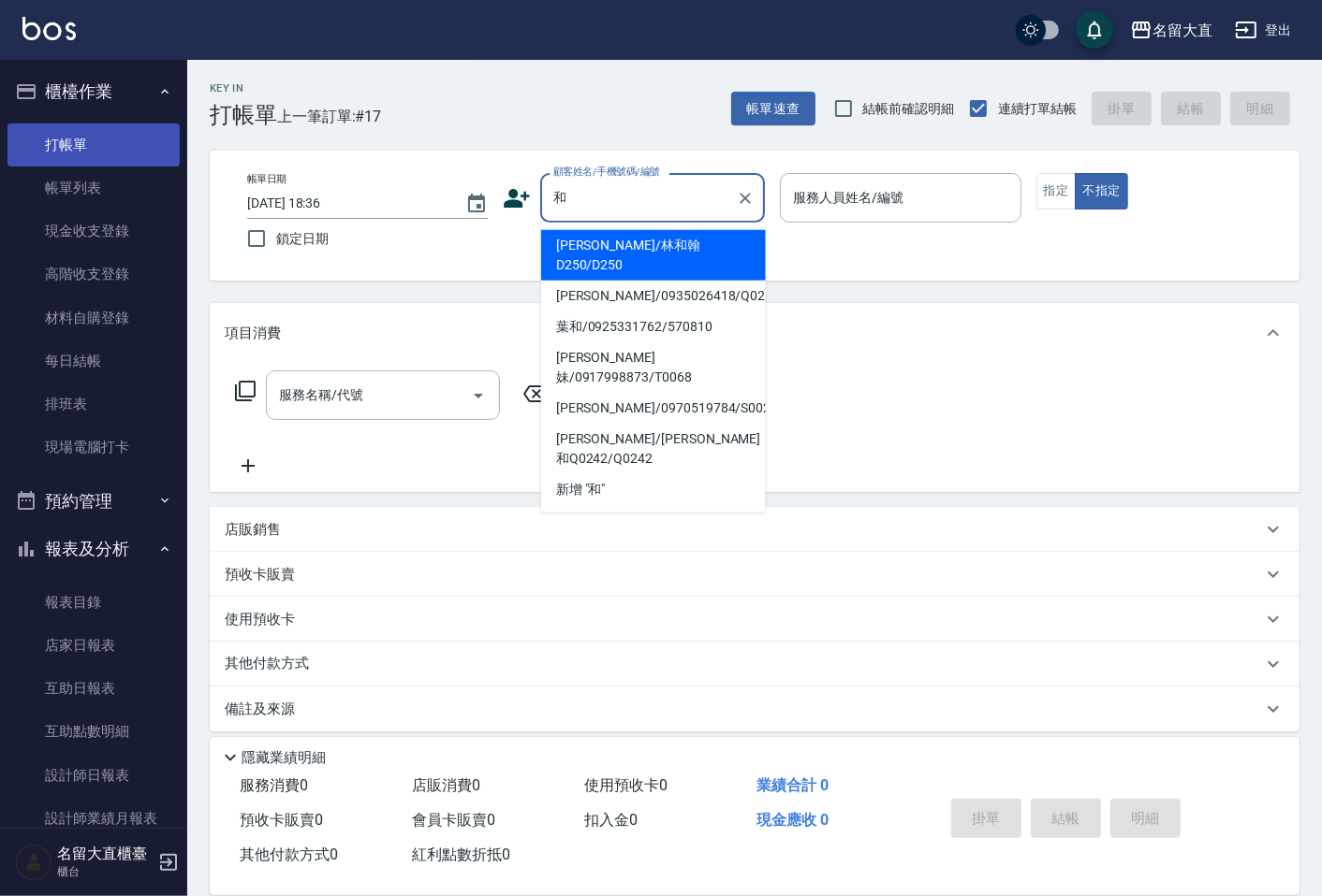
type input "[PERSON_NAME]/林和翰D250/D250"
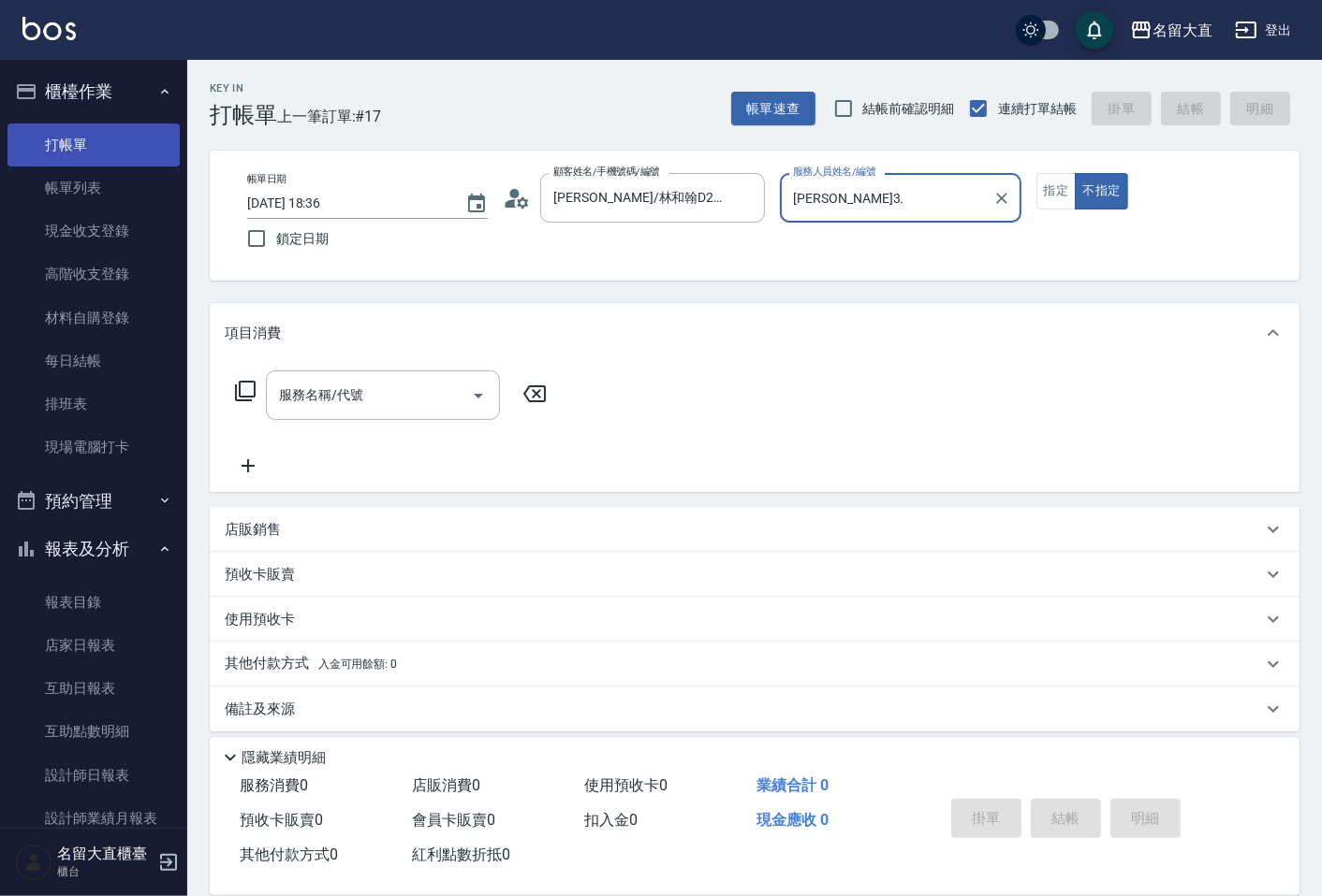
type input "[PERSON_NAME]3"
click at [1075, 173] on button "不指定" at bounding box center [1101, 191] width 53 height 36
type button "false"
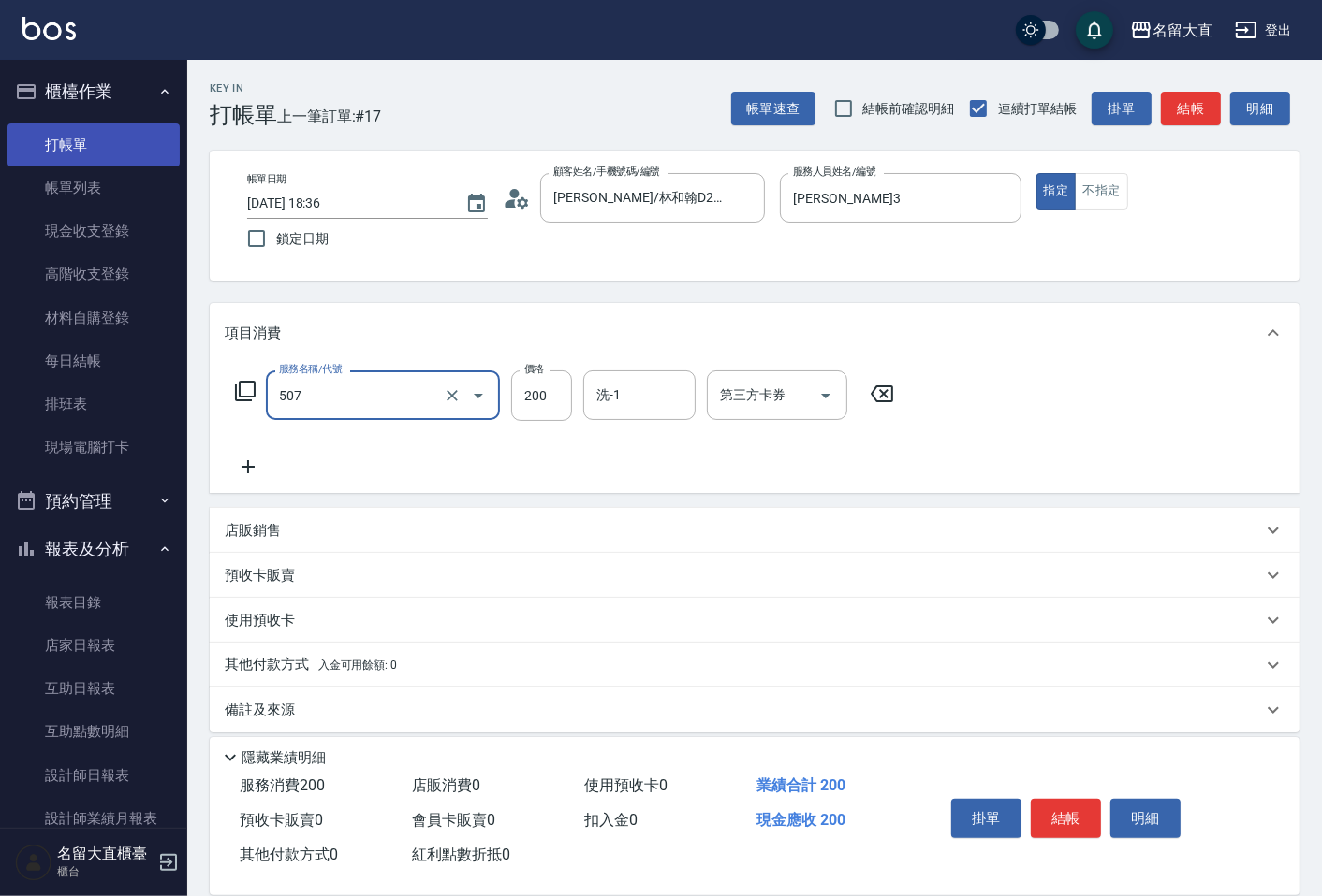
type input "兒童洗髮(507)"
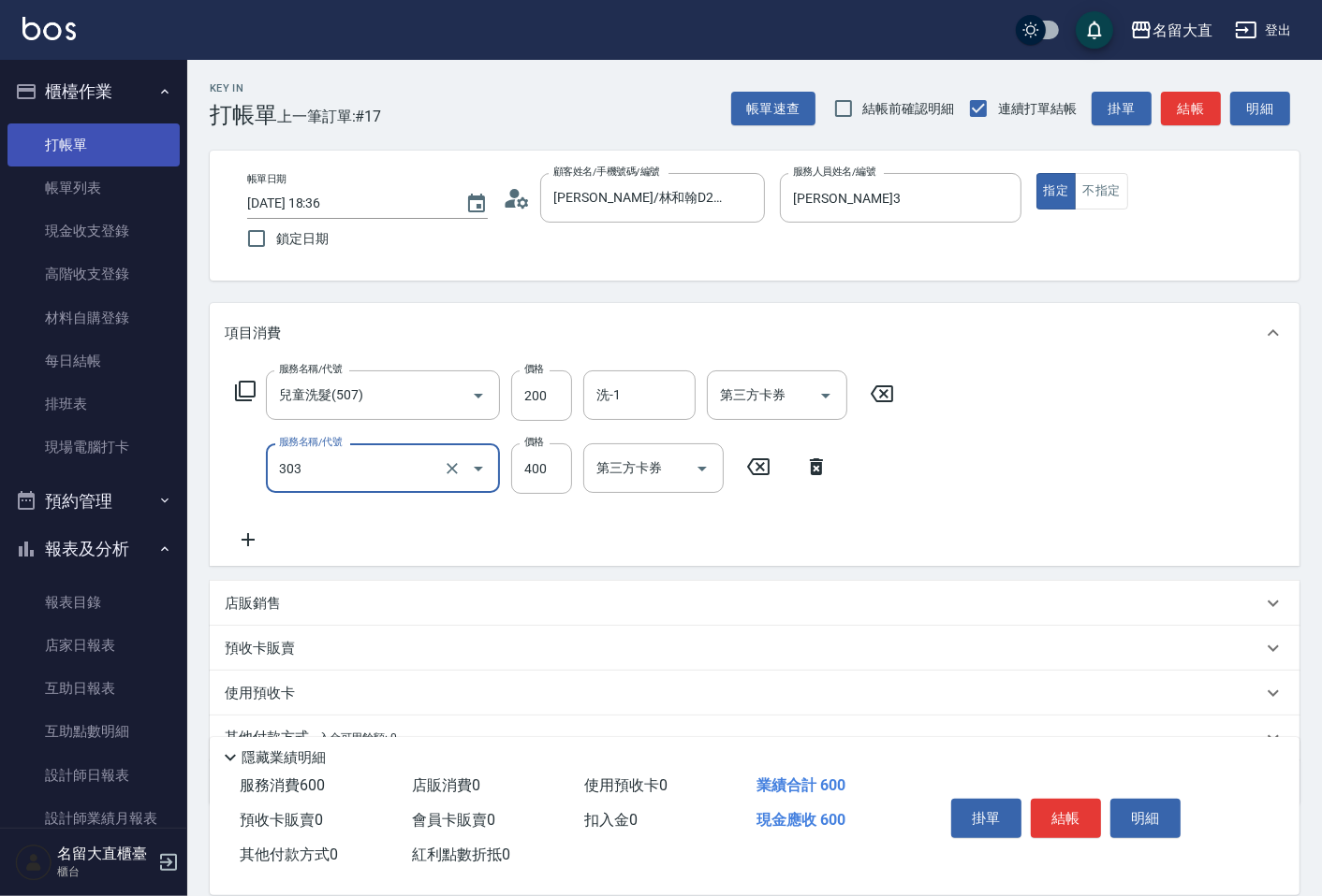
type input "剪髮(C級)(303)"
type input "350"
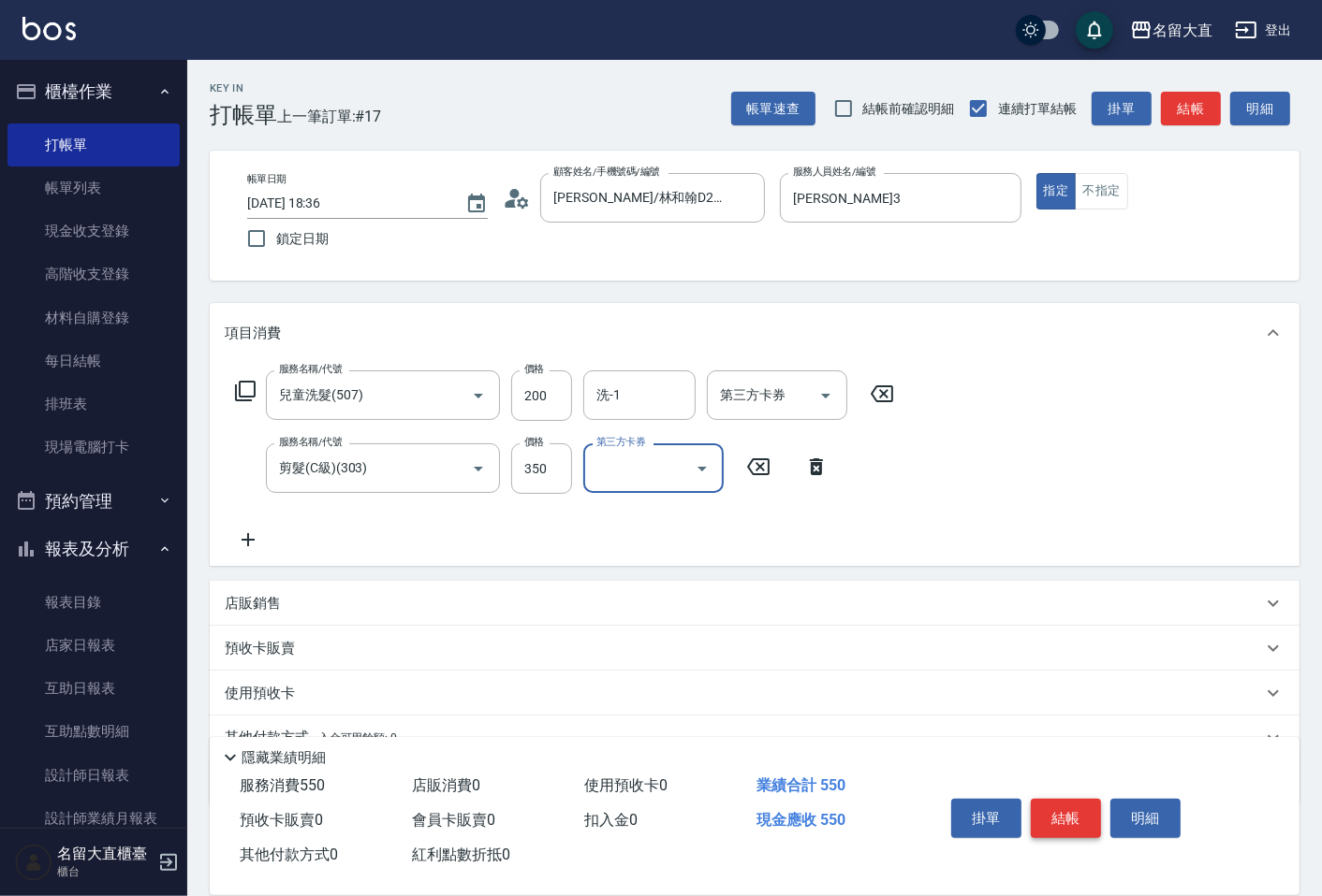
click at [1085, 804] on button "結帳" at bounding box center [1066, 818] width 70 height 39
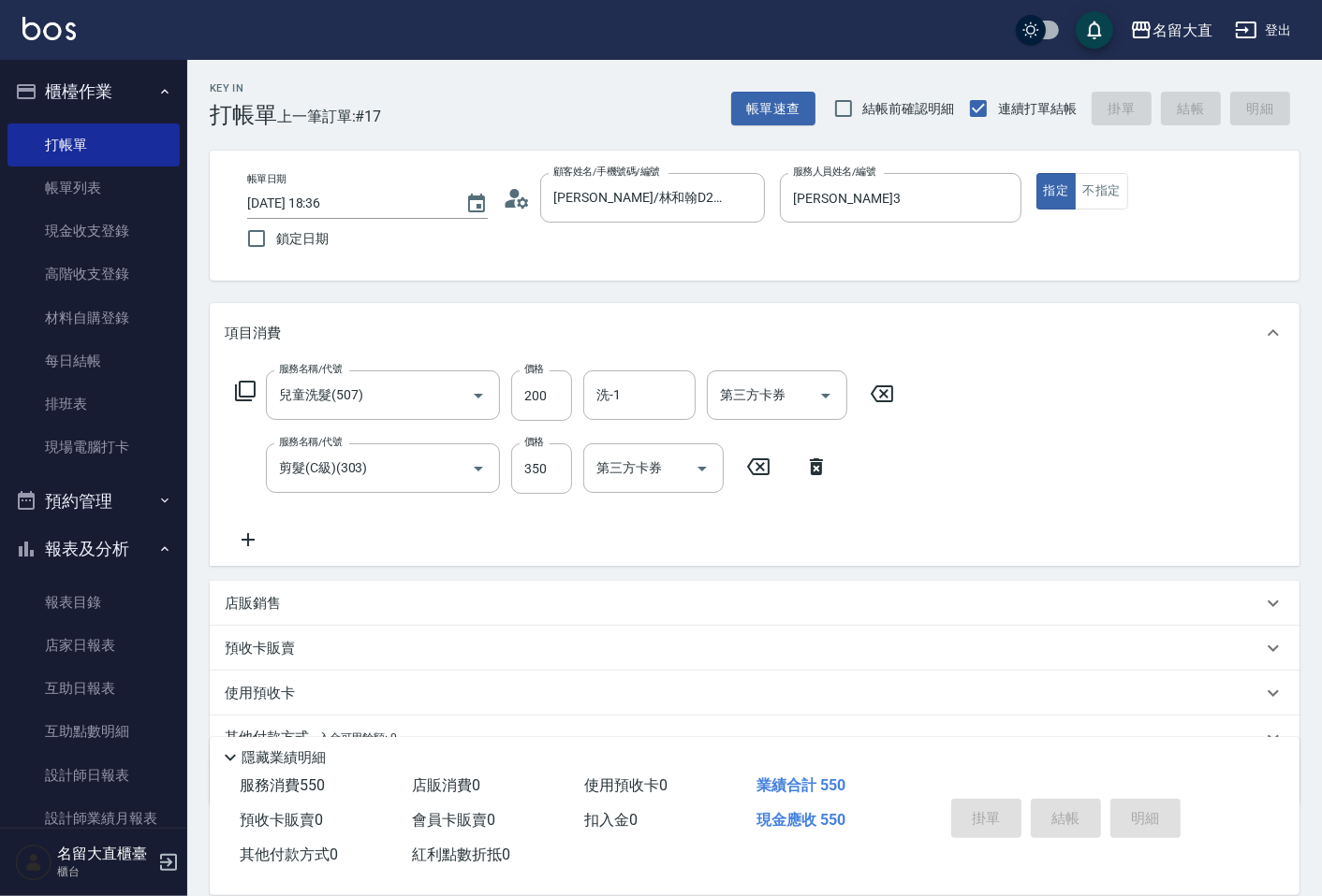
type input "[DATE] 18:38"
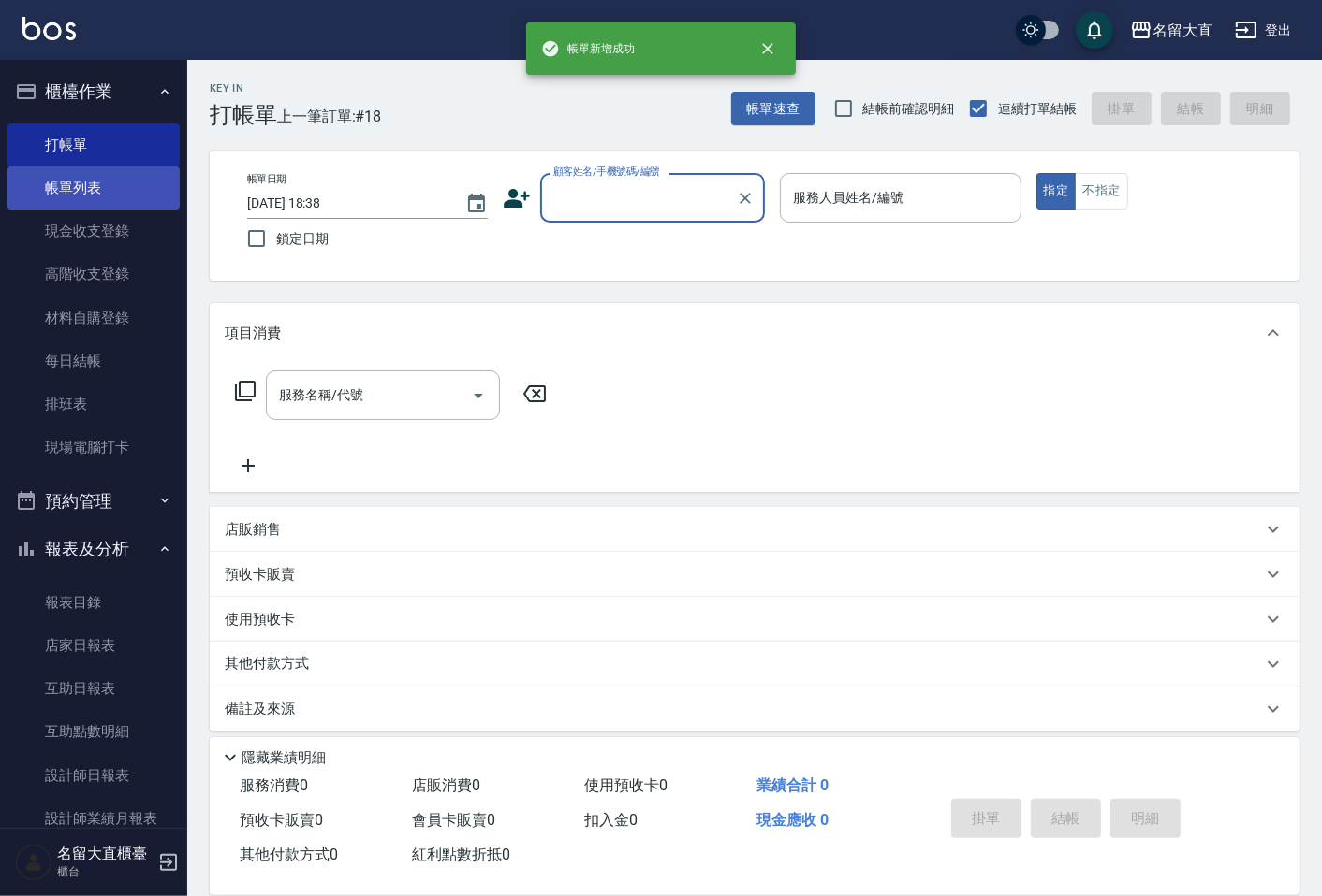
click at [143, 178] on link "帳單列表" at bounding box center [94, 188] width 172 height 43
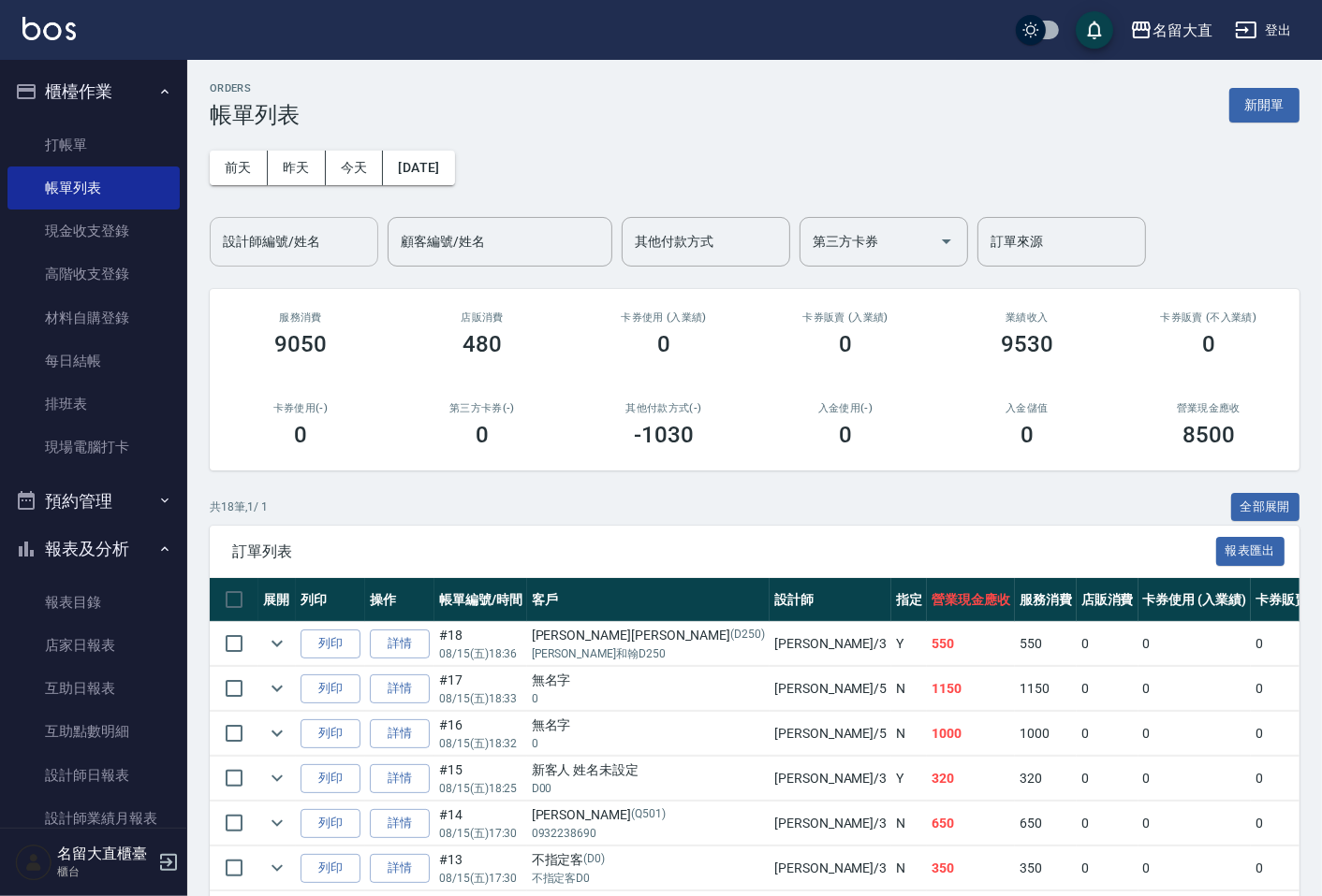
click at [301, 248] on input "設計師編號/姓名" at bounding box center [294, 243] width 152 height 33
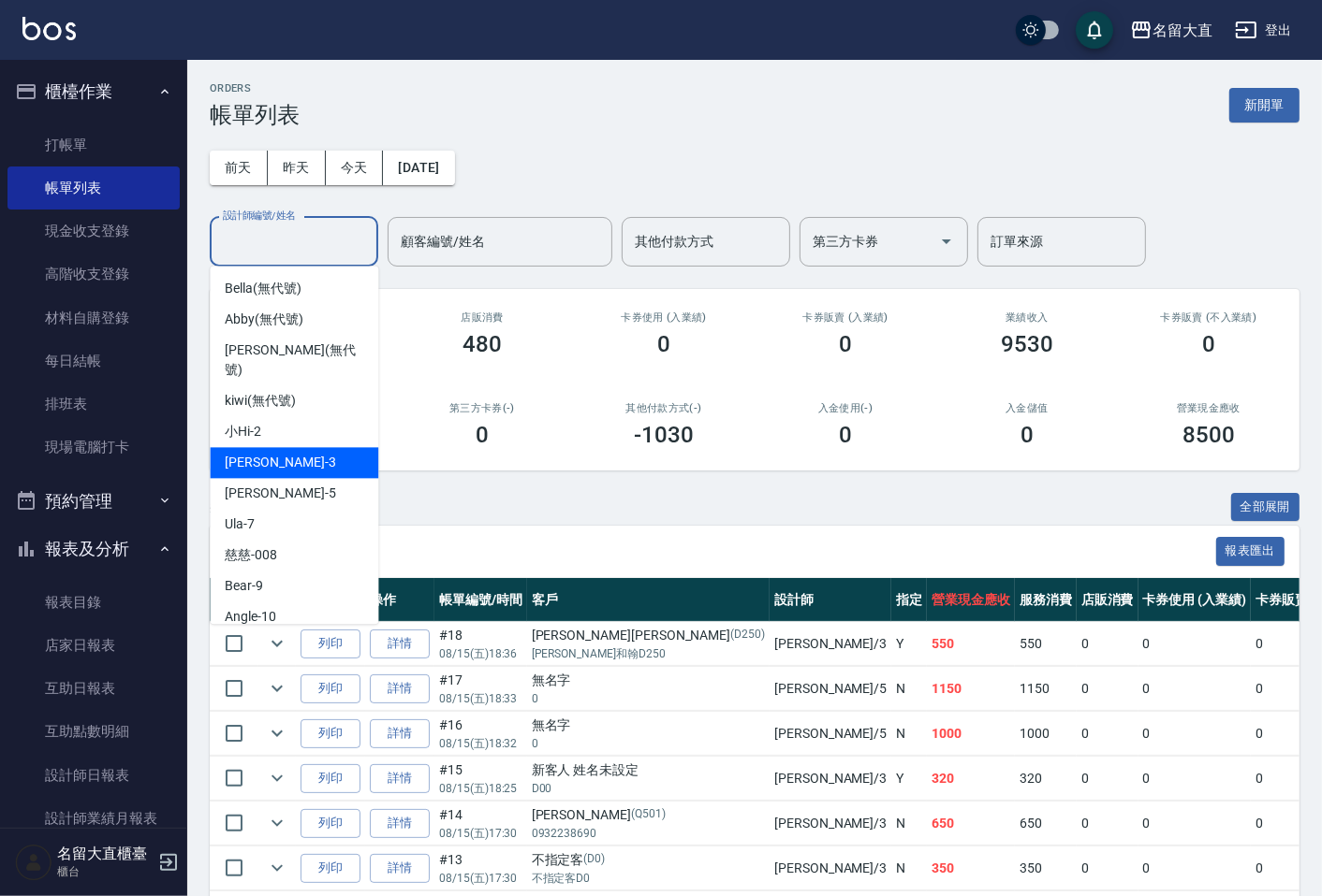
click at [279, 447] on div "[PERSON_NAME]3" at bounding box center [293, 463] width 169 height 31
type input "[PERSON_NAME]3"
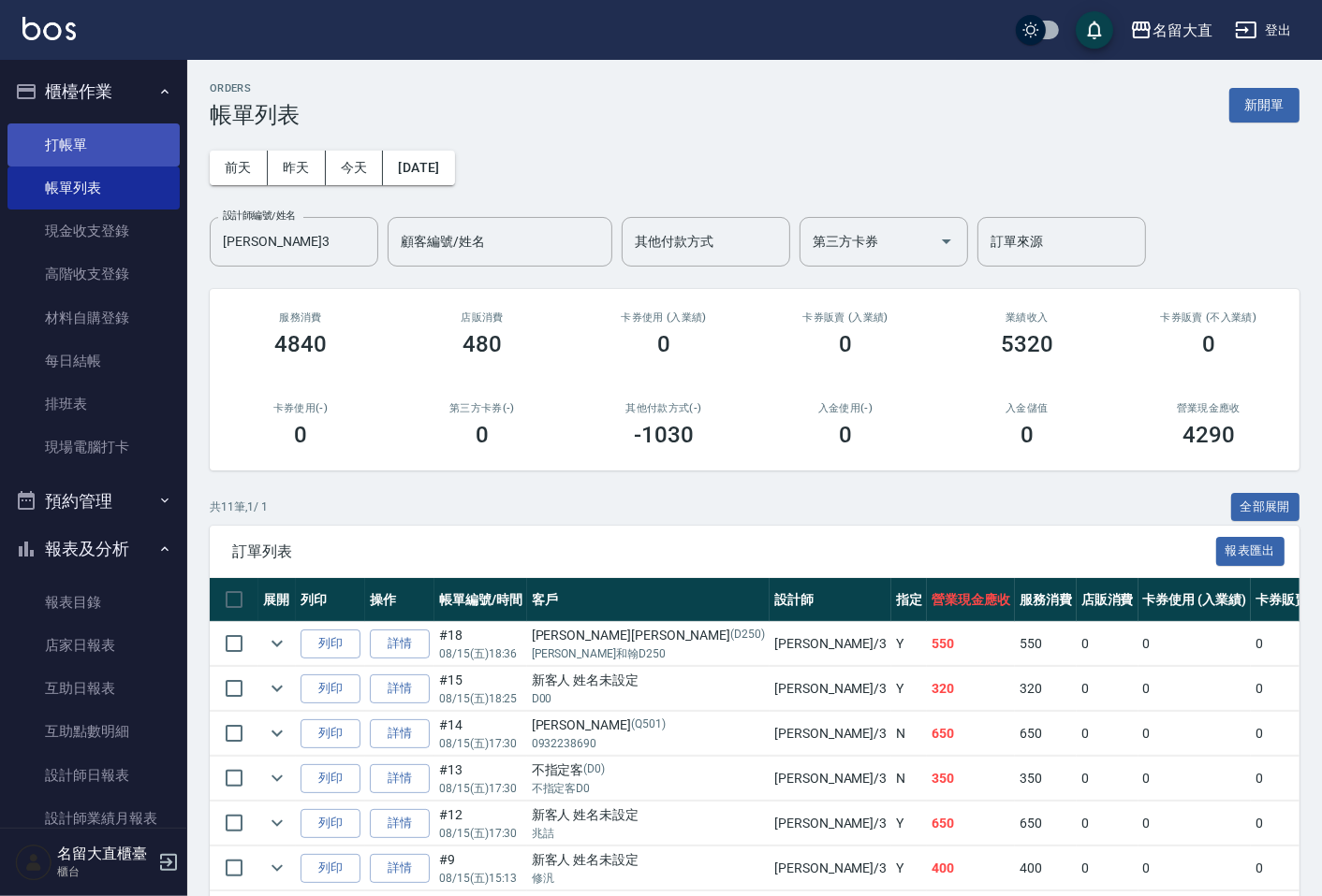
drag, startPoint x: 512, startPoint y: 356, endPoint x: 94, endPoint y: 132, distance: 474.2
click at [94, 132] on link "打帳單" at bounding box center [94, 145] width 172 height 43
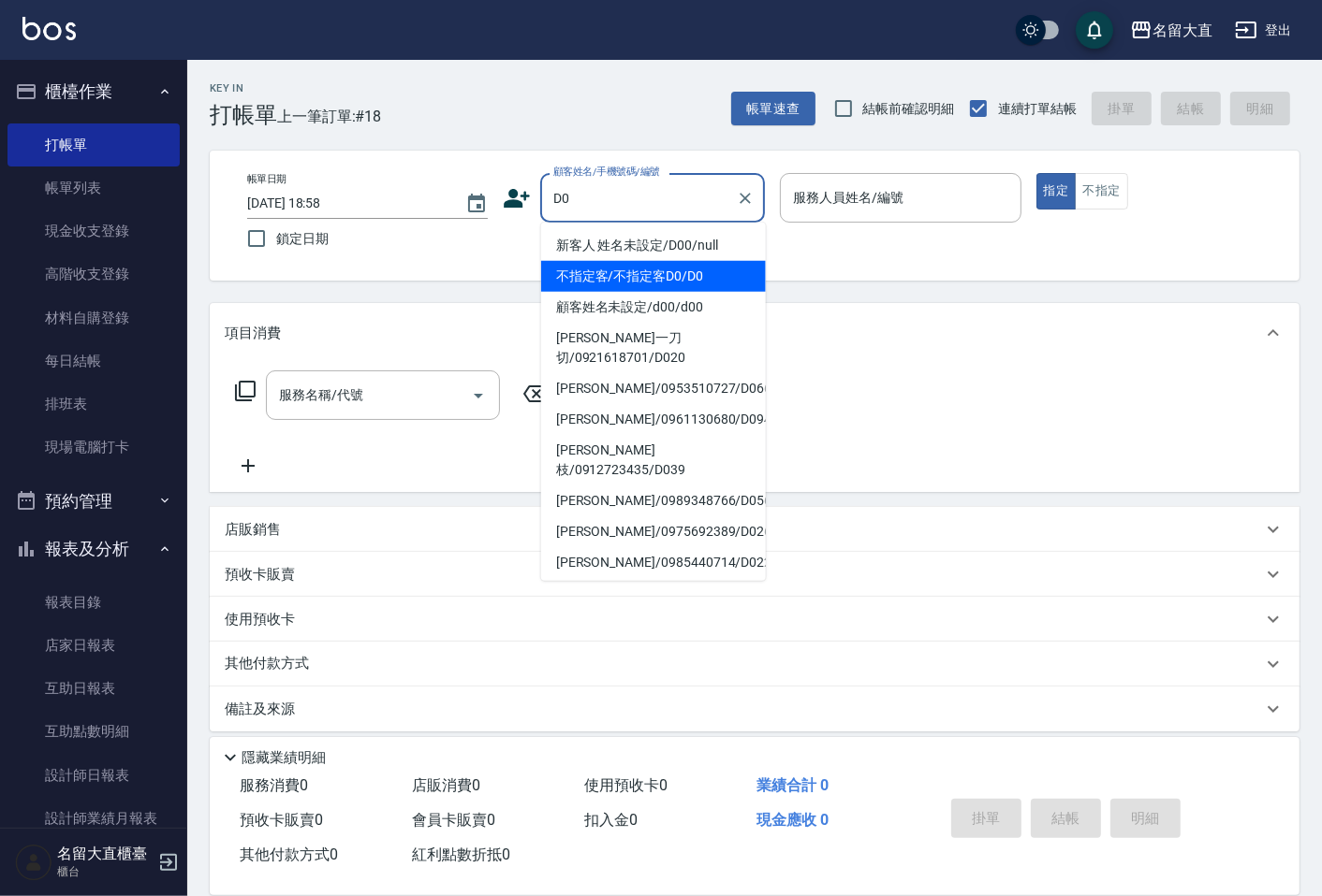
type input "不指定客/不指定客D0/D0"
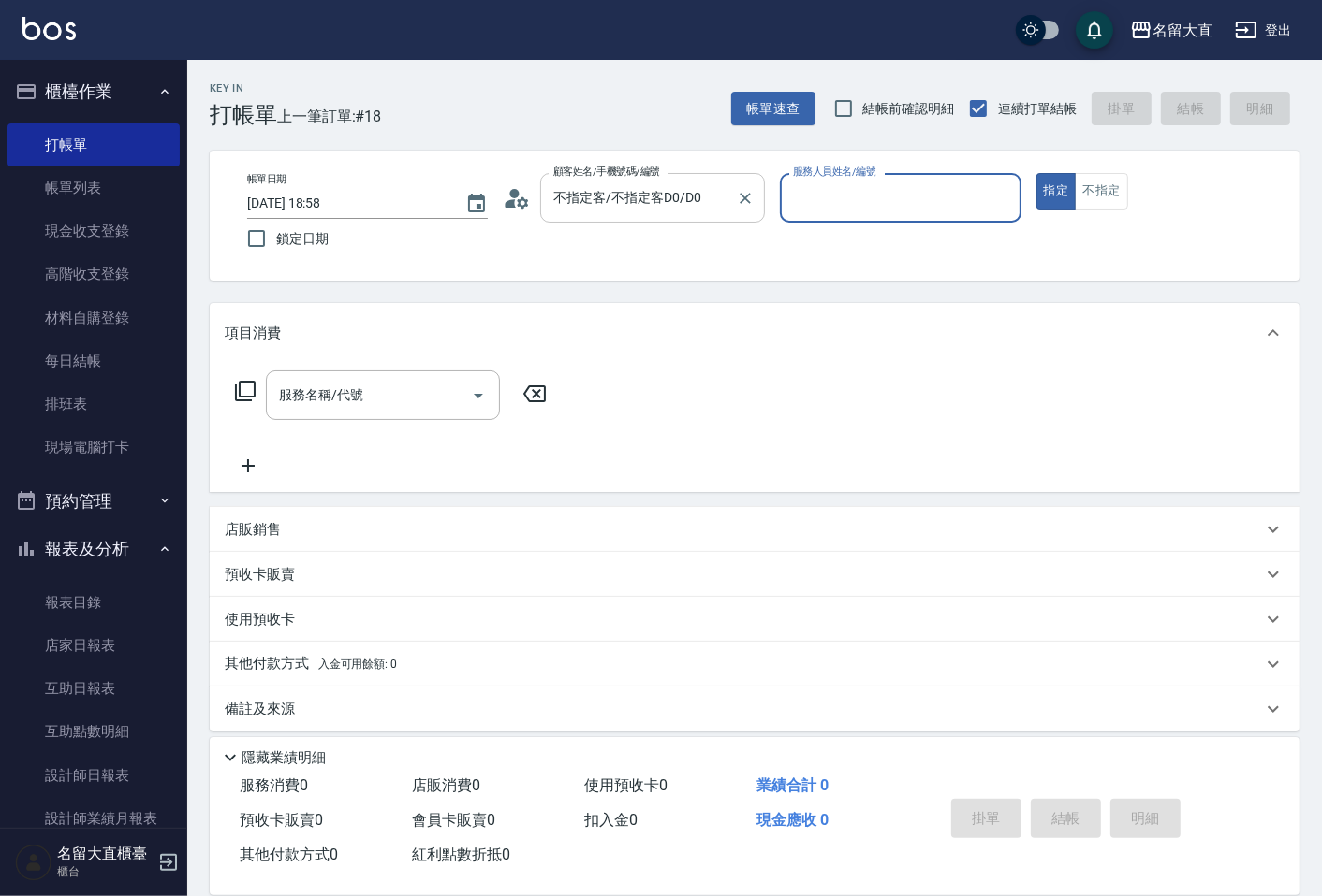
type input "[PERSON_NAME]3"
click at [1037, 173] on button "指定" at bounding box center [1056, 191] width 40 height 36
type button "true"
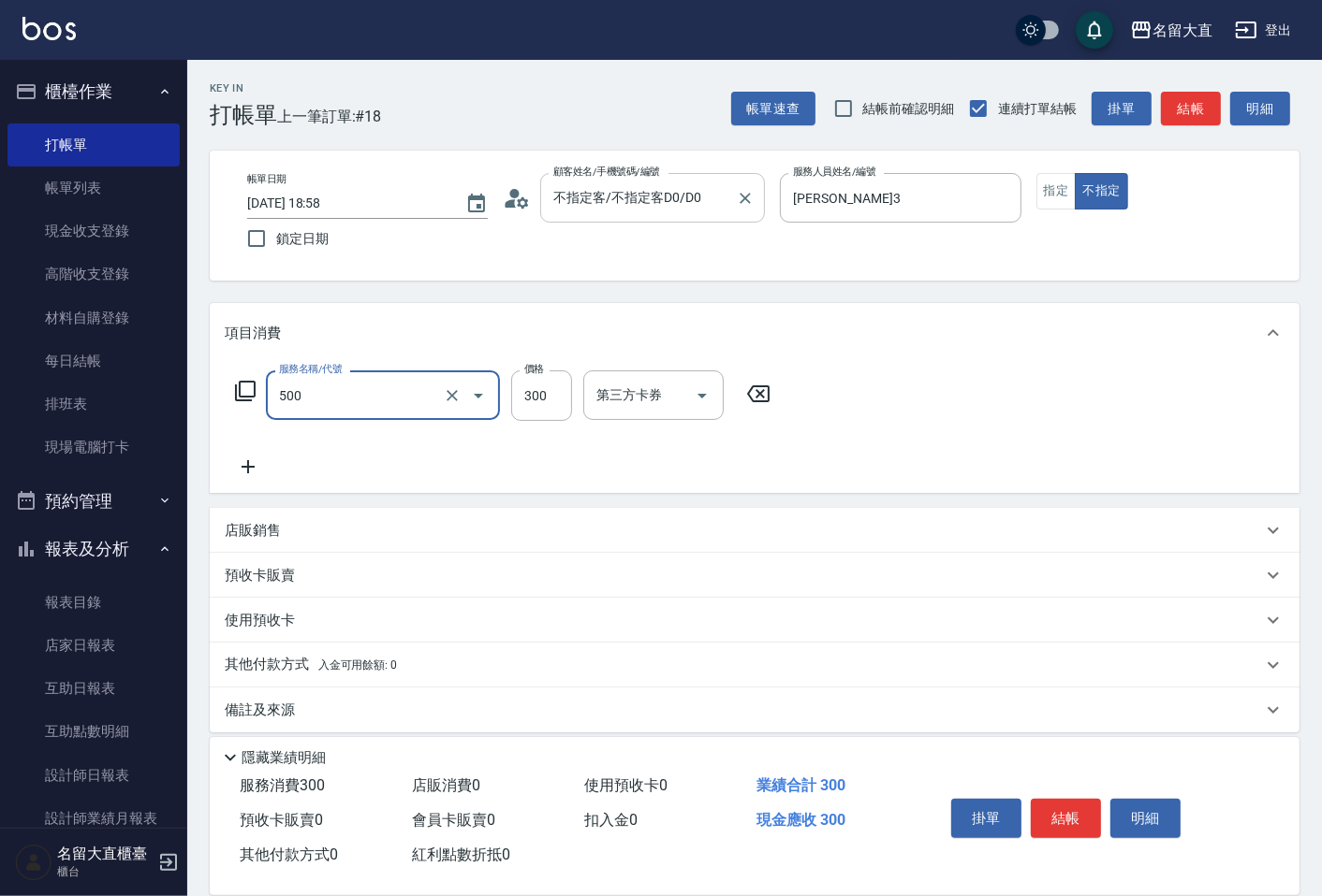
type input "洗髮(500)"
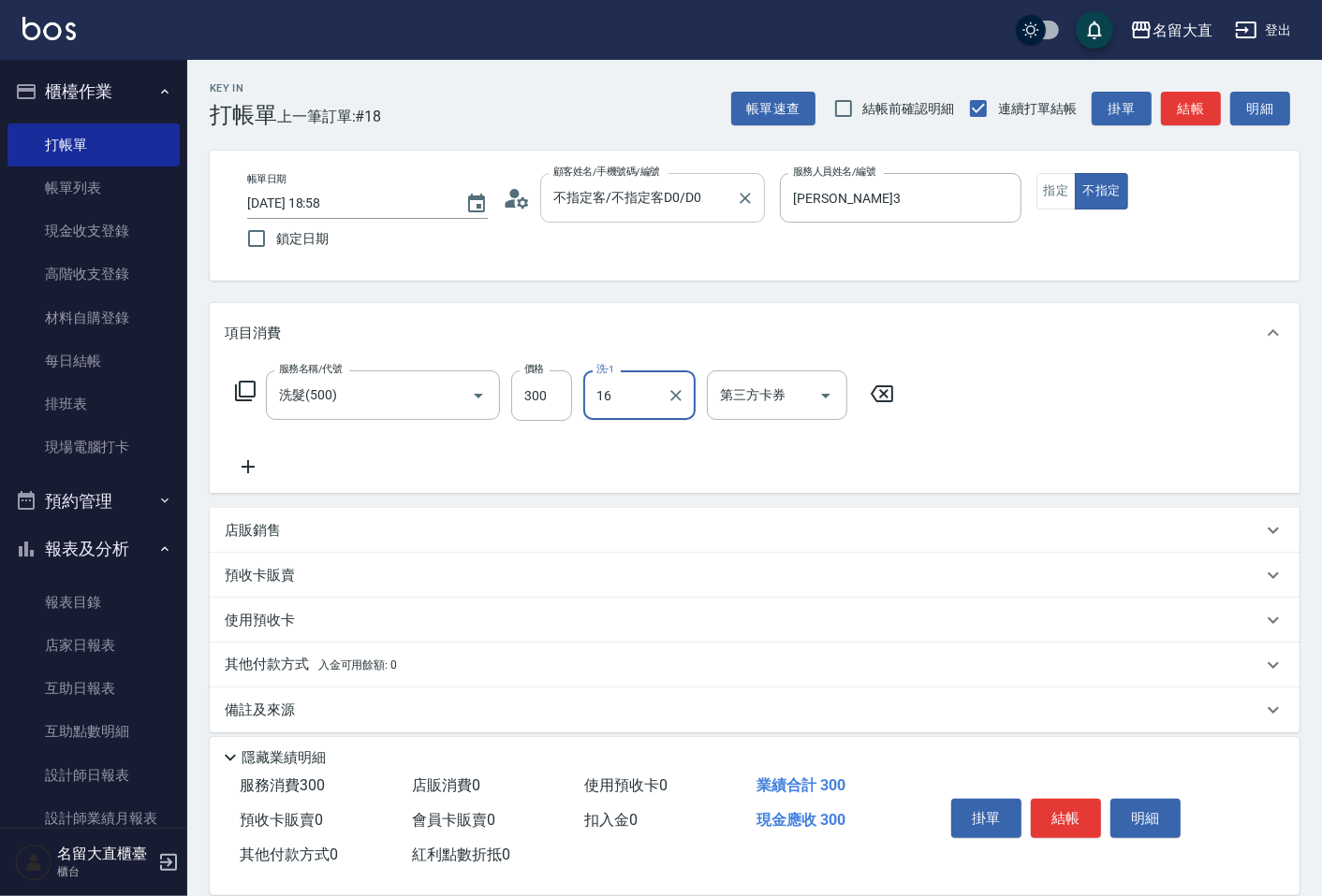
type input "[PERSON_NAME]-16"
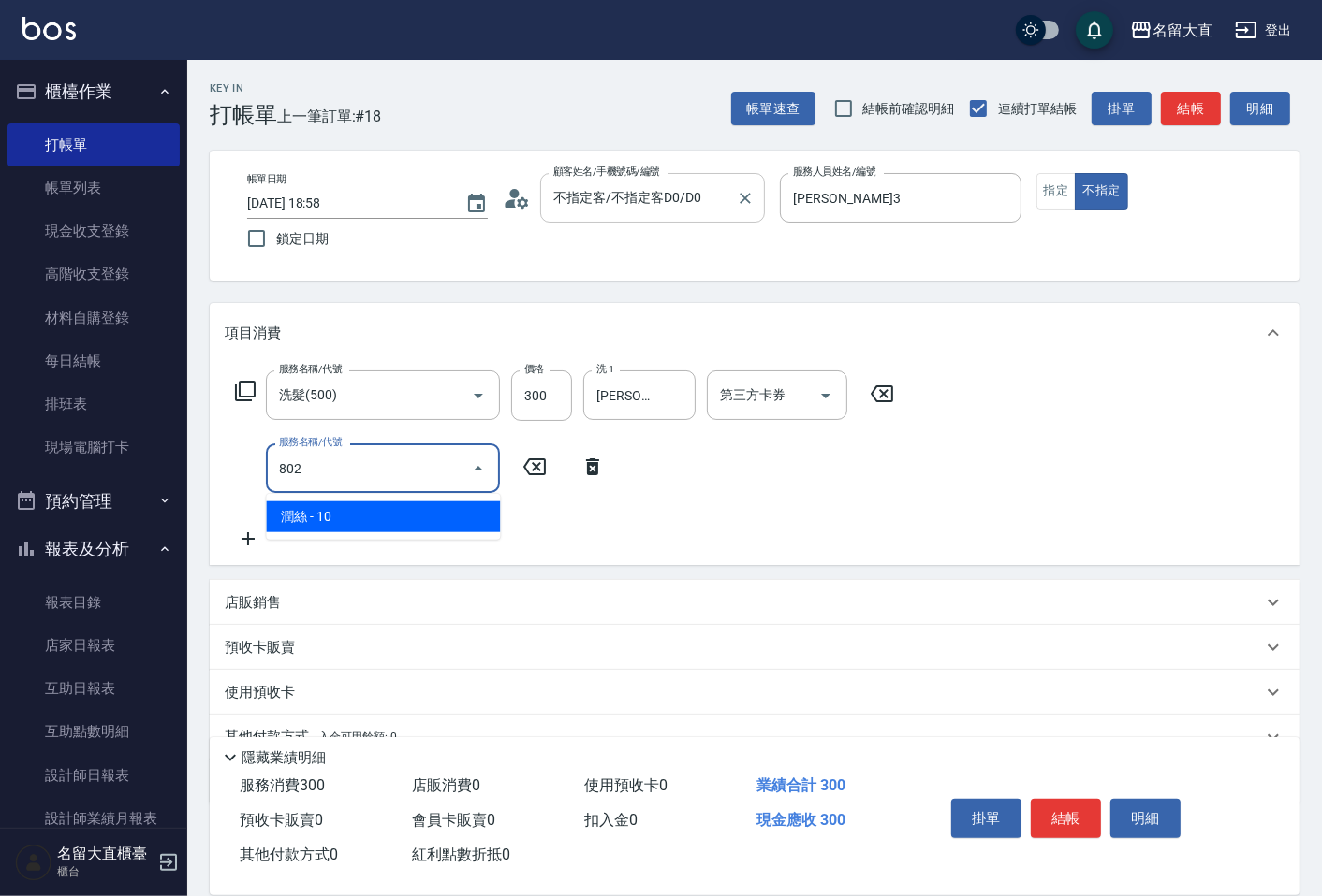
type input "潤絲(802)"
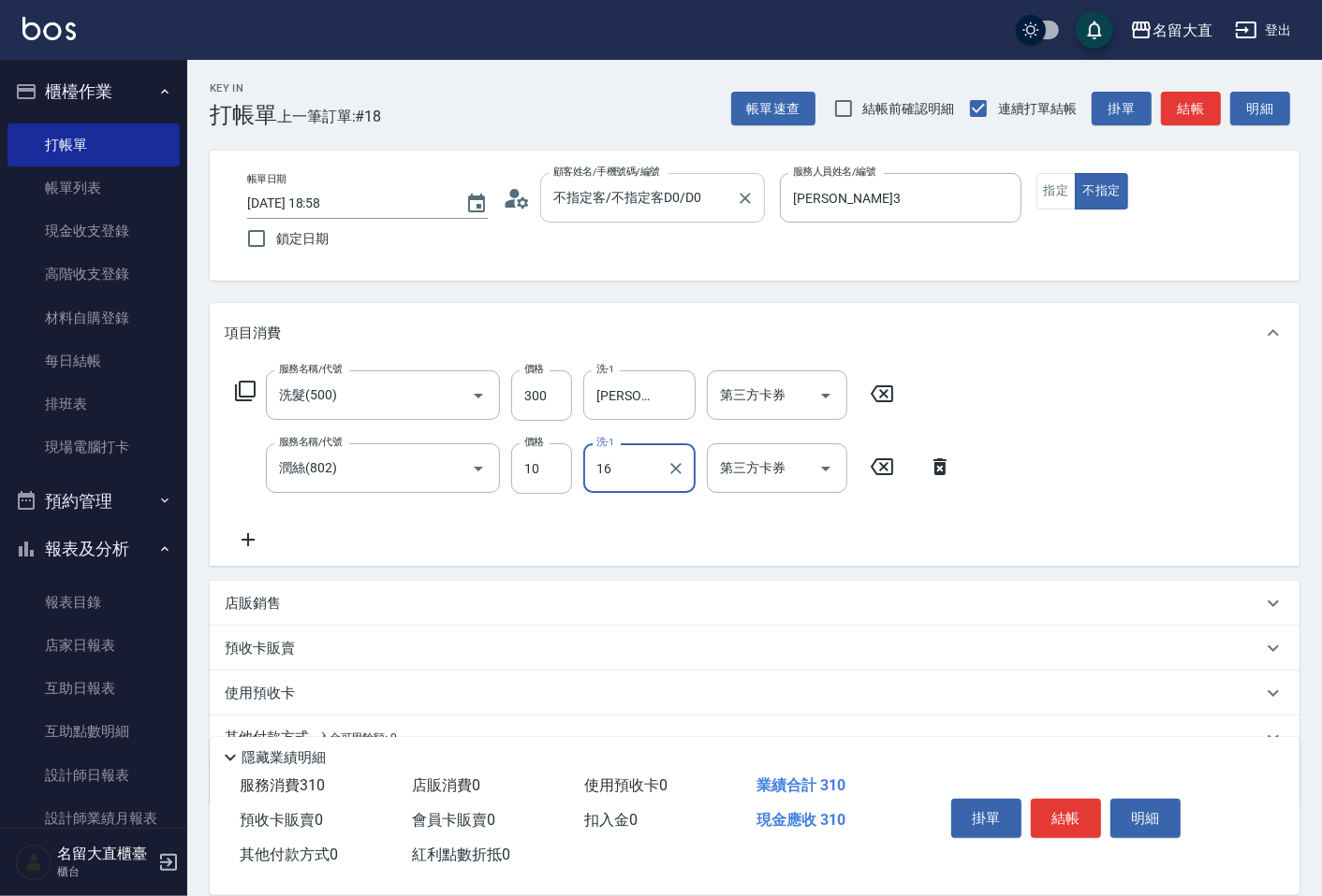
type input "[PERSON_NAME]-16"
click at [1067, 803] on button "結帳" at bounding box center [1066, 818] width 70 height 39
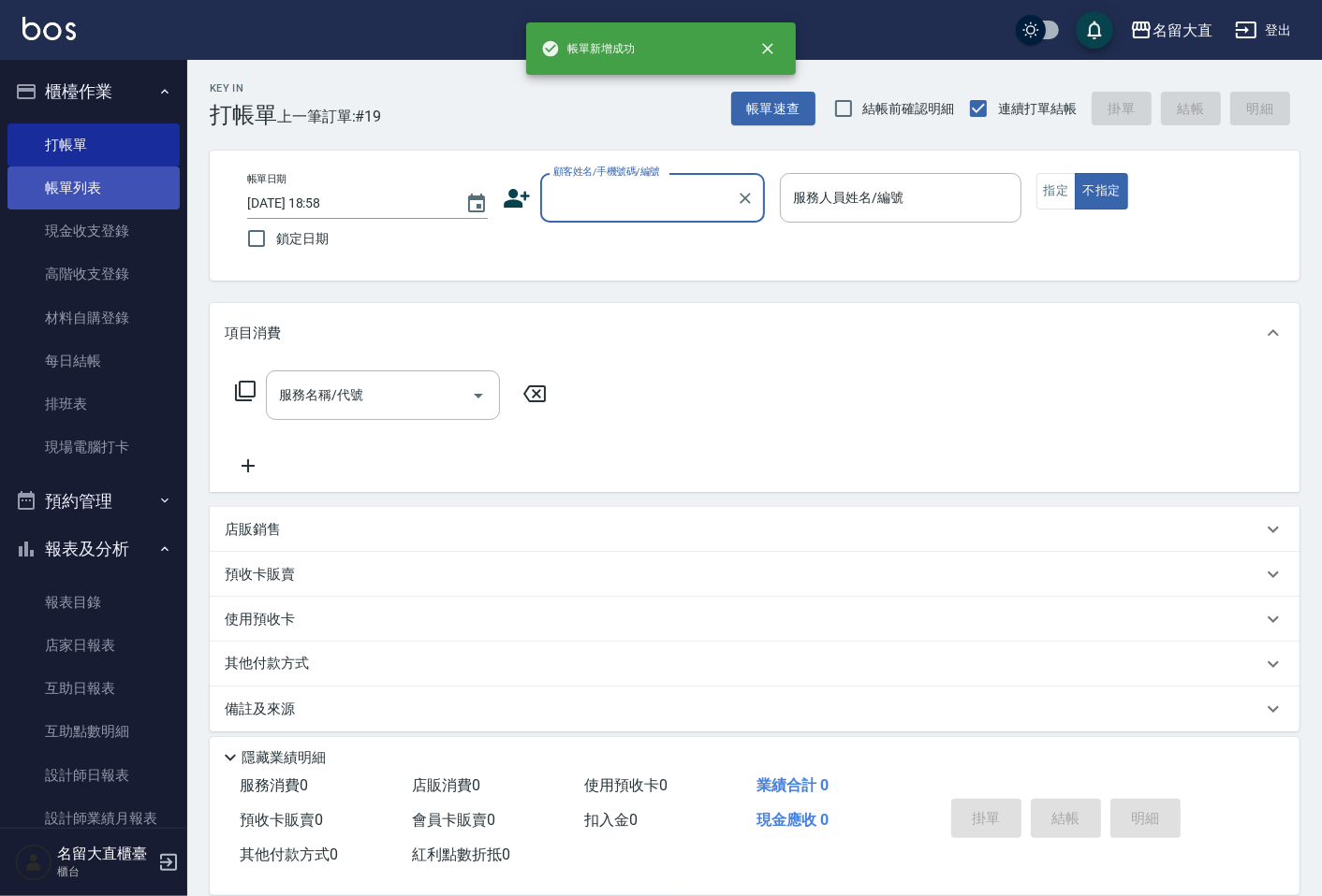
click at [101, 174] on link "帳單列表" at bounding box center [94, 188] width 172 height 43
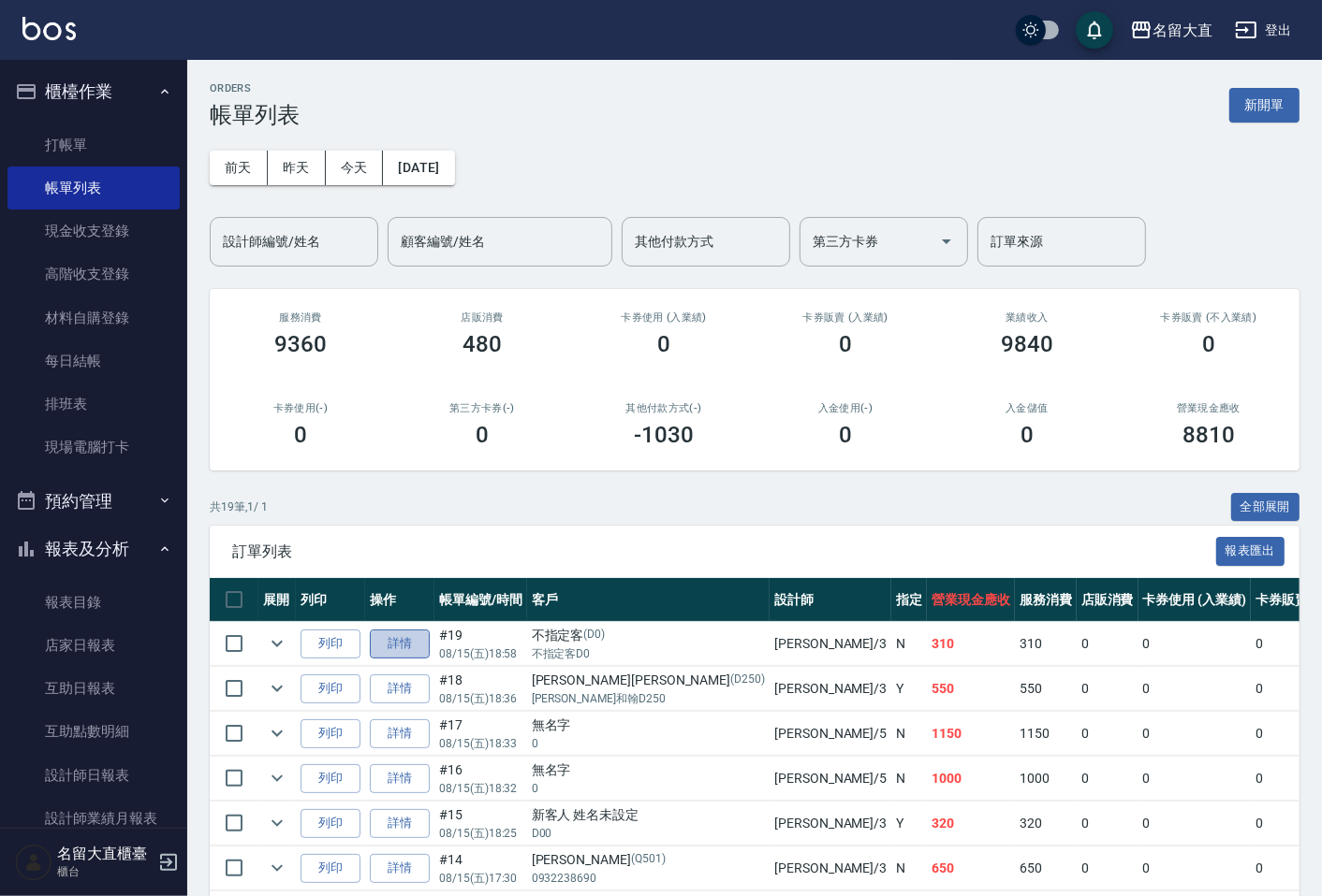
click at [412, 633] on link "詳情" at bounding box center [398, 645] width 59 height 29
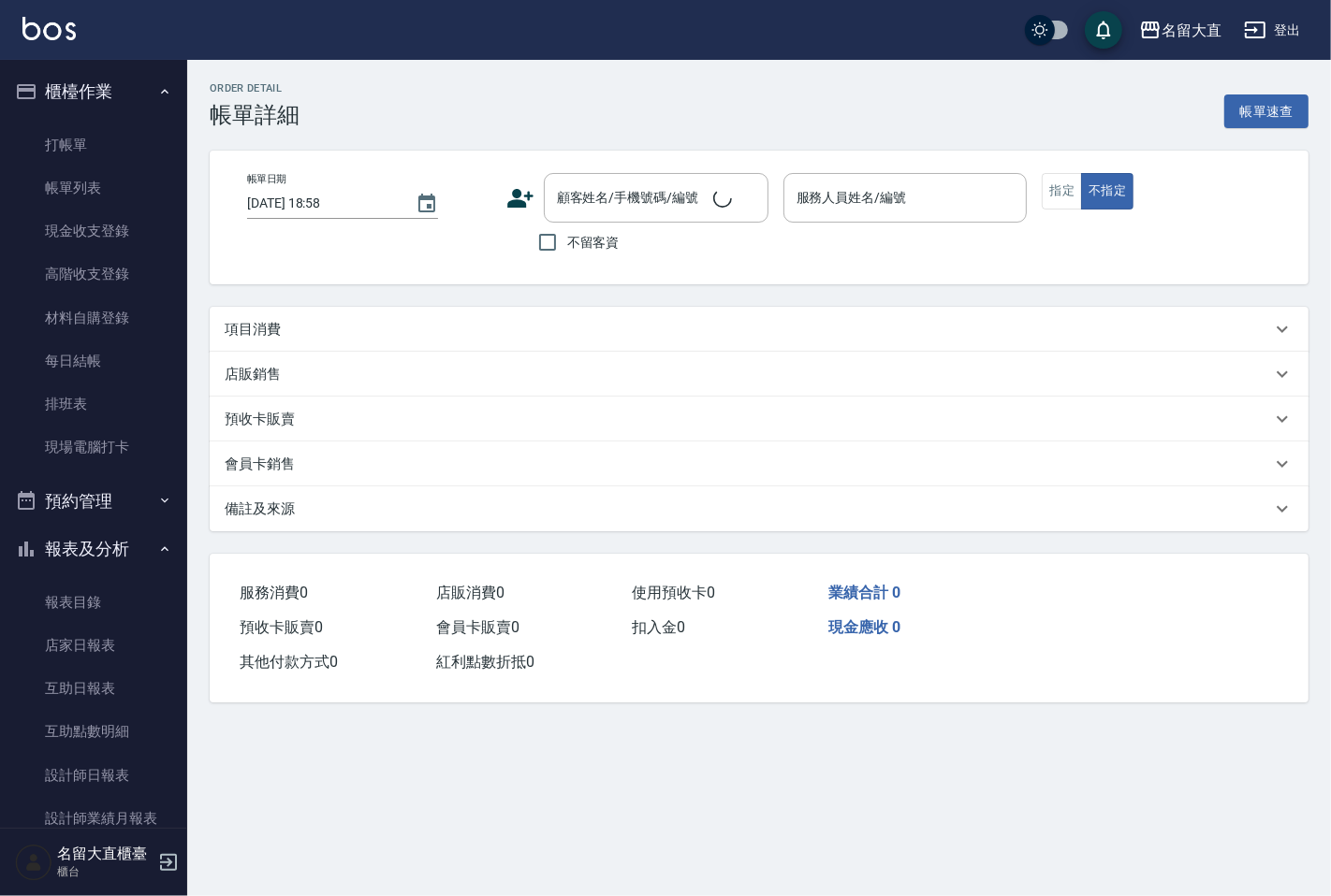
type input "[PERSON_NAME]3"
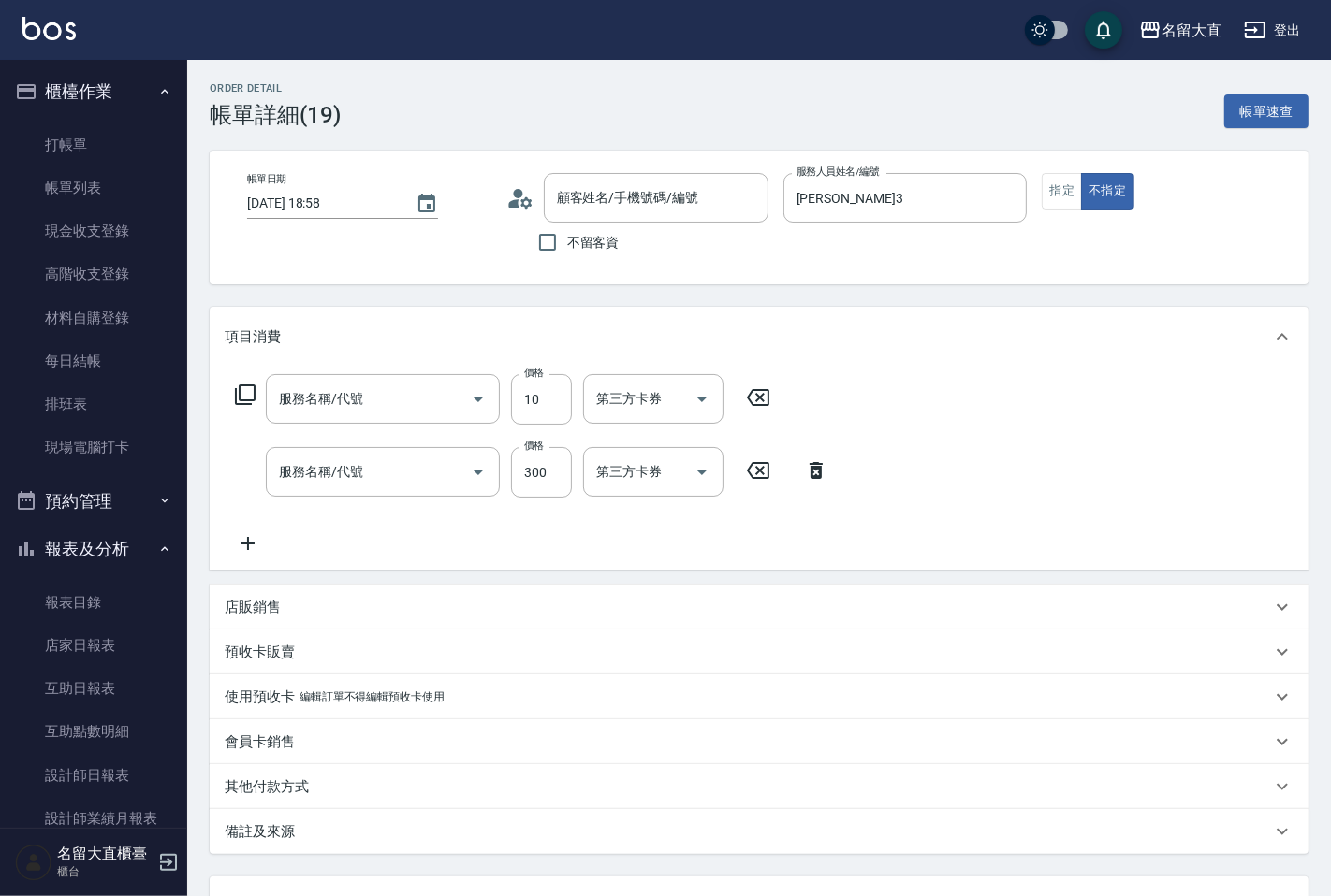
type input "不指定客/不指定客D0/D0"
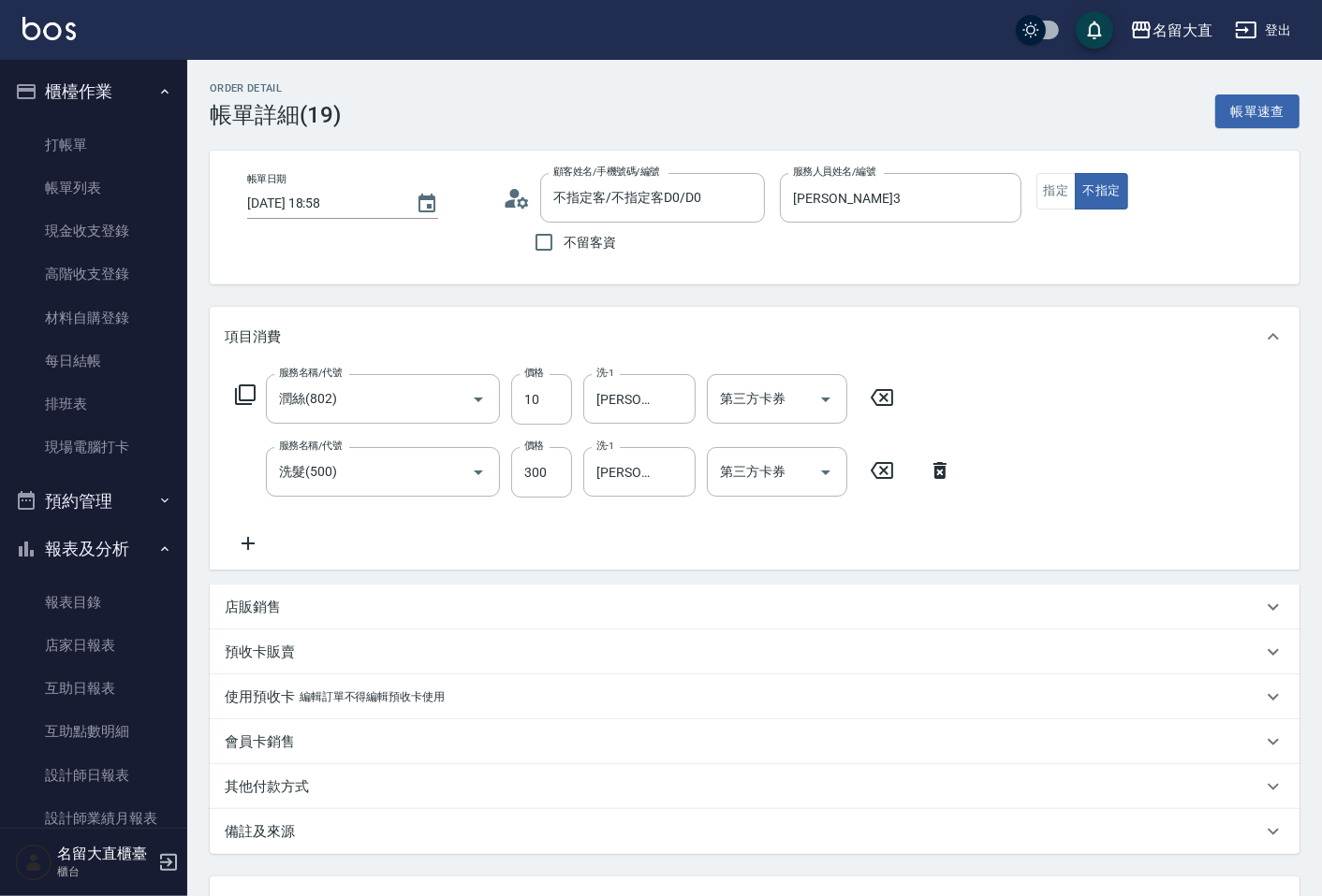
type input "潤絲(802)"
type input "洗髮(500)"
click at [549, 405] on input "10" at bounding box center [542, 399] width 60 height 51
type input "20"
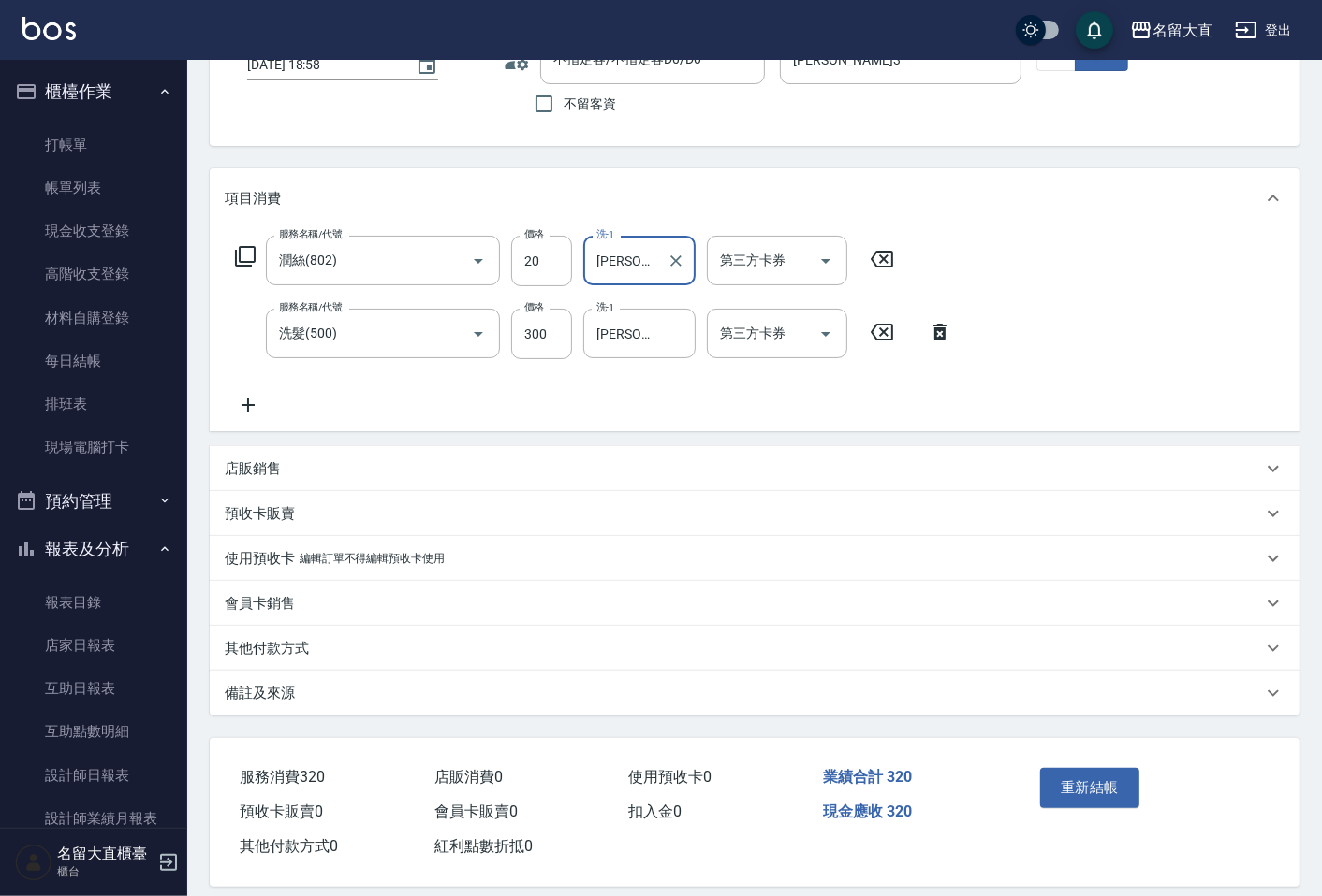
scroll to position [156, 0]
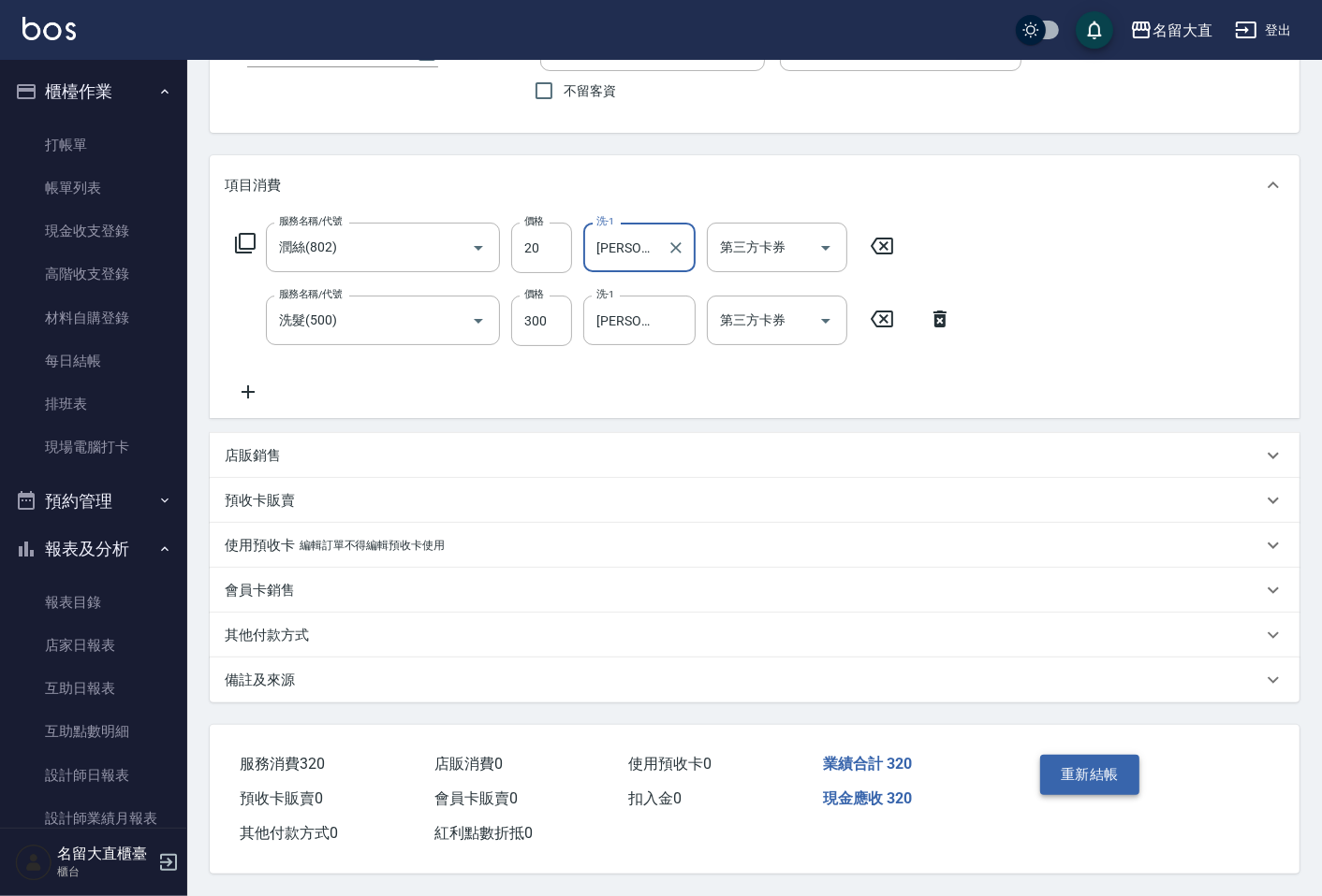
click at [1120, 759] on button "重新結帳" at bounding box center [1089, 774] width 99 height 39
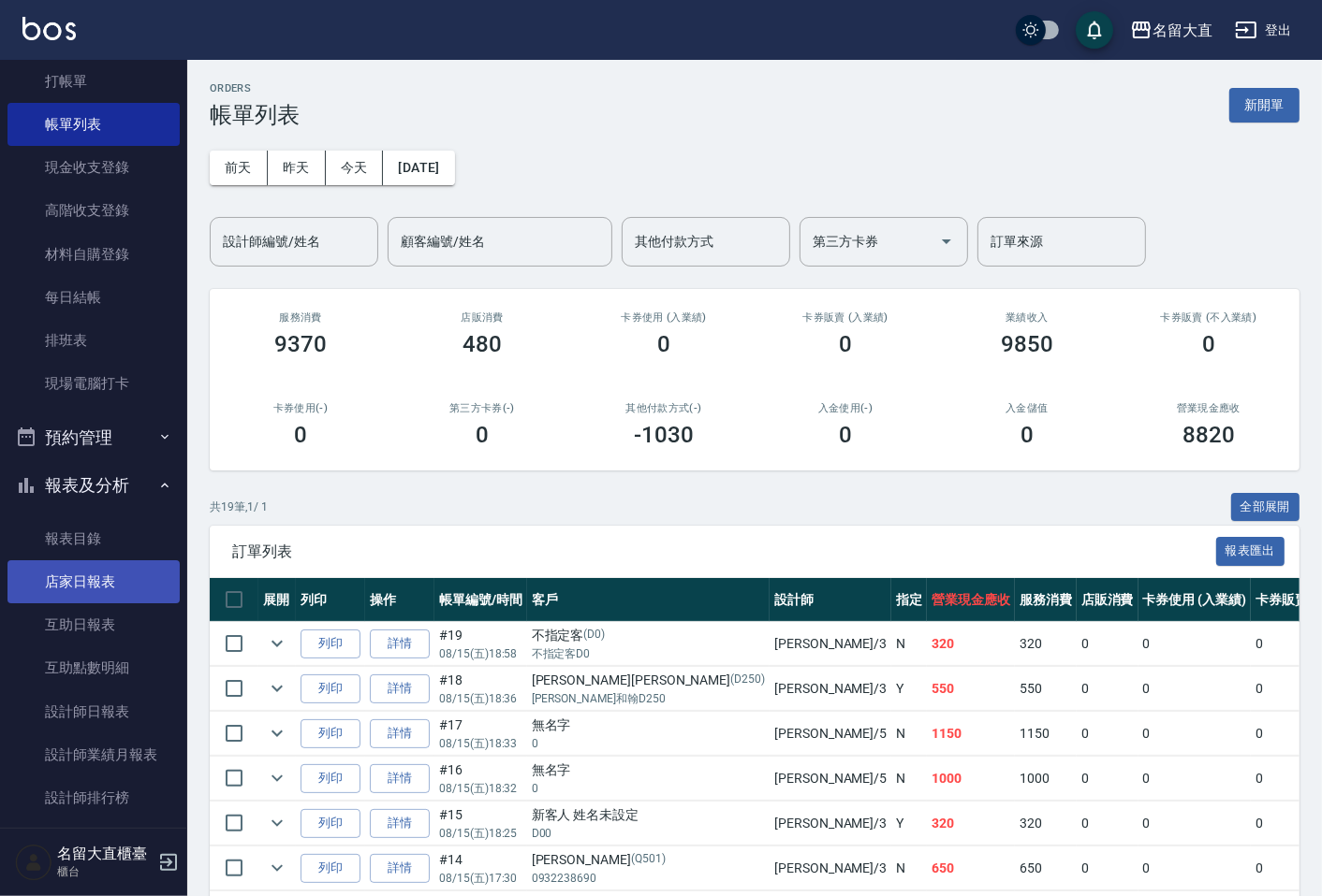
scroll to position [207, 0]
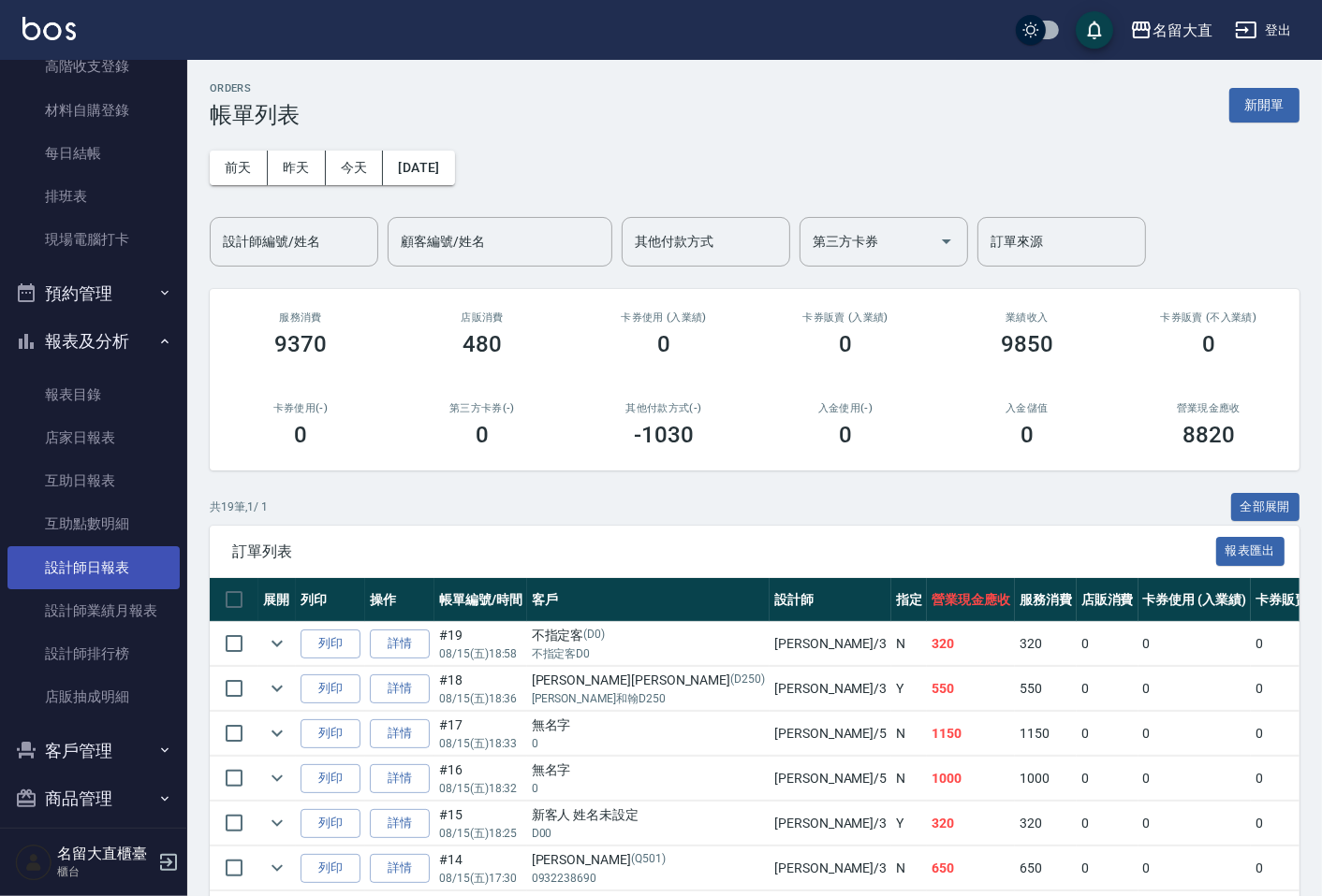
click at [109, 566] on link "設計師日報表" at bounding box center [94, 568] width 172 height 43
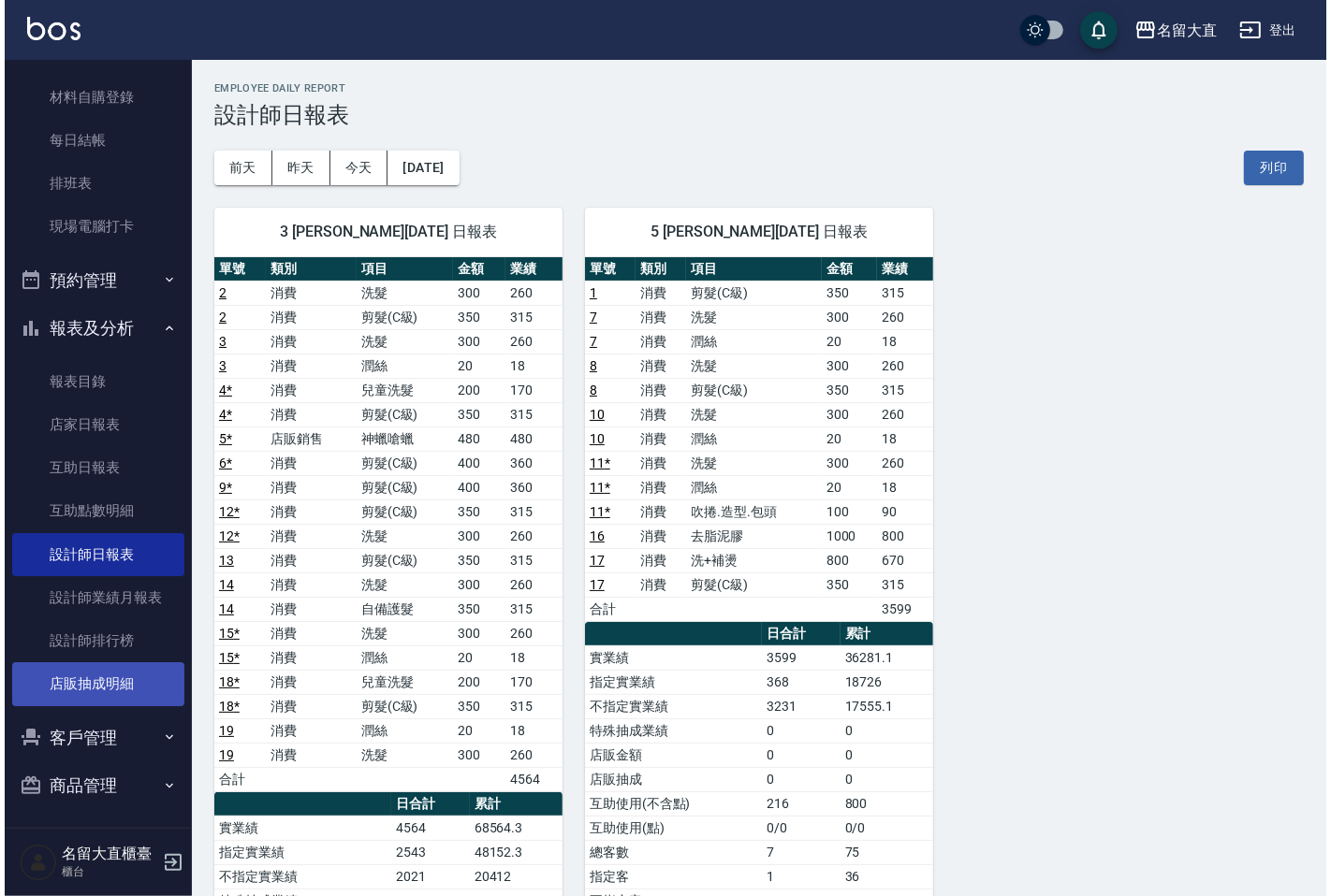
scroll to position [223, 0]
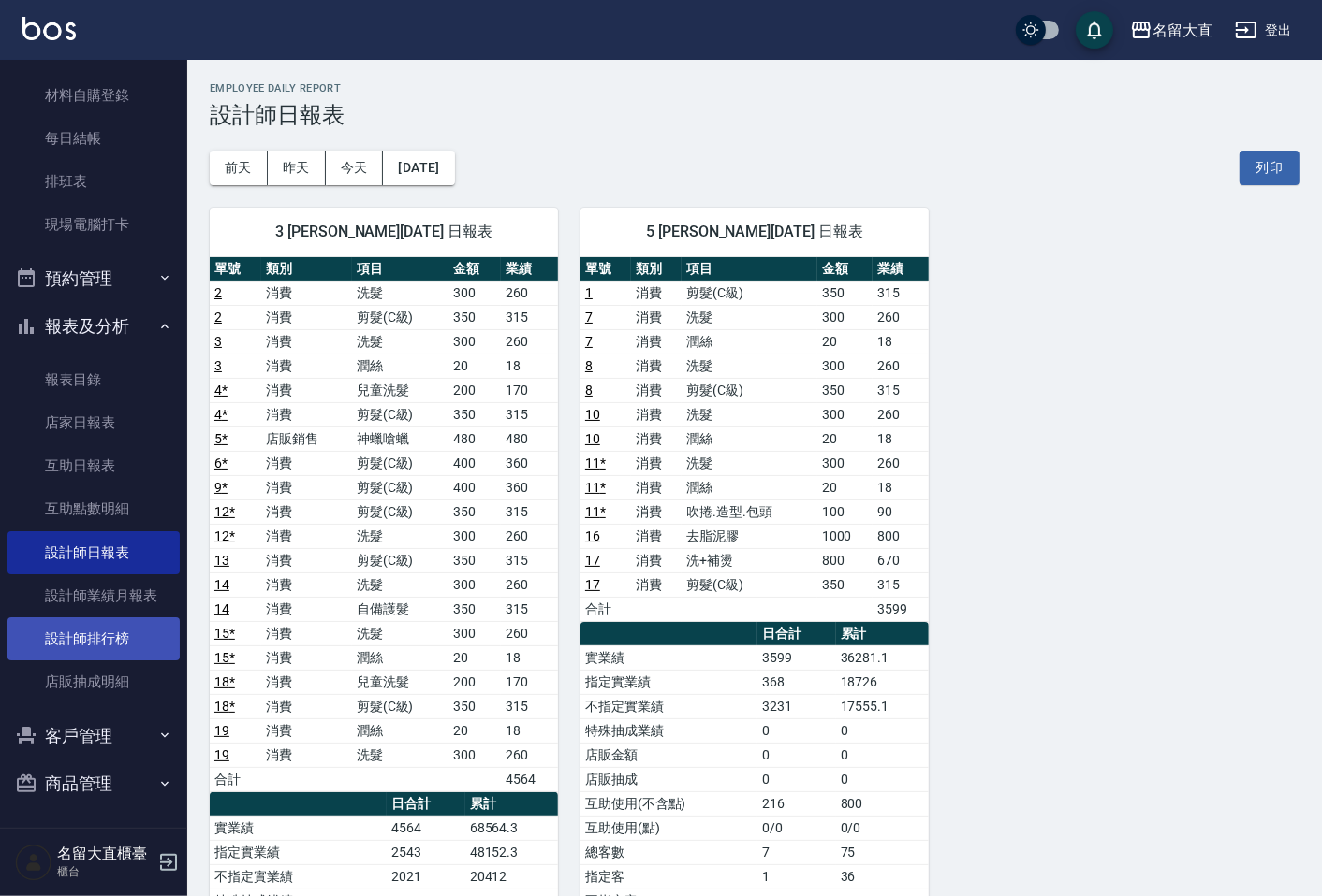
click at [125, 634] on link "設計師排行榜" at bounding box center [94, 639] width 172 height 43
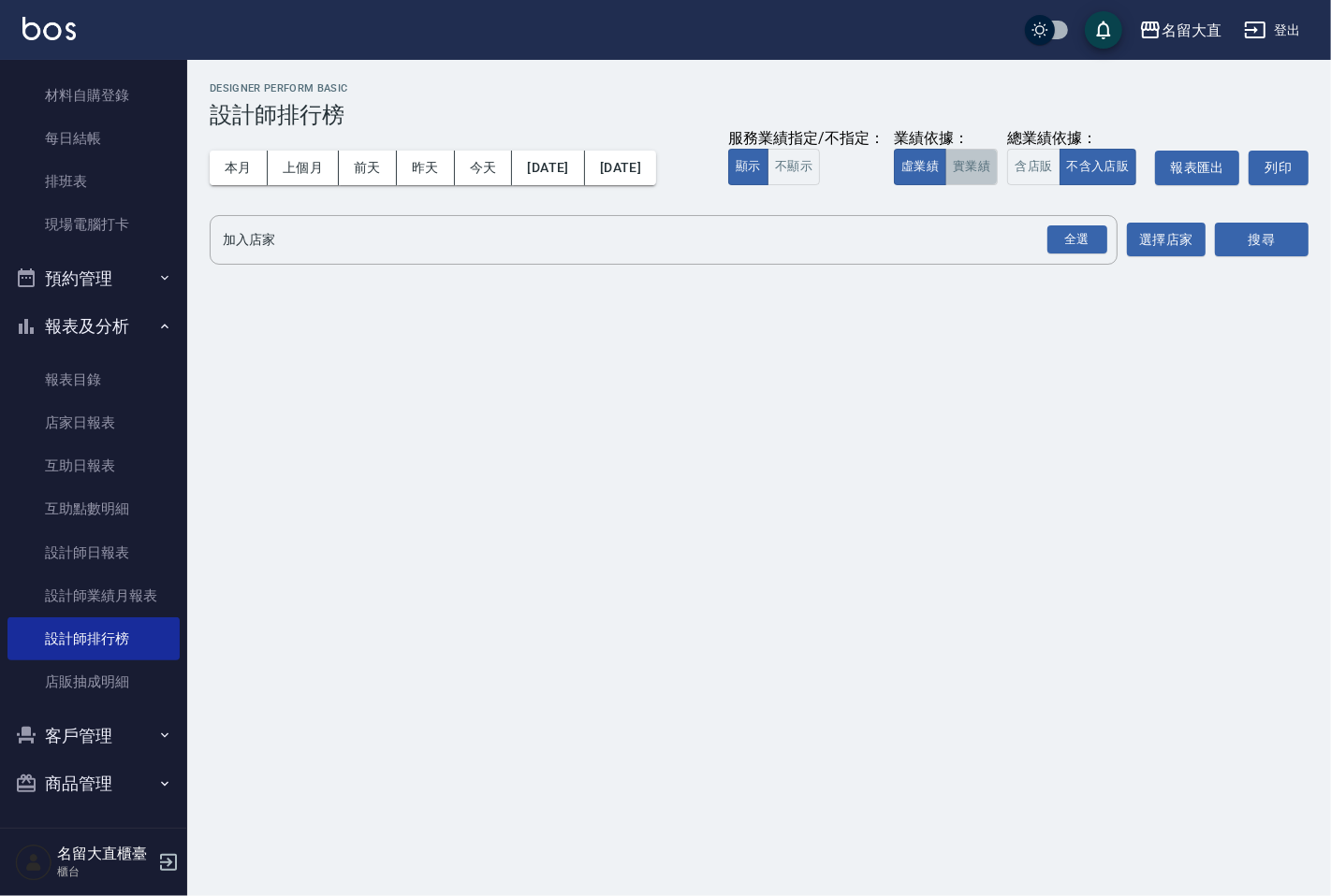
click at [993, 170] on button "實業績" at bounding box center [971, 167] width 53 height 36
click at [1060, 240] on div "全選" at bounding box center [1077, 241] width 59 height 29
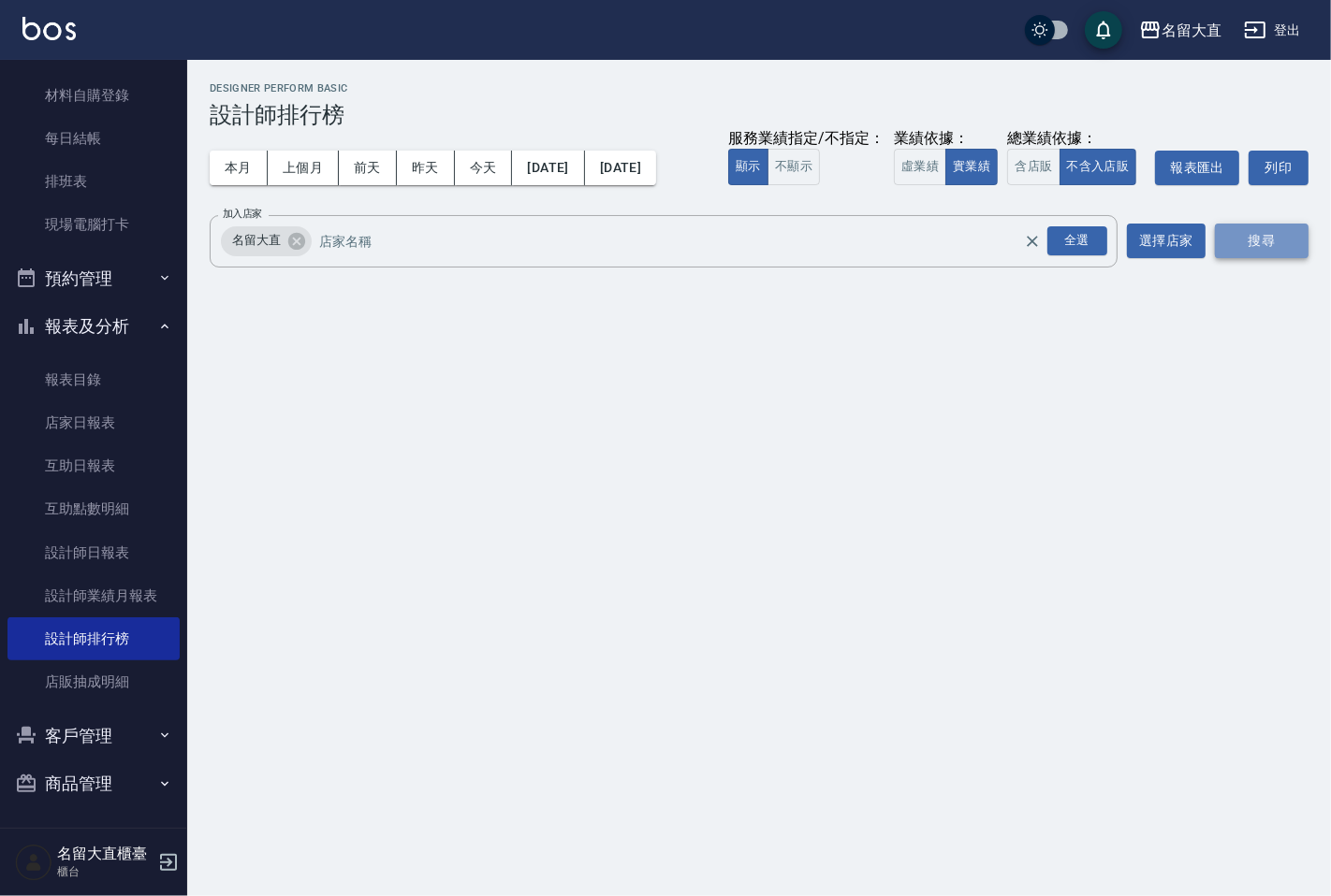
click at [1238, 240] on button "搜尋" at bounding box center [1262, 242] width 94 height 35
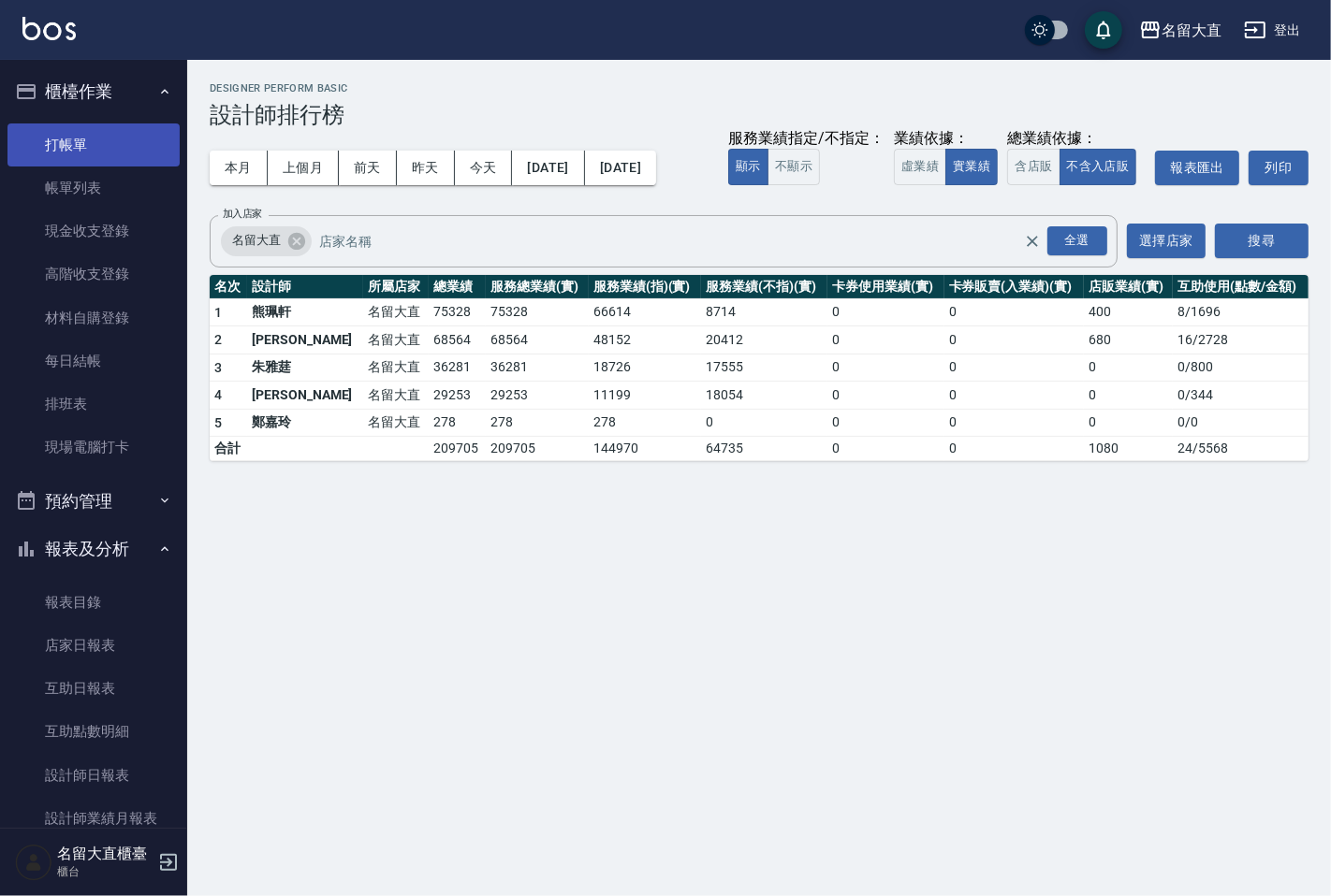
click at [123, 138] on link "打帳單" at bounding box center [94, 145] width 172 height 43
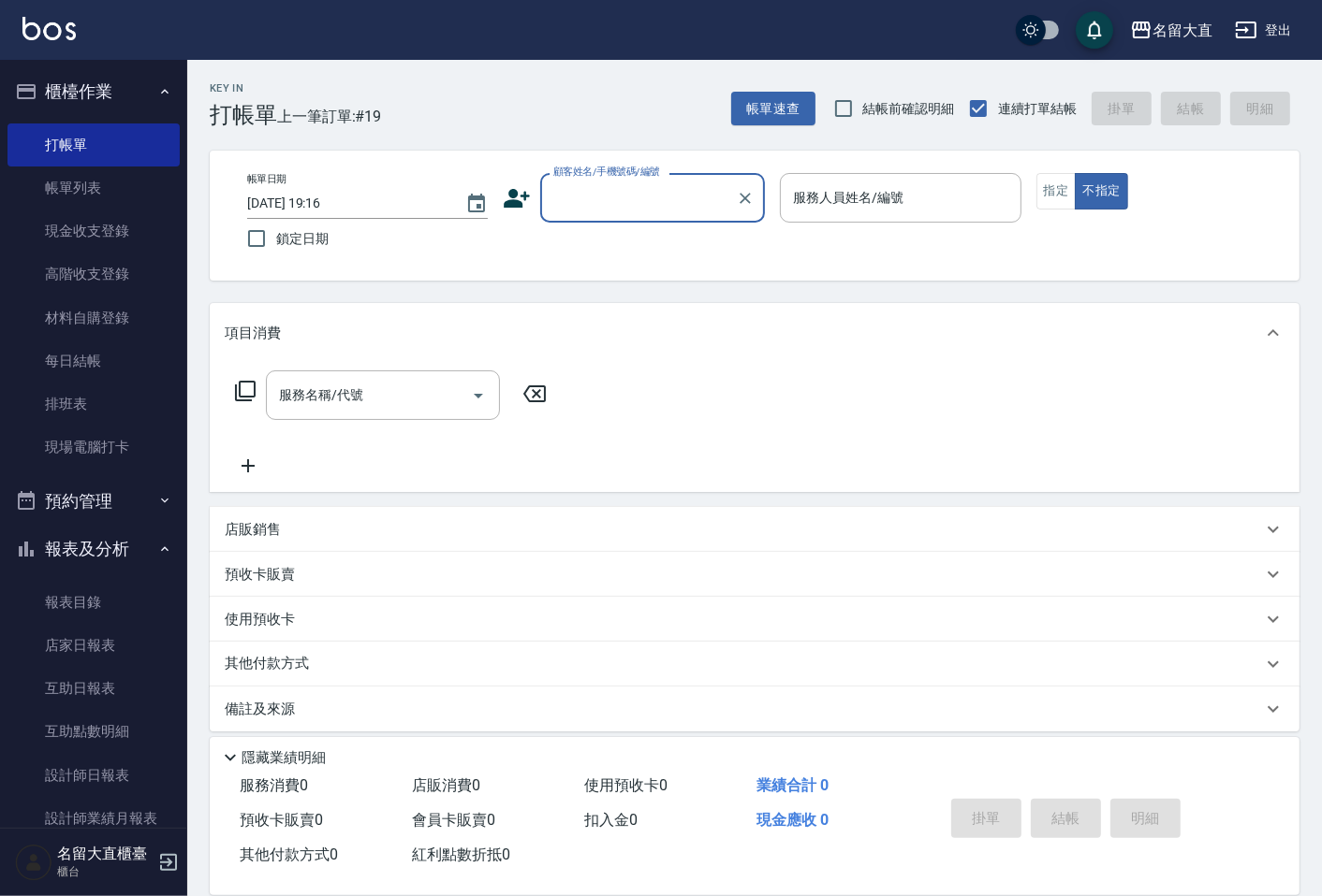
click at [646, 211] on input "顧客姓名/手機號碼/編號" at bounding box center [638, 198] width 179 height 33
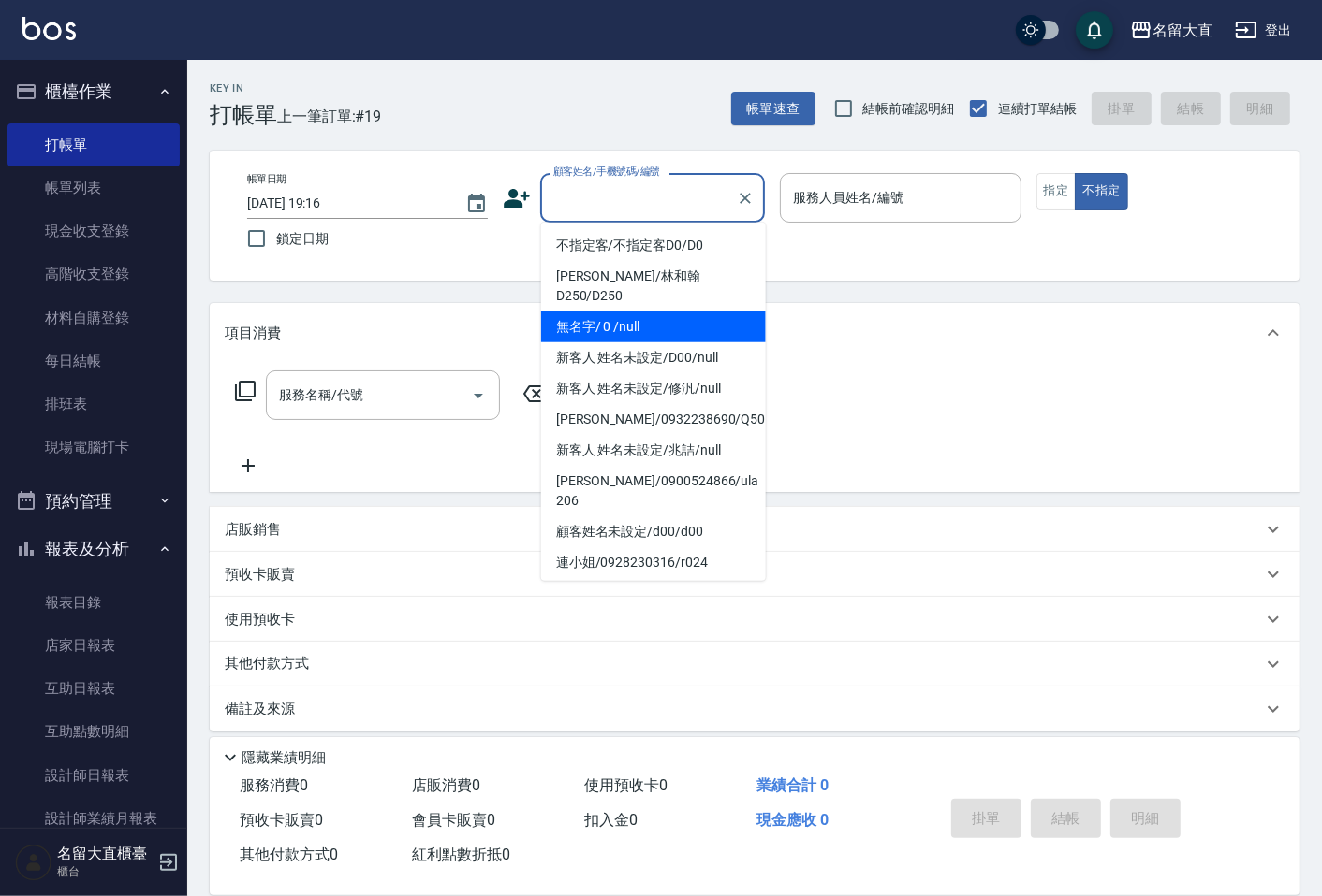
click at [648, 312] on li "無名字/ 0 /null" at bounding box center [653, 327] width 225 height 31
type input "無名字/ 0 /null"
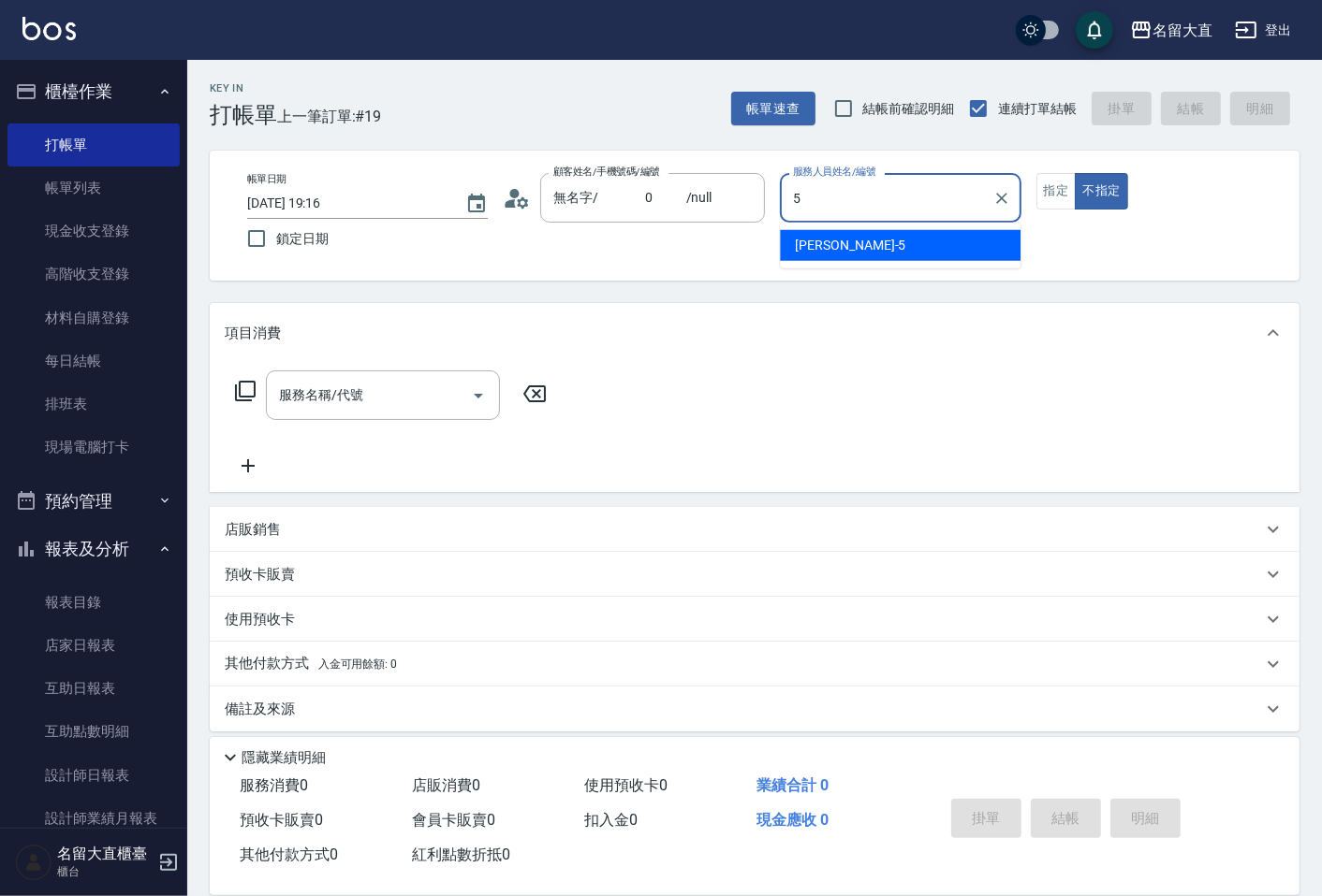
type input "Reese-5"
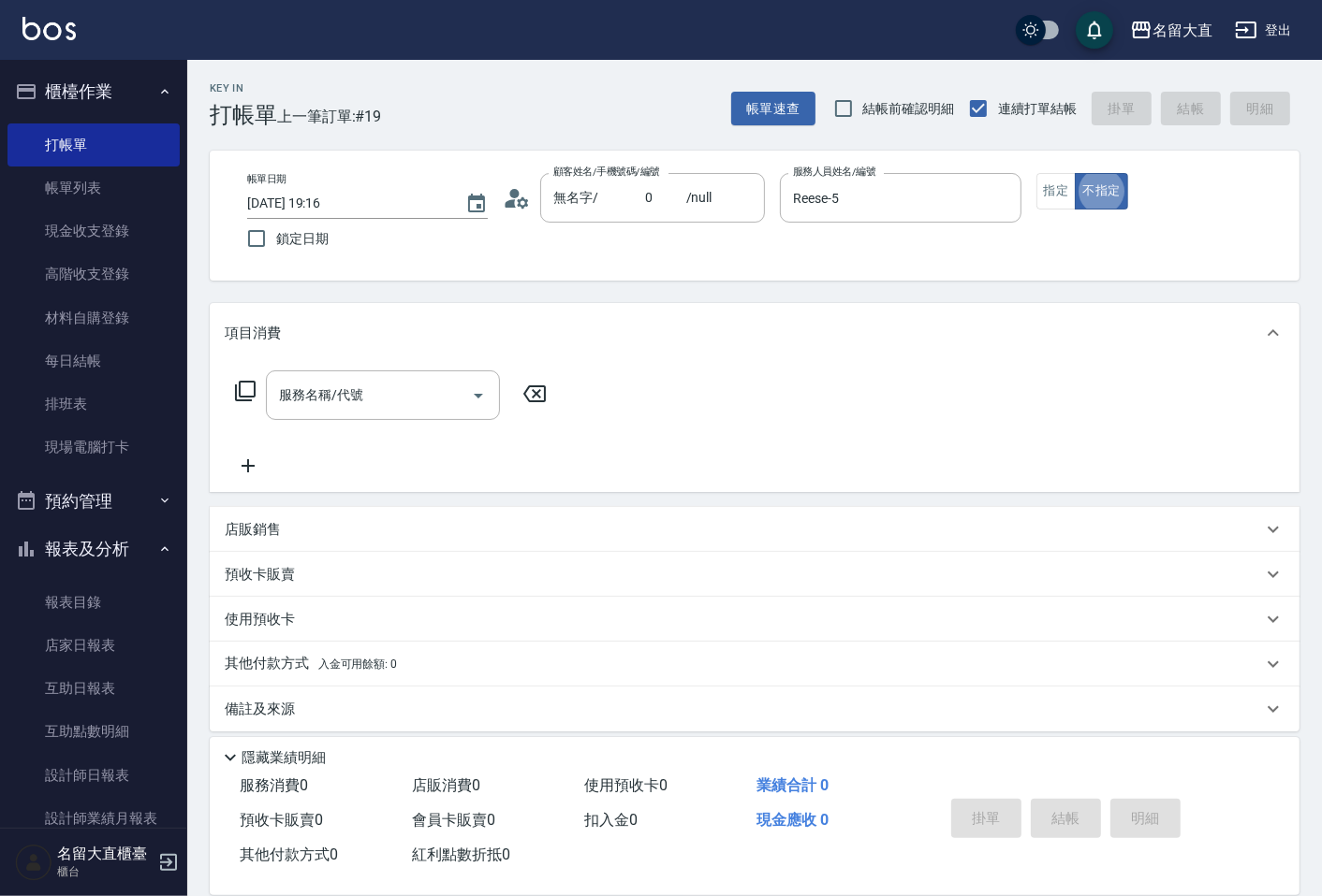
type button "false"
click at [1065, 198] on button "指定" at bounding box center [1056, 191] width 40 height 36
click at [334, 425] on div "服務名稱/代號 服務名稱/代號" at bounding box center [392, 424] width 333 height 107
drag, startPoint x: 361, startPoint y: 406, endPoint x: 375, endPoint y: 385, distance: 25.2
click at [375, 385] on input "服務名稱/代號" at bounding box center [368, 395] width 189 height 33
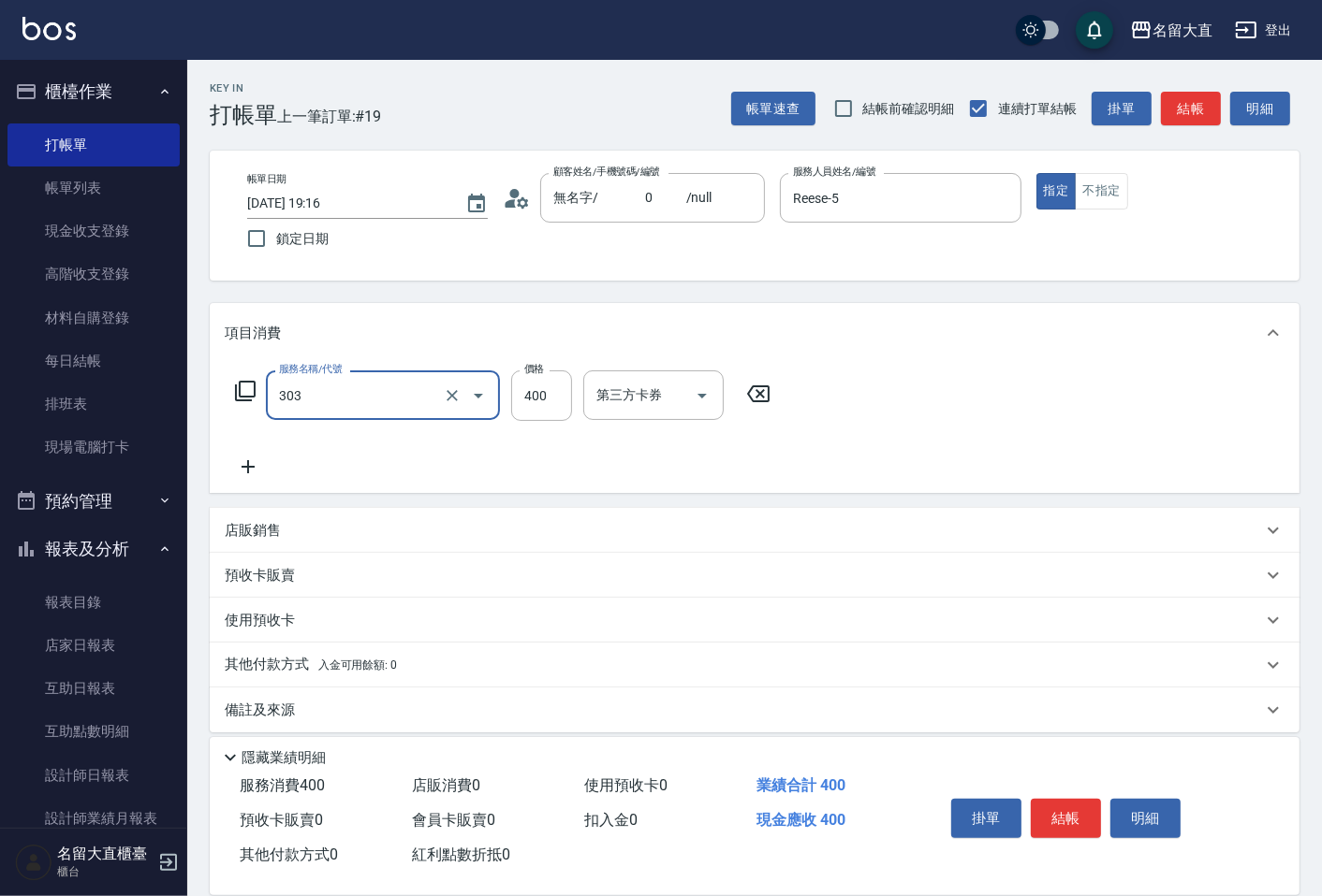
type input "剪髮(C級)(303)"
type input "350"
click at [1198, 108] on button "結帳" at bounding box center [1190, 109] width 59 height 35
